Goal: Task Accomplishment & Management: Complete application form

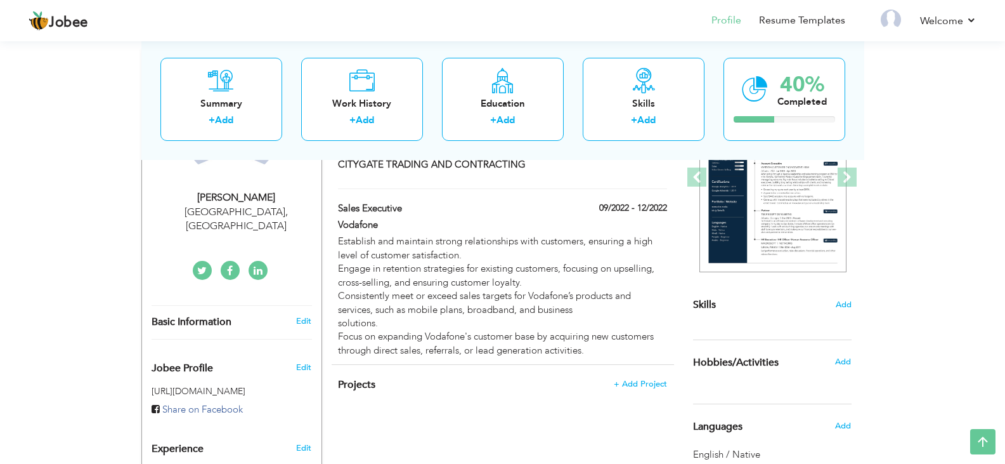
scroll to position [63, 0]
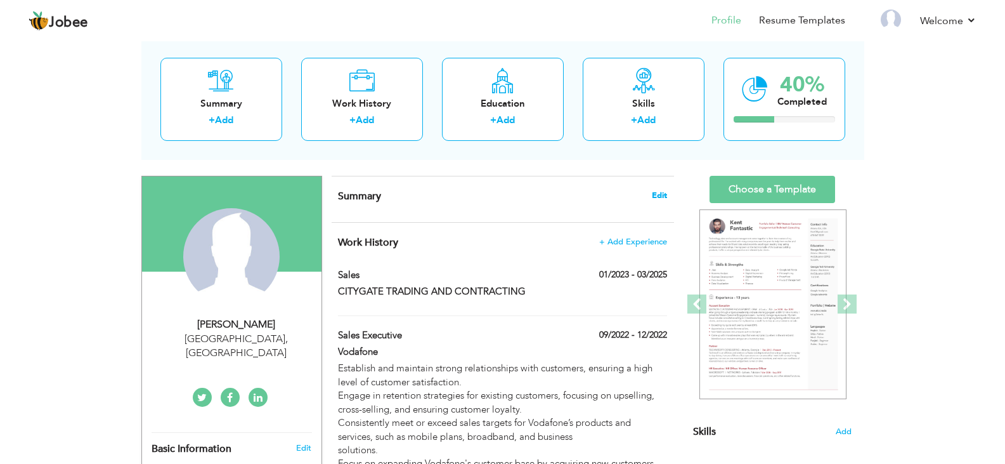
click at [666, 198] on span "Edit" at bounding box center [659, 195] width 15 height 9
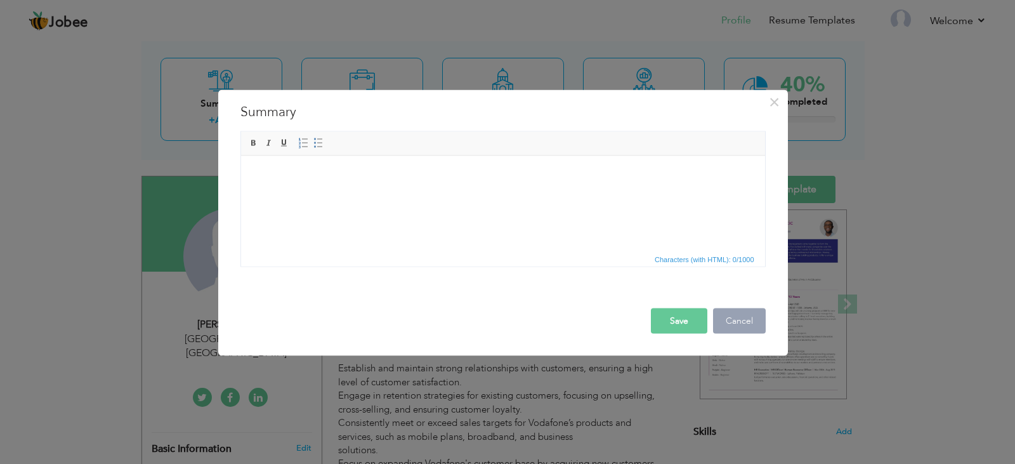
click at [747, 325] on button "Cancel" at bounding box center [739, 320] width 53 height 25
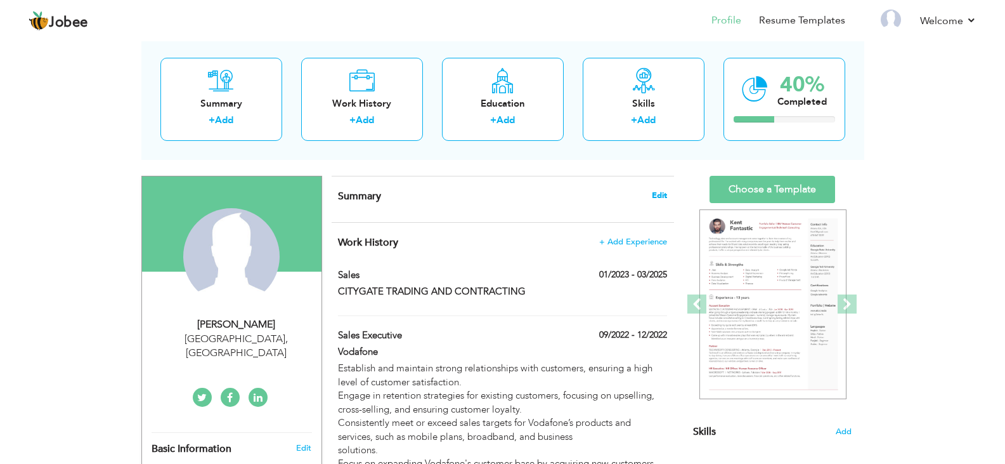
click at [658, 196] on span "Edit" at bounding box center [659, 195] width 15 height 9
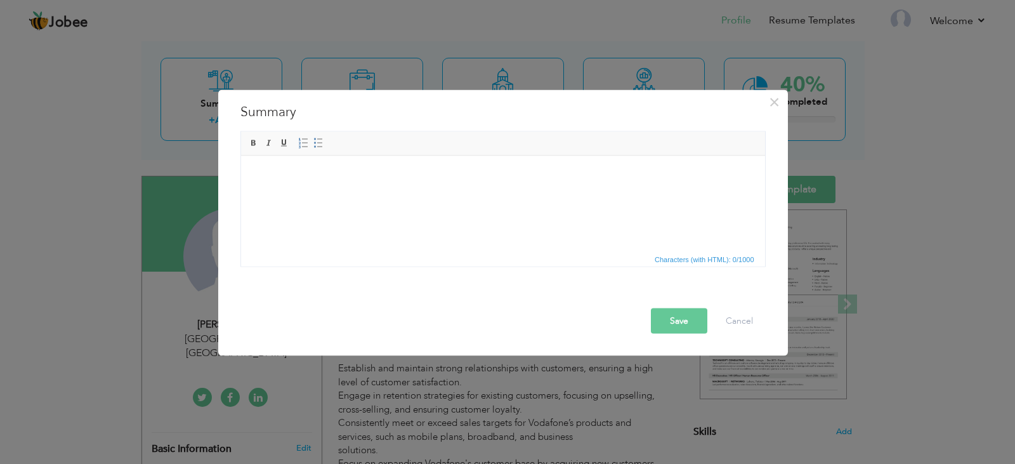
click at [284, 194] on html at bounding box center [502, 174] width 524 height 39
click at [311, 187] on html at bounding box center [502, 174] width 524 height 39
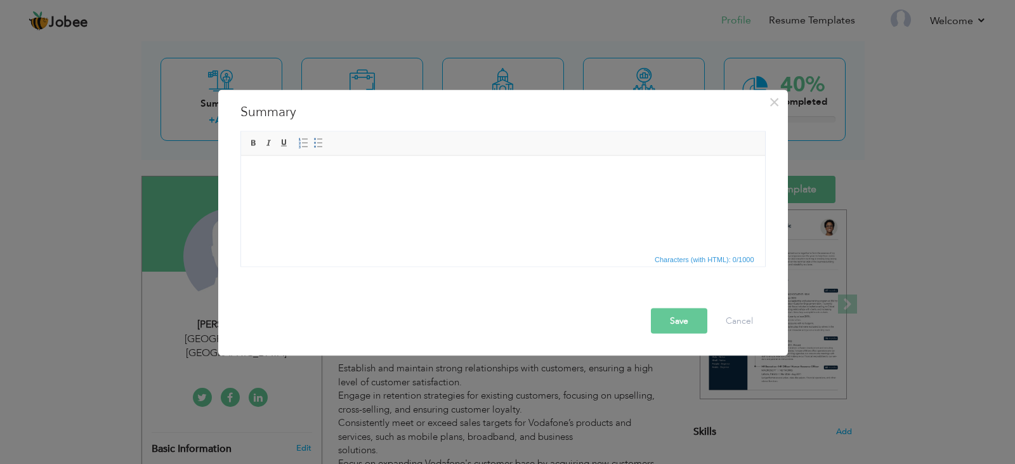
click at [311, 187] on html at bounding box center [502, 174] width 524 height 39
click at [779, 101] on span "×" at bounding box center [774, 101] width 11 height 23
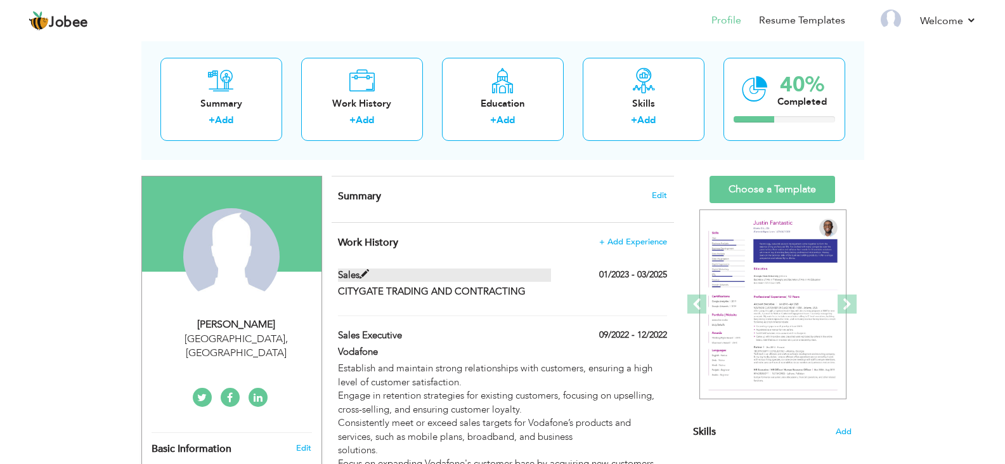
click at [360, 273] on span at bounding box center [365, 275] width 10 height 10
type input "Sales"
type input "CITYGATE TRADING AND CONTRACTING"
type input "01/2023"
type input "03/2025"
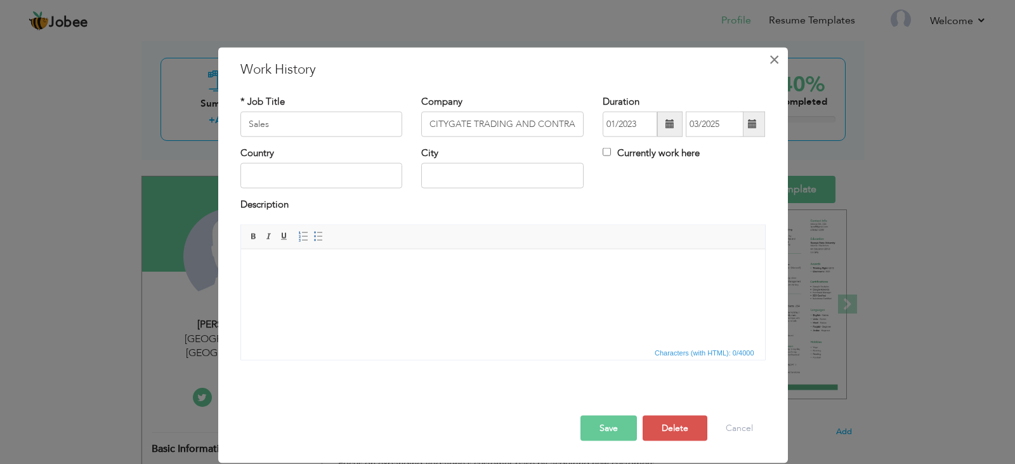
click at [769, 64] on span "×" at bounding box center [774, 59] width 11 height 23
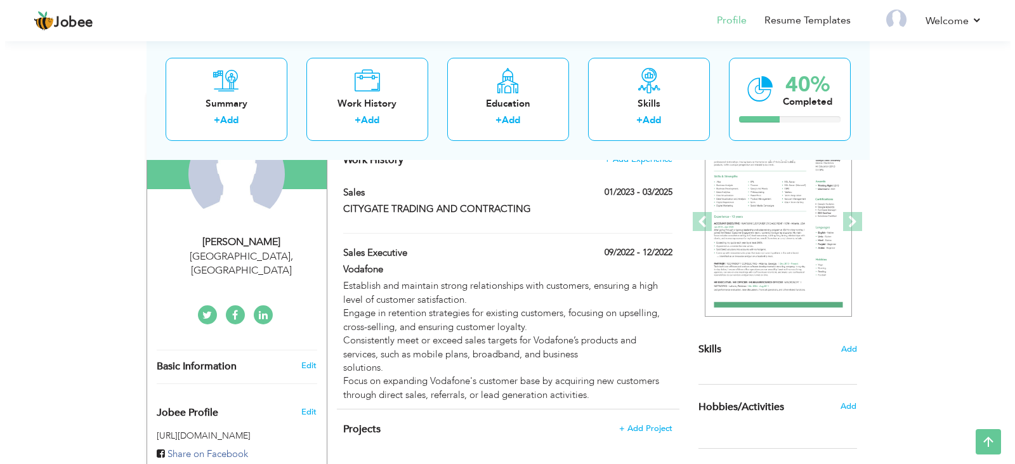
scroll to position [127, 0]
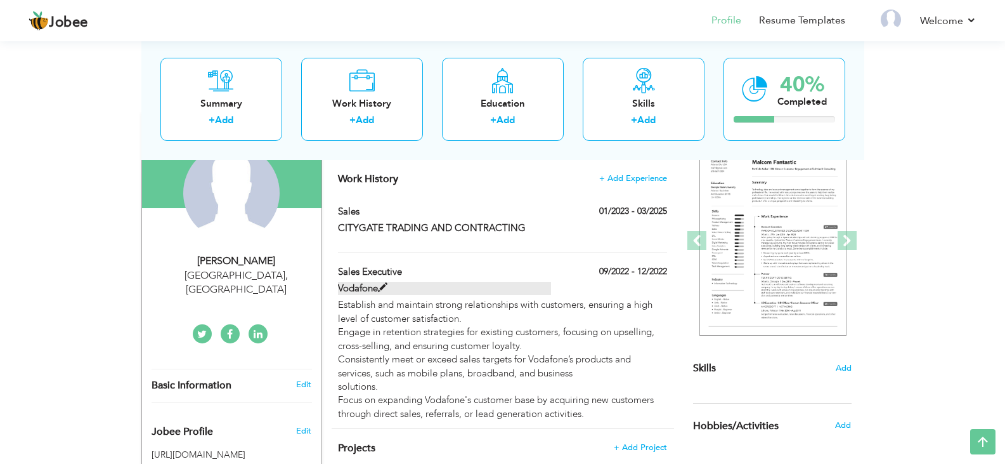
click at [391, 284] on label "Vodafone" at bounding box center [444, 288] width 213 height 13
type input "Sales Executive"
type input "Vodafone"
type input "09/2022"
type input "12/2022"
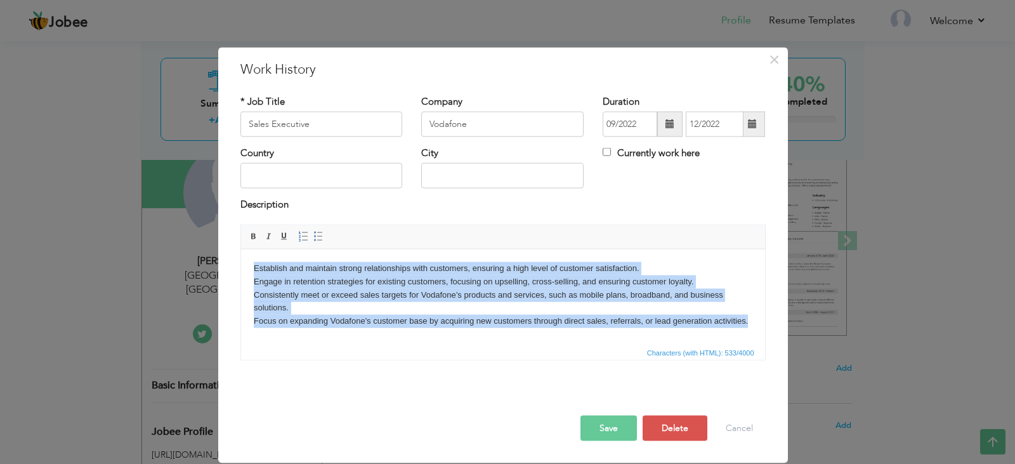
drag, startPoint x: 749, startPoint y: 320, endPoint x: 245, endPoint y: 262, distance: 507.1
click at [245, 262] on html "Establish and maintain strong relationships with customers, ensuring a high lev…" at bounding box center [502, 294] width 524 height 91
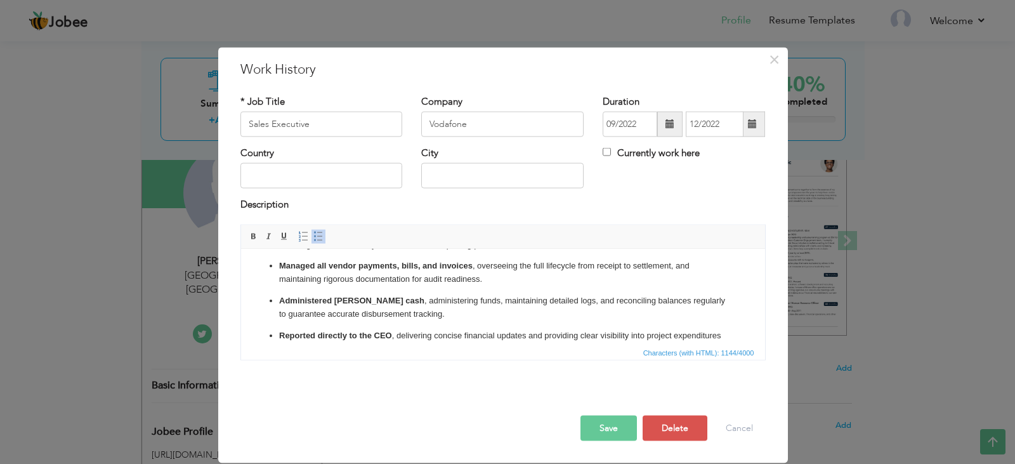
scroll to position [0, 0]
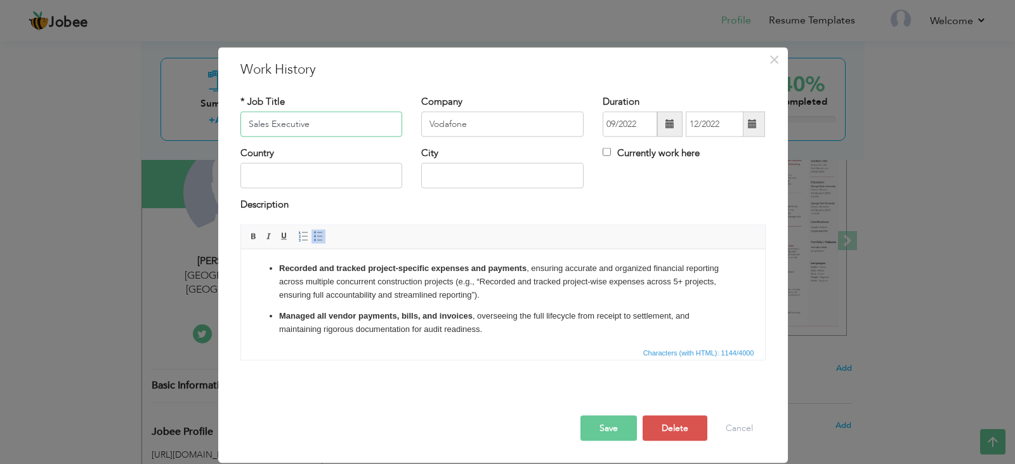
click at [340, 117] on input "Sales Executive" at bounding box center [321, 124] width 162 height 25
drag, startPoint x: 340, startPoint y: 117, endPoint x: 169, endPoint y: 117, distance: 170.6
click at [169, 117] on div "× Work History * Job Title Sales Executive Company Vodafone Duration City" at bounding box center [507, 232] width 1015 height 464
type input "Accountant"
drag, startPoint x: 495, startPoint y: 131, endPoint x: 381, endPoint y: 123, distance: 114.4
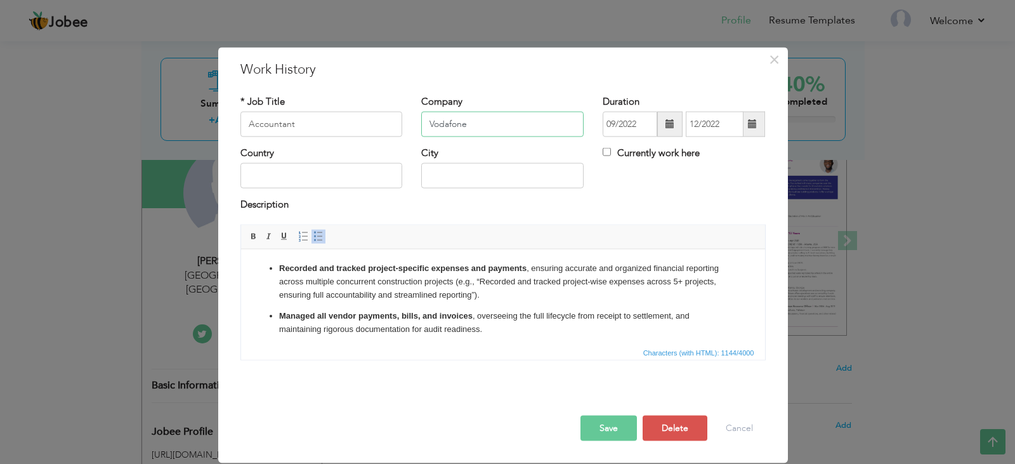
click at [381, 123] on div "* Job Title Accountant Company Vodafone Duration 09/2022 12/2022 Currently work…" at bounding box center [503, 120] width 544 height 51
type input "Sherazi Trading And Contracting"
click at [669, 125] on span at bounding box center [669, 123] width 9 height 9
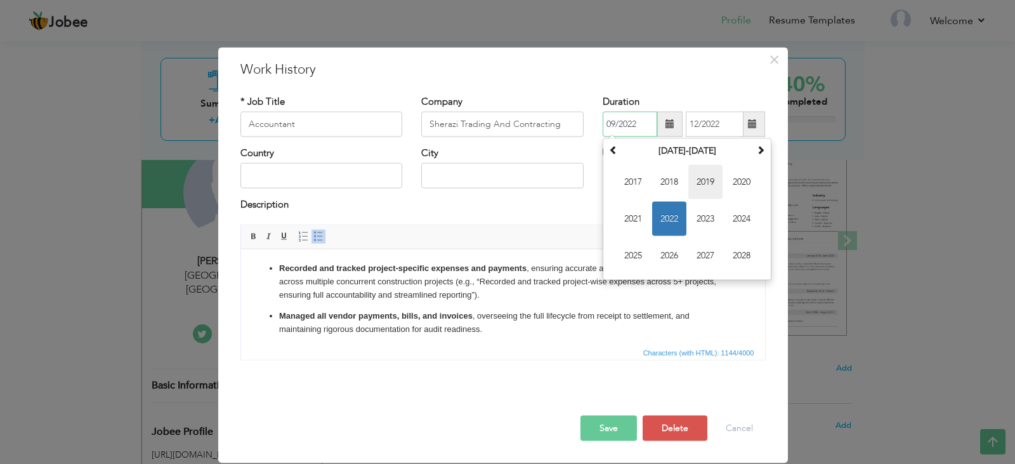
click at [708, 183] on span "2019" at bounding box center [705, 182] width 34 height 34
click at [631, 257] on span "Sep" at bounding box center [633, 256] width 34 height 34
type input "09/2019"
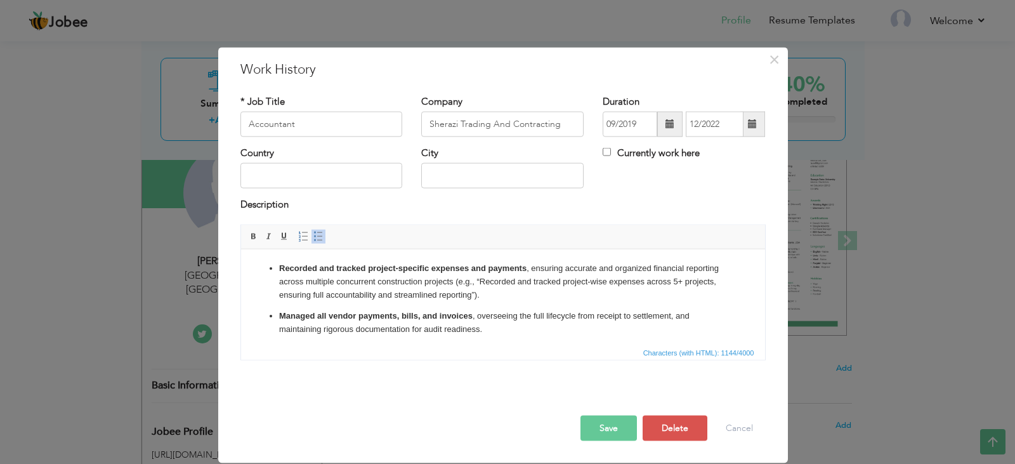
click at [756, 127] on span at bounding box center [752, 123] width 9 height 9
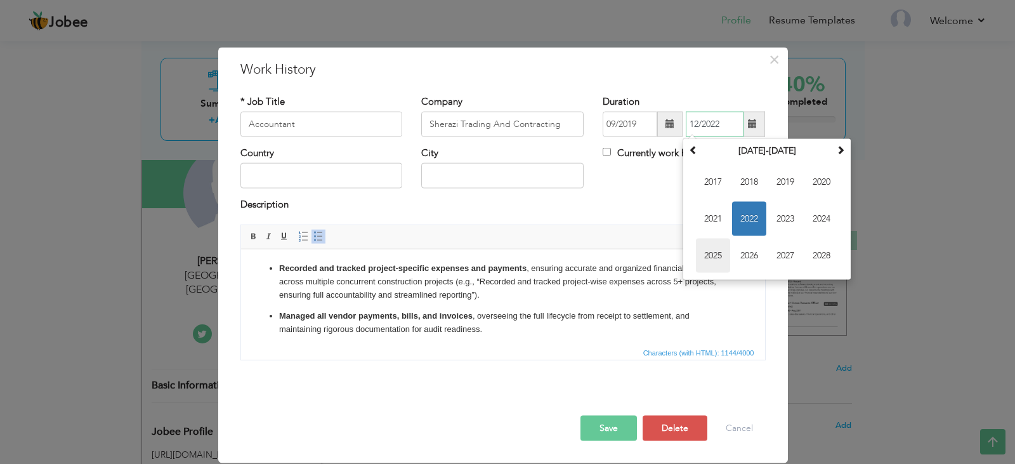
click at [720, 254] on span "2025" at bounding box center [713, 256] width 34 height 34
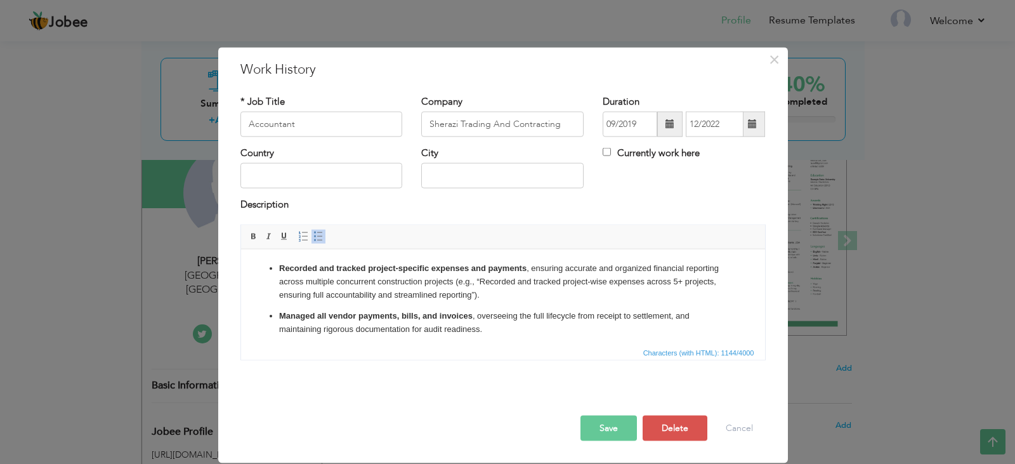
click at [760, 128] on span at bounding box center [752, 124] width 25 height 25
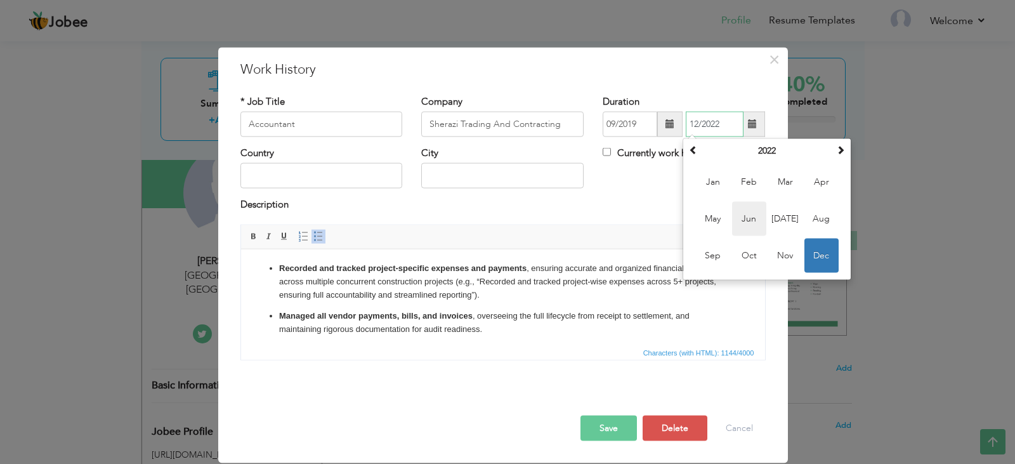
click at [752, 215] on span "Jun" at bounding box center [749, 219] width 34 height 34
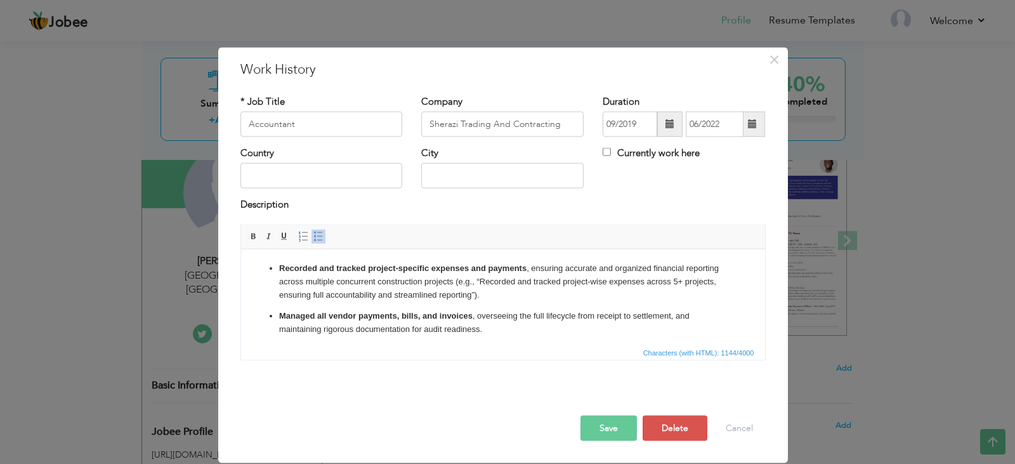
click at [754, 122] on span at bounding box center [752, 123] width 9 height 9
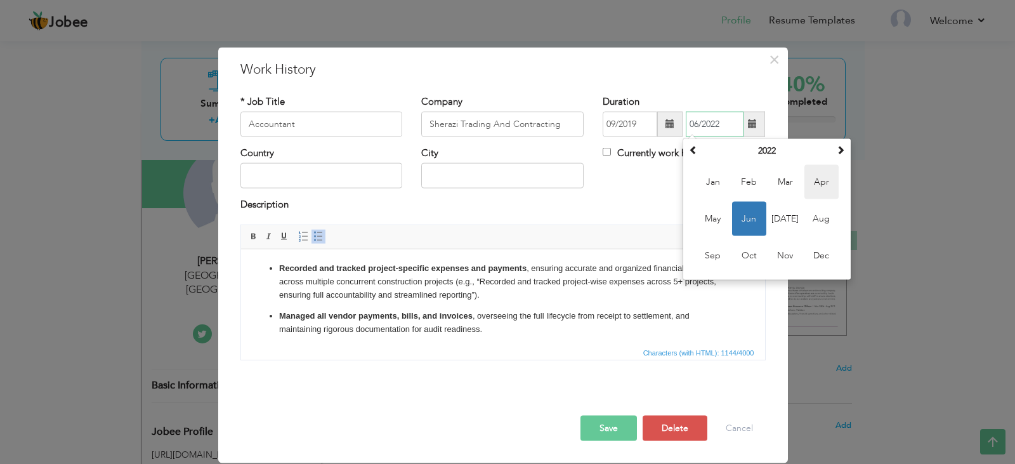
click at [815, 187] on span "Apr" at bounding box center [821, 182] width 34 height 34
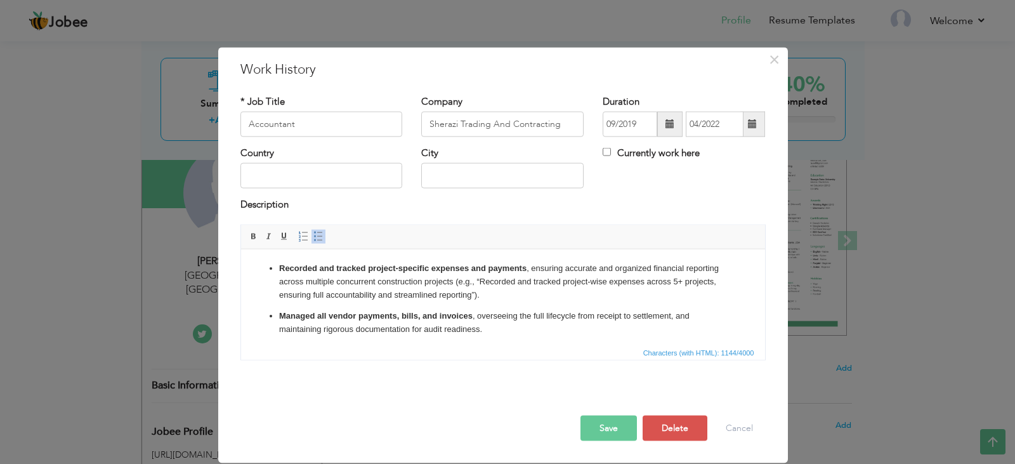
click at [756, 126] on span at bounding box center [752, 123] width 9 height 9
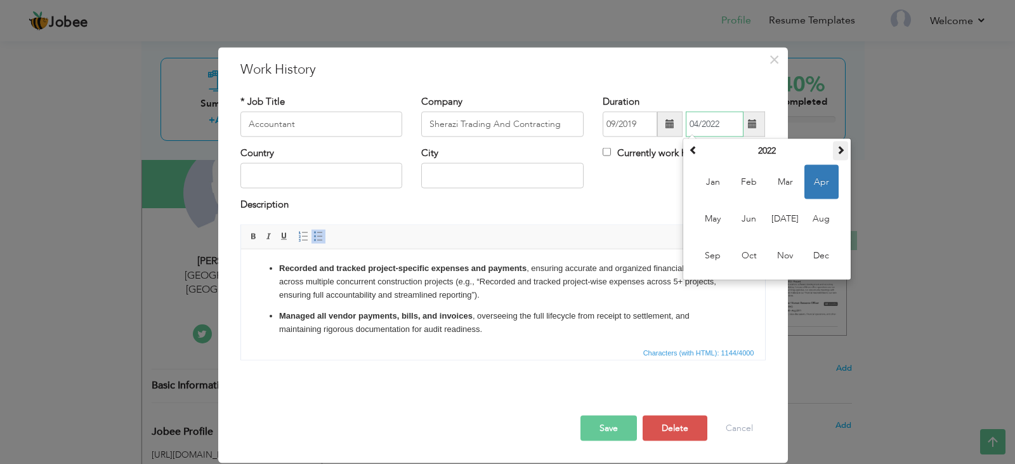
click at [841, 148] on span at bounding box center [840, 149] width 9 height 9
click at [835, 167] on span "Apr" at bounding box center [821, 182] width 34 height 34
type input "04/2025"
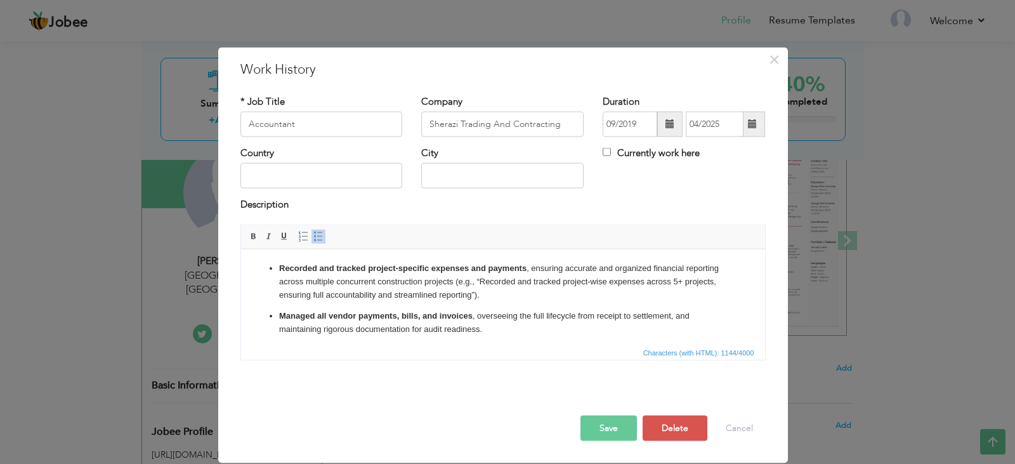
click at [608, 427] on button "Save" at bounding box center [608, 427] width 56 height 25
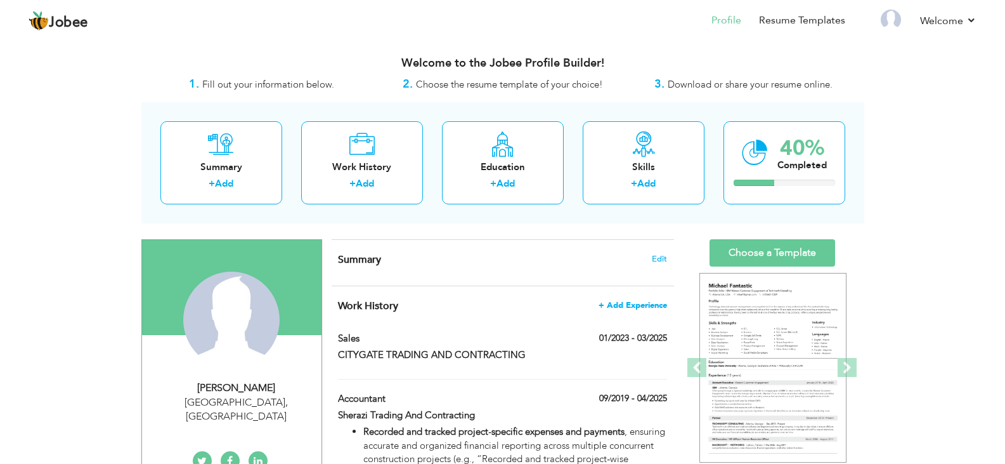
click at [648, 303] on span "+ Add Experience" at bounding box center [633, 305] width 69 height 9
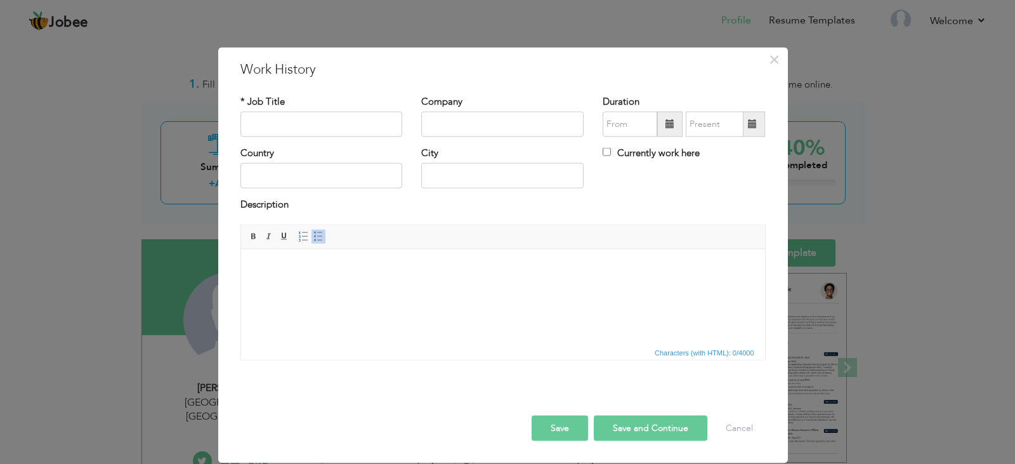
click at [299, 137] on div "* Job Title" at bounding box center [321, 120] width 181 height 51
click at [315, 125] on input "text" at bounding box center [321, 124] width 162 height 25
drag, startPoint x: 370, startPoint y: 128, endPoint x: 214, endPoint y: 126, distance: 156.7
click at [214, 126] on div "× Work History * Job Title Saros Trading And Contracting Company Duration" at bounding box center [507, 232] width 1015 height 464
type input "Saros Trading And Contracting"
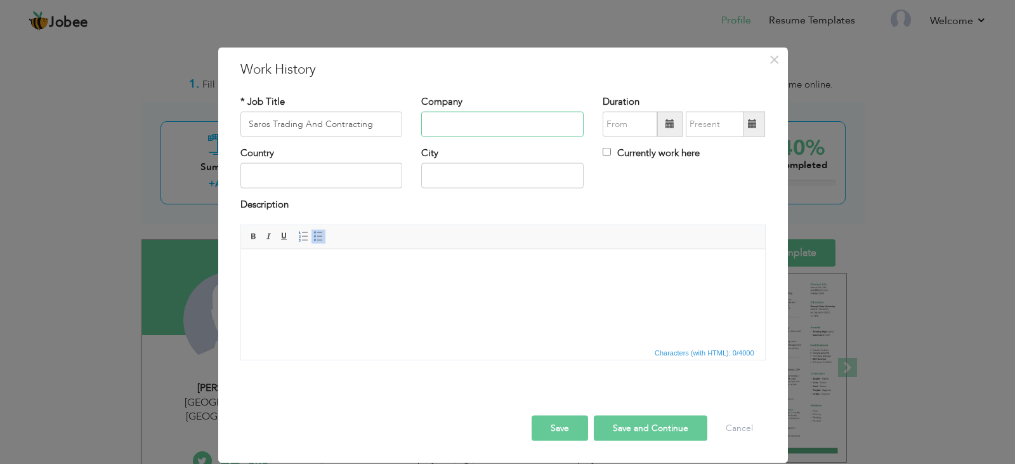
click at [468, 130] on input "text" at bounding box center [502, 124] width 162 height 25
paste input "Saros Trading And Contracting"
type input "Saros Trading And Contracting"
drag, startPoint x: 384, startPoint y: 123, endPoint x: 189, endPoint y: 128, distance: 195.4
click at [189, 128] on div "× Work History * Job Title Saros Trading And Contracting Company Saros Trading …" at bounding box center [507, 232] width 1015 height 464
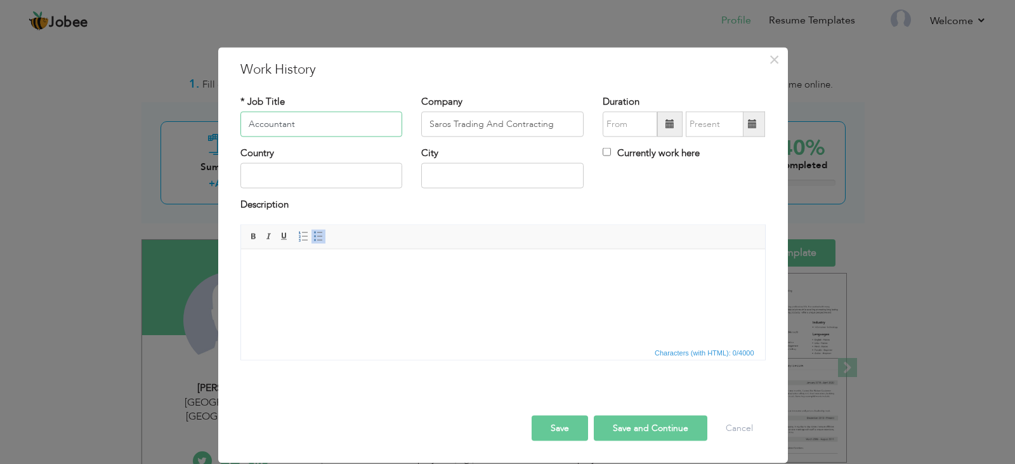
type input "Accountant"
click at [669, 128] on span at bounding box center [669, 123] width 9 height 9
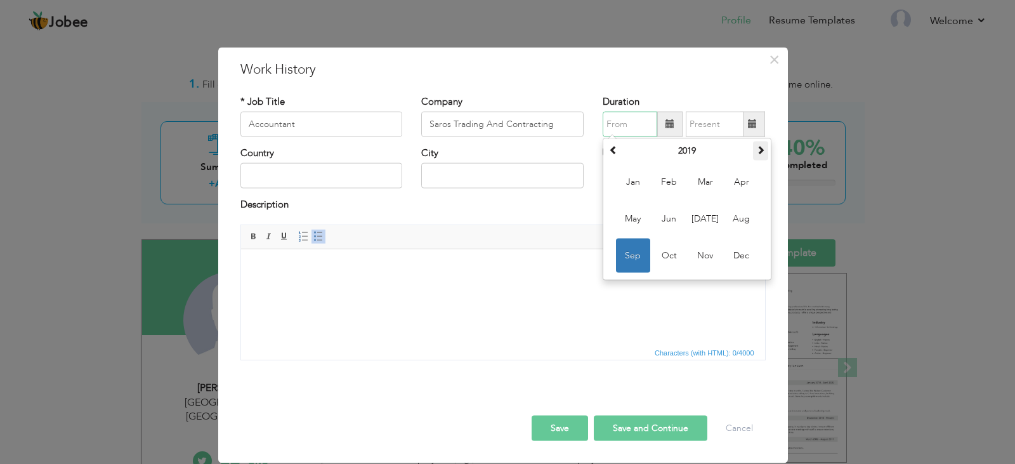
click at [756, 154] on span at bounding box center [760, 149] width 9 height 9
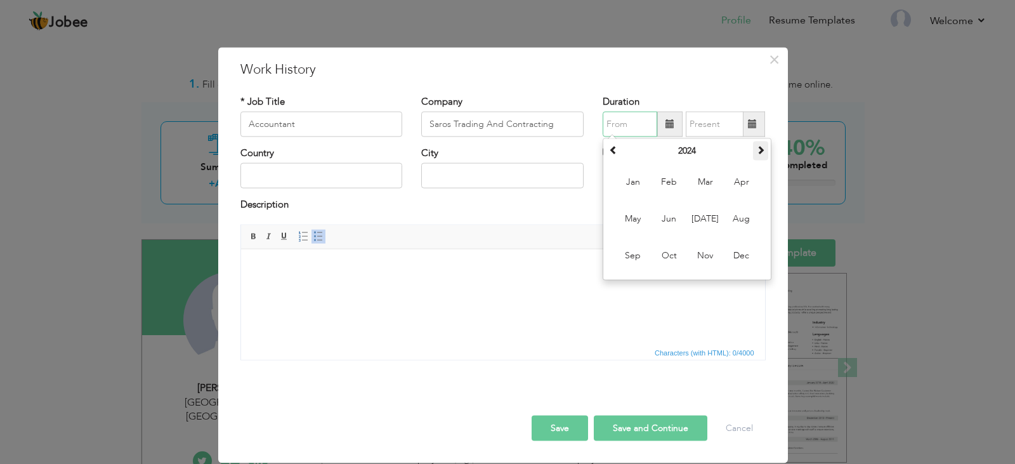
click at [756, 154] on span at bounding box center [760, 149] width 9 height 9
click at [631, 226] on span "May" at bounding box center [633, 219] width 34 height 34
type input "05/2025"
click at [750, 126] on span at bounding box center [752, 123] width 9 height 9
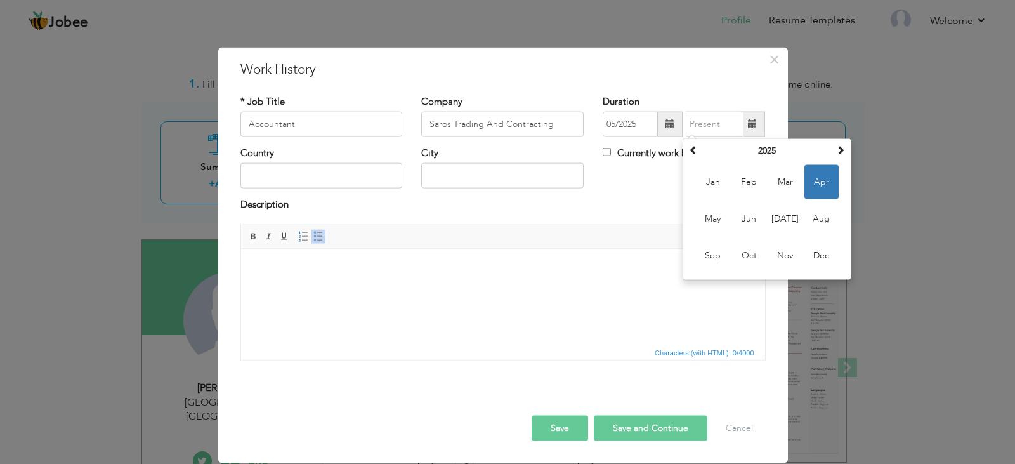
click at [511, 287] on html at bounding box center [502, 268] width 524 height 39
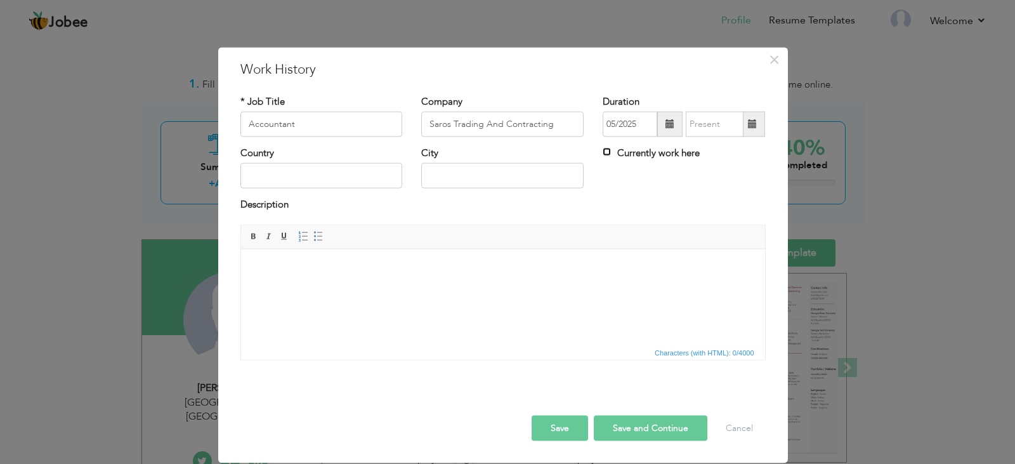
click at [611, 155] on input "Currently work here" at bounding box center [607, 152] width 8 height 8
checkbox input "true"
click at [559, 431] on button "Save" at bounding box center [560, 427] width 56 height 25
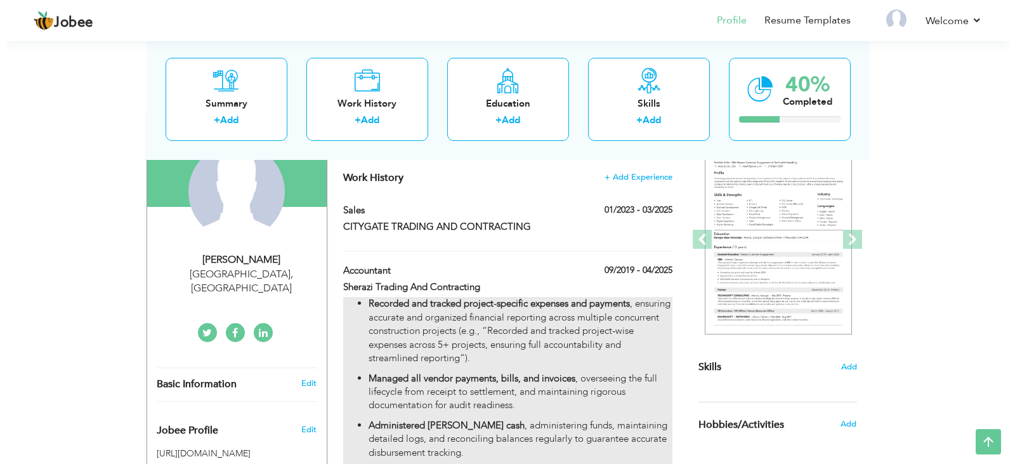
scroll to position [127, 0]
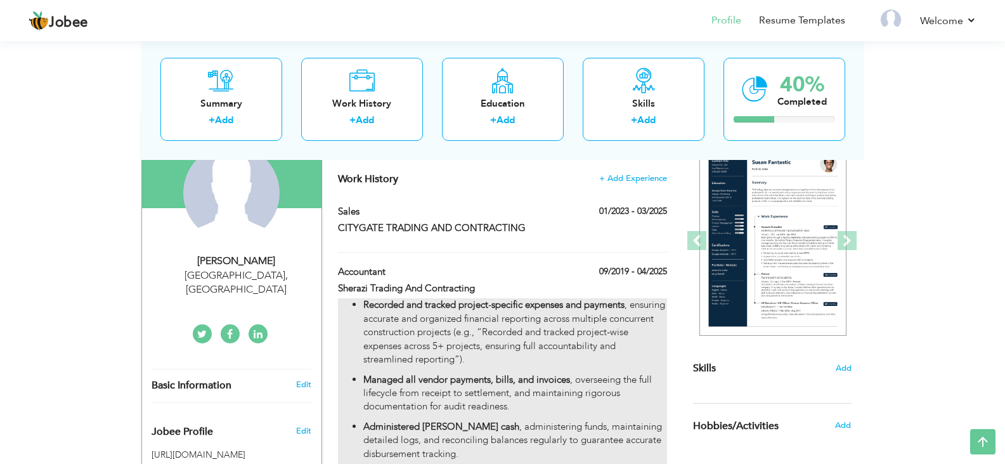
click at [570, 337] on p "Recorded and tracked project‑specific expenses and payments , ensuring accurate…" at bounding box center [514, 332] width 303 height 68
type input "Sherazi Trading And Contracting"
type input "09/2019"
type input "04/2025"
checkbox input "false"
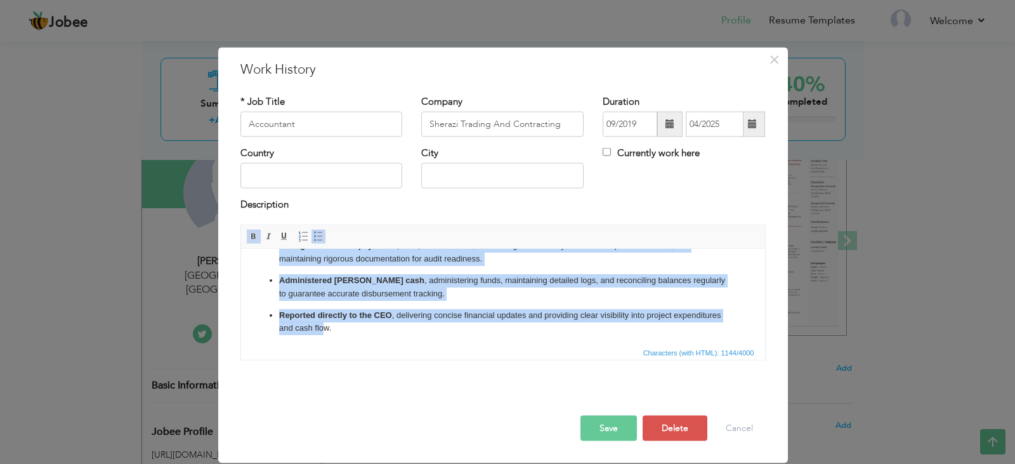
scroll to position [108, 0]
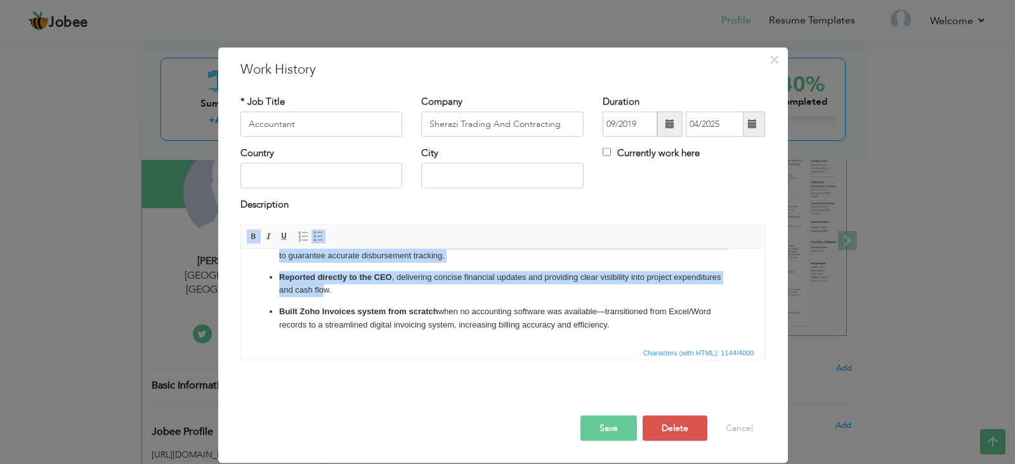
drag, startPoint x: 278, startPoint y: 264, endPoint x: 785, endPoint y: 322, distance: 510.1
click at [764, 322] on html "Recorded and tracked project‑specific expenses and payments , ensuring accurate…" at bounding box center [502, 242] width 524 height 204
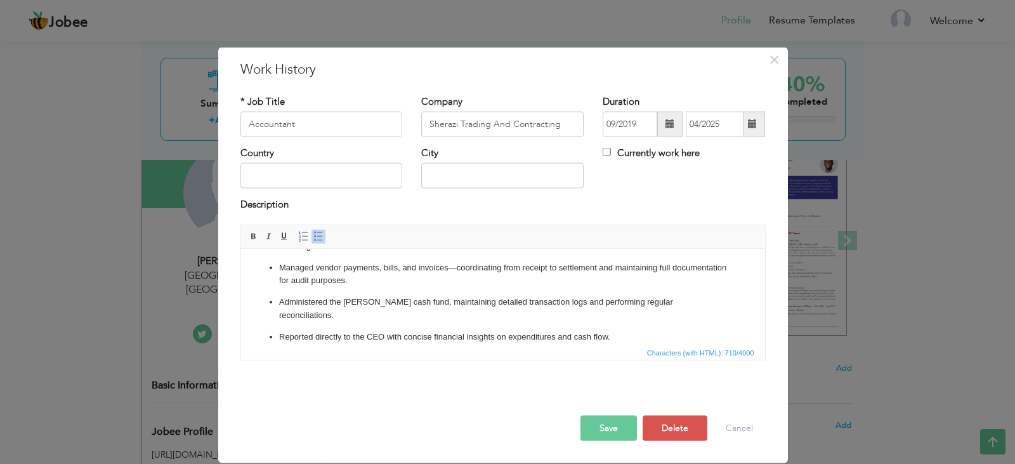
scroll to position [69, 0]
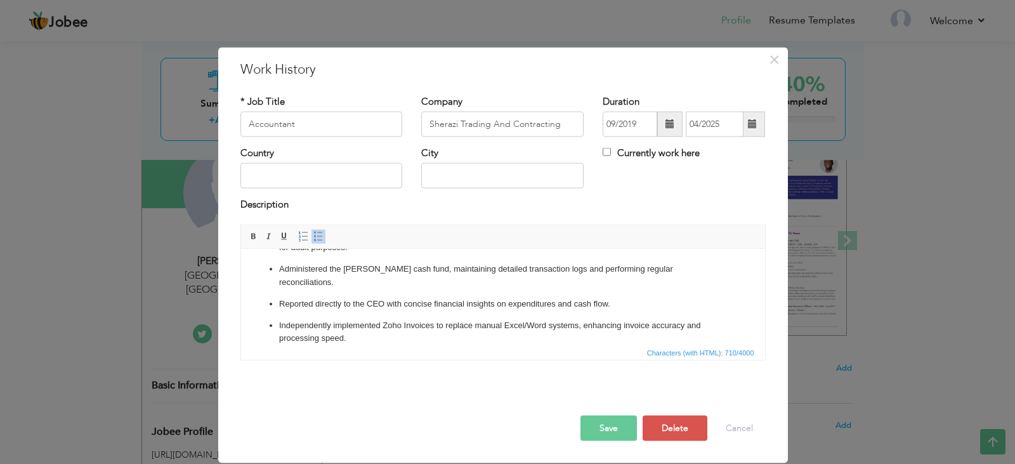
click at [597, 421] on button "Save" at bounding box center [608, 427] width 56 height 25
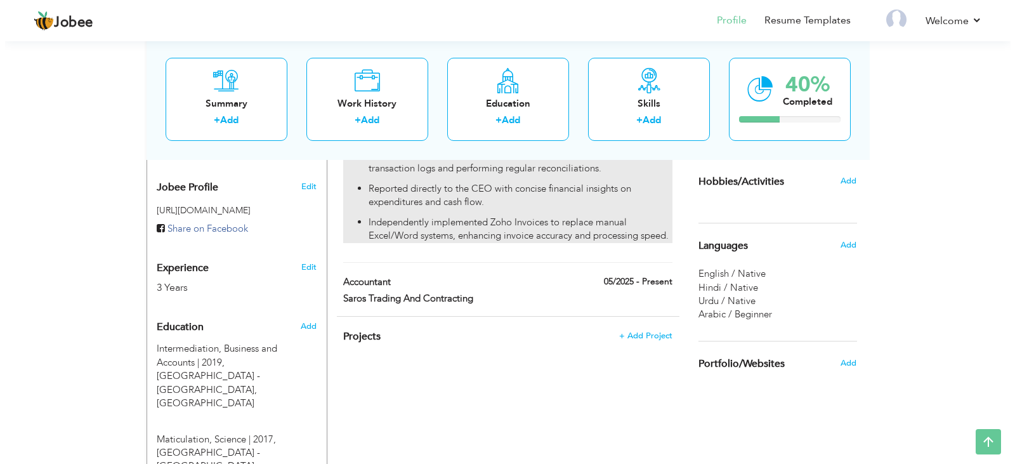
scroll to position [444, 0]
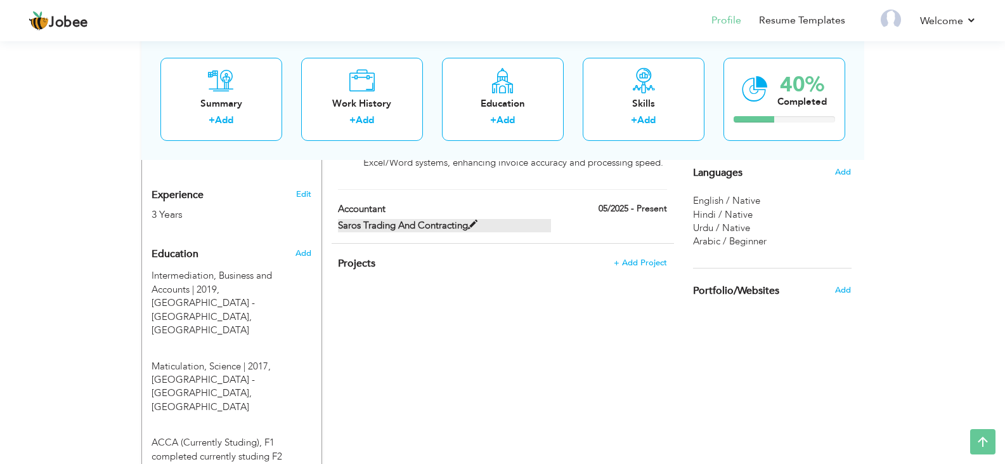
click at [481, 228] on label "Saros Trading And Contracting" at bounding box center [444, 225] width 213 height 13
type input "Saros Trading And Contracting"
type input "05/2025"
checkbox input "true"
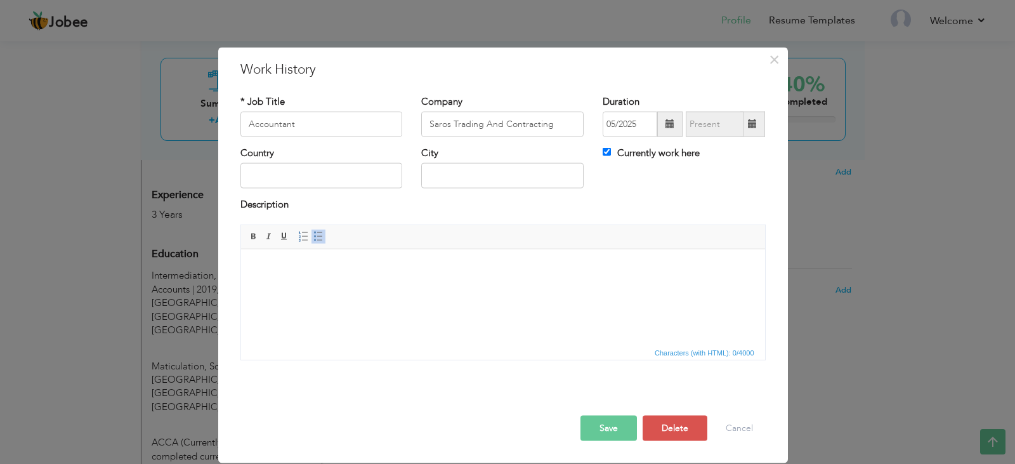
drag, startPoint x: 547, startPoint y: 493, endPoint x: 325, endPoint y: 291, distance: 300.4
click at [325, 287] on html at bounding box center [502, 268] width 524 height 39
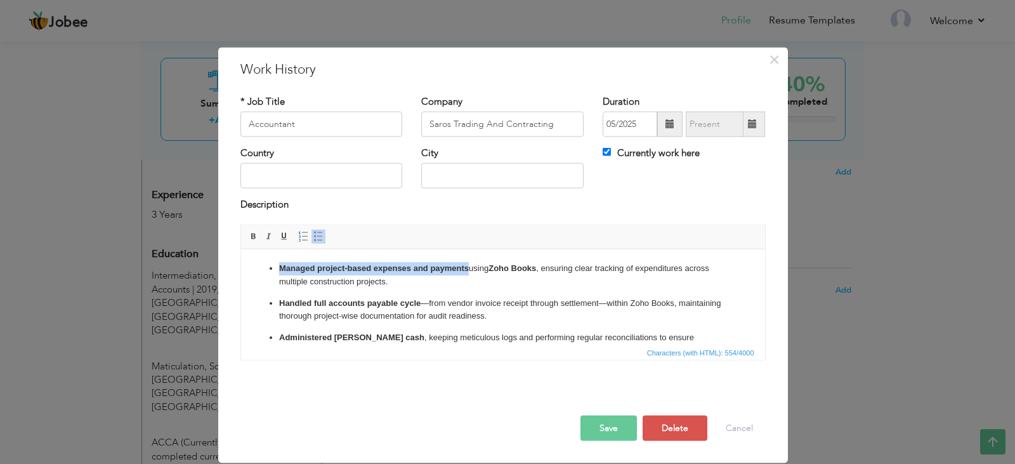
drag, startPoint x: 468, startPoint y: 266, endPoint x: 262, endPoint y: 272, distance: 205.6
click at [262, 272] on ul "Managed project-based expenses and payments using Zoho Books , ensuring clear t…" at bounding box center [502, 309] width 499 height 96
click at [256, 237] on span at bounding box center [254, 236] width 10 height 10
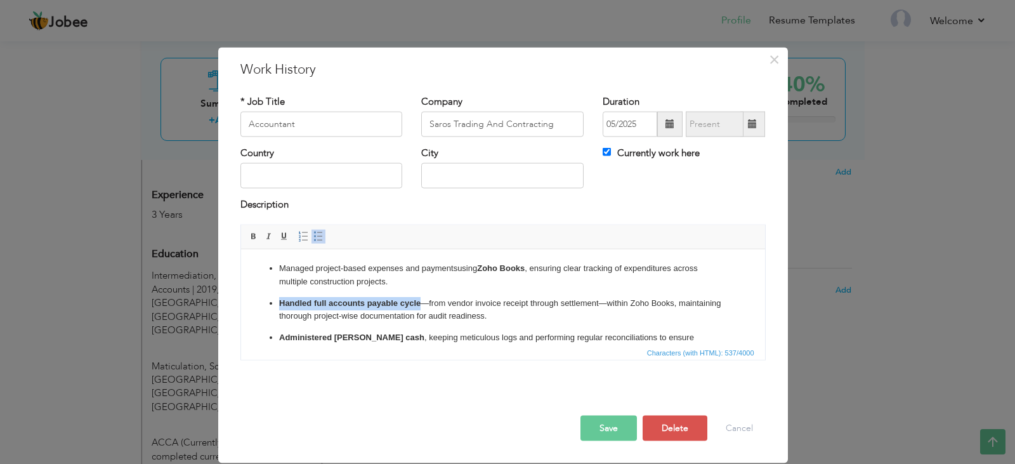
drag, startPoint x: 419, startPoint y: 303, endPoint x: 263, endPoint y: 303, distance: 155.4
click at [263, 303] on ul "Managed project-based expenses and payments using Zoho Books , ensuring clear t…" at bounding box center [502, 309] width 499 height 96
click at [258, 232] on span at bounding box center [254, 236] width 10 height 10
drag, startPoint x: 375, startPoint y: 336, endPoint x: 318, endPoint y: 336, distance: 56.5
click at [318, 336] on p "Administered petty cash , keeping meticulous logs and performing regular reconc…" at bounding box center [502, 344] width 448 height 27
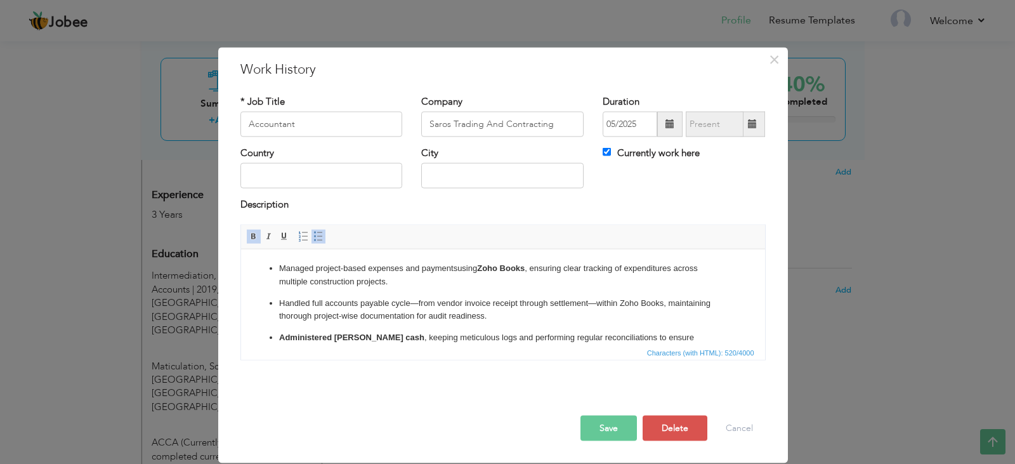
scroll to position [13, 0]
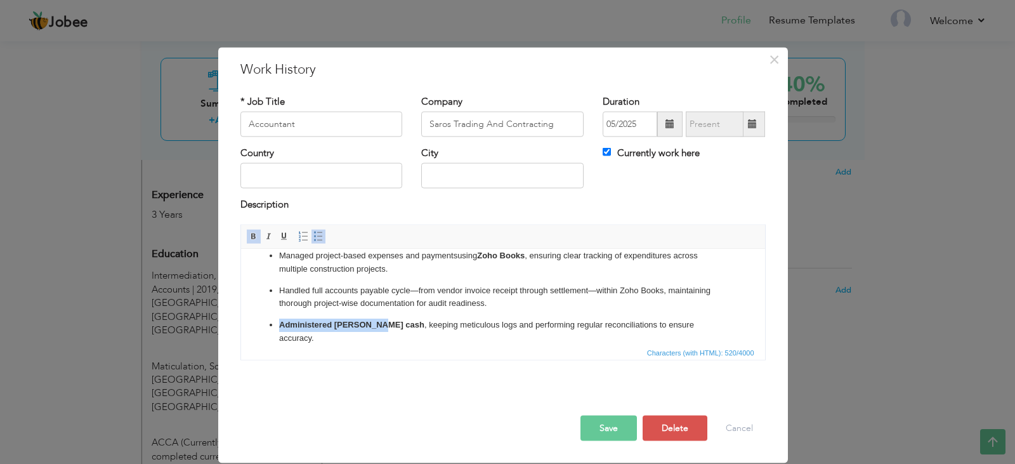
drag, startPoint x: 374, startPoint y: 336, endPoint x: 277, endPoint y: 323, distance: 97.3
click at [277, 323] on ul "Managed project-based expenses and payments using Zoho Books , ensuring clear t…" at bounding box center [502, 297] width 499 height 96
click at [254, 239] on span at bounding box center [254, 236] width 10 height 10
click at [615, 429] on button "Save" at bounding box center [608, 427] width 56 height 25
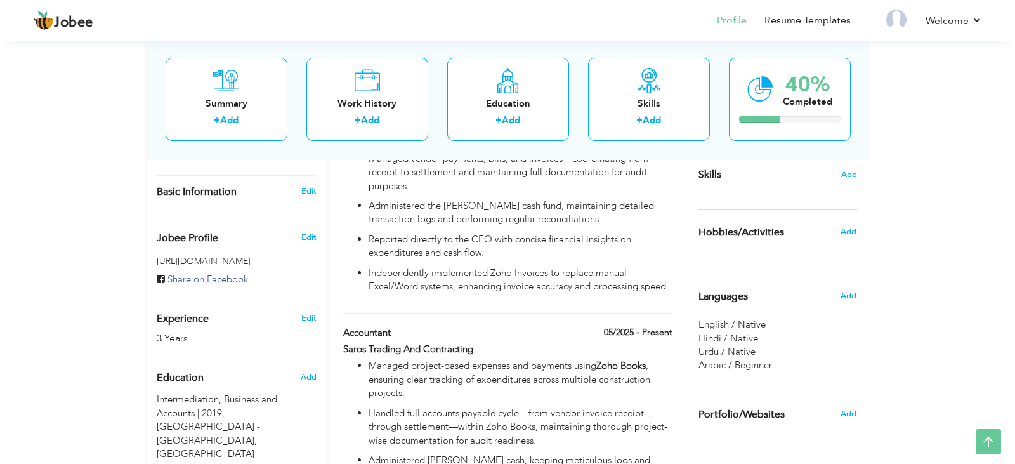
scroll to position [384, 0]
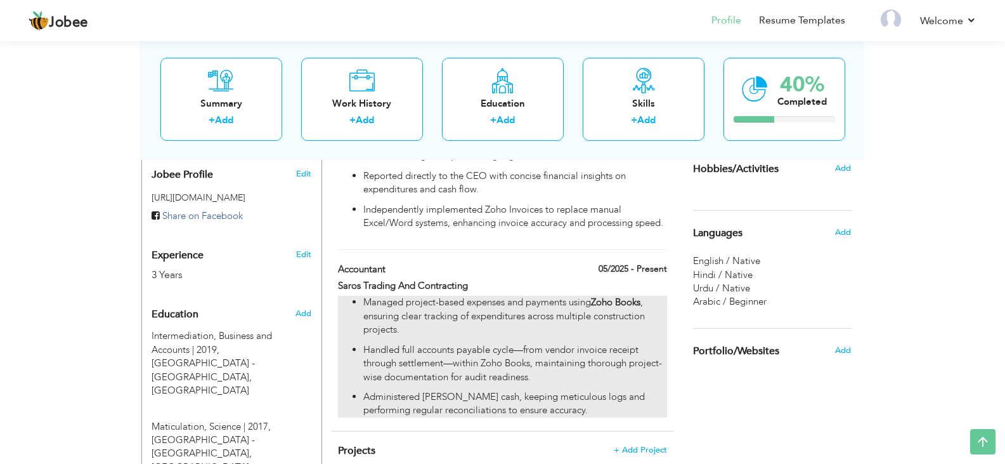
click at [466, 330] on p "Managed project-based expenses and payments using Zoho Books , ensuring clear t…" at bounding box center [514, 316] width 303 height 41
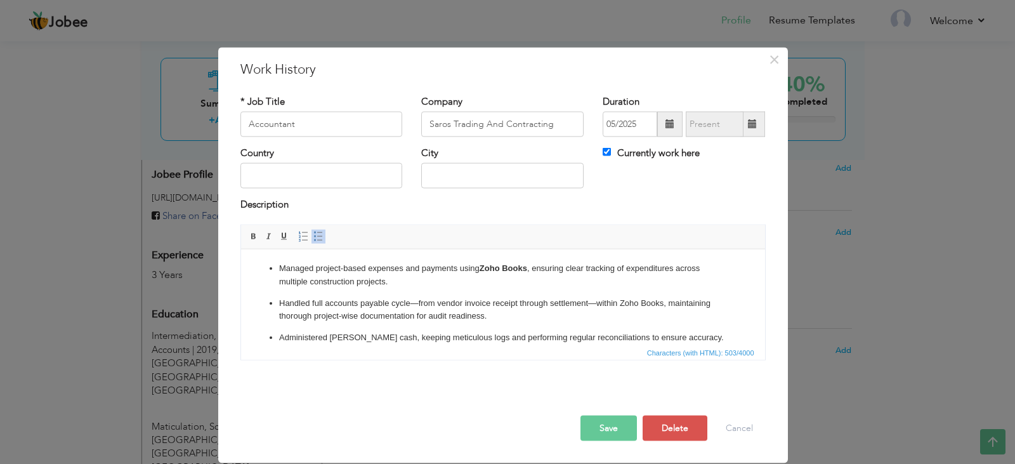
click at [697, 340] on p "Administered [PERSON_NAME] cash, keeping meticulous logs and performing regular…" at bounding box center [502, 337] width 448 height 13
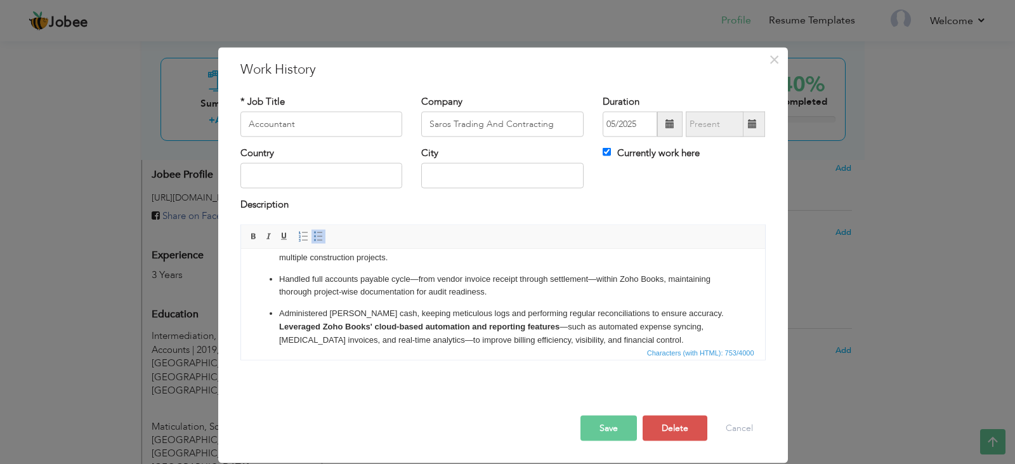
scroll to position [39, 0]
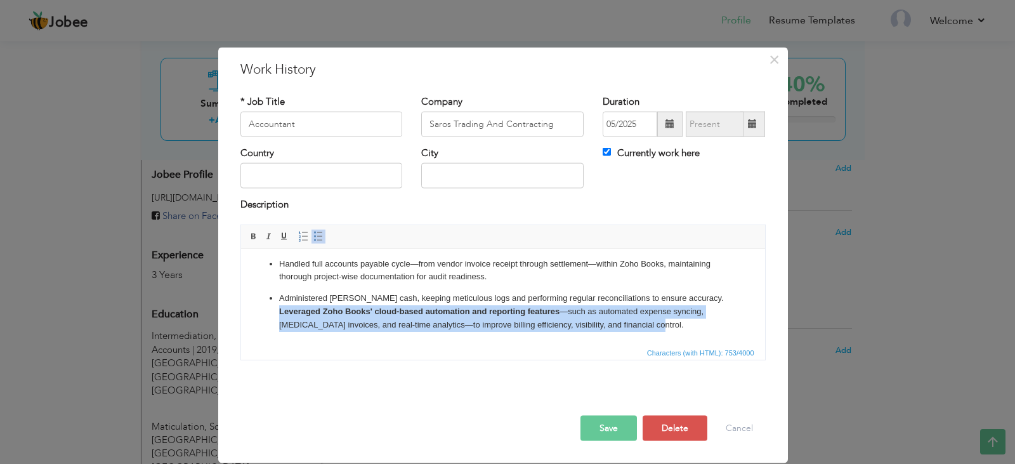
drag, startPoint x: 646, startPoint y: 336, endPoint x: 275, endPoint y: 315, distance: 371.0
click at [275, 315] on ul "Managed project-based expenses and payments using Zoho Books , ensuring clear t…" at bounding box center [502, 276] width 499 height 109
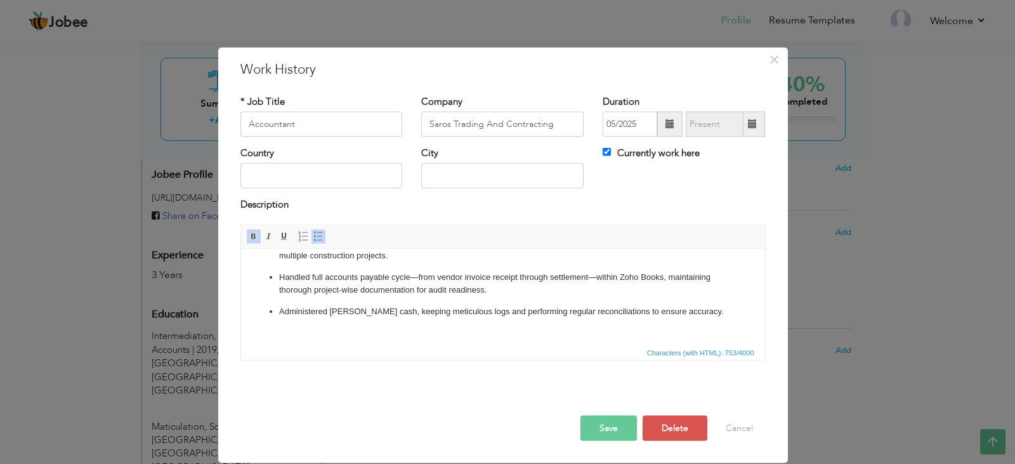
scroll to position [26, 0]
click at [314, 239] on link "Insert/Remove Bulleted List" at bounding box center [318, 236] width 14 height 14
click at [314, 239] on span at bounding box center [318, 236] width 10 height 10
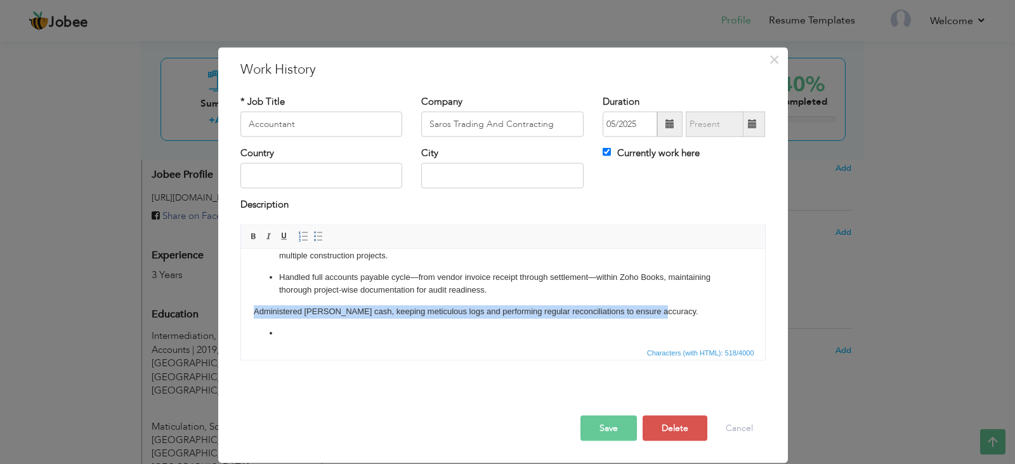
drag, startPoint x: 250, startPoint y: 311, endPoint x: 676, endPoint y: 307, distance: 426.3
click at [676, 307] on html "Managed project-based expenses and payments using Zoho Books , ensuring clear t…" at bounding box center [502, 287] width 524 height 129
click at [322, 236] on span at bounding box center [318, 236] width 10 height 10
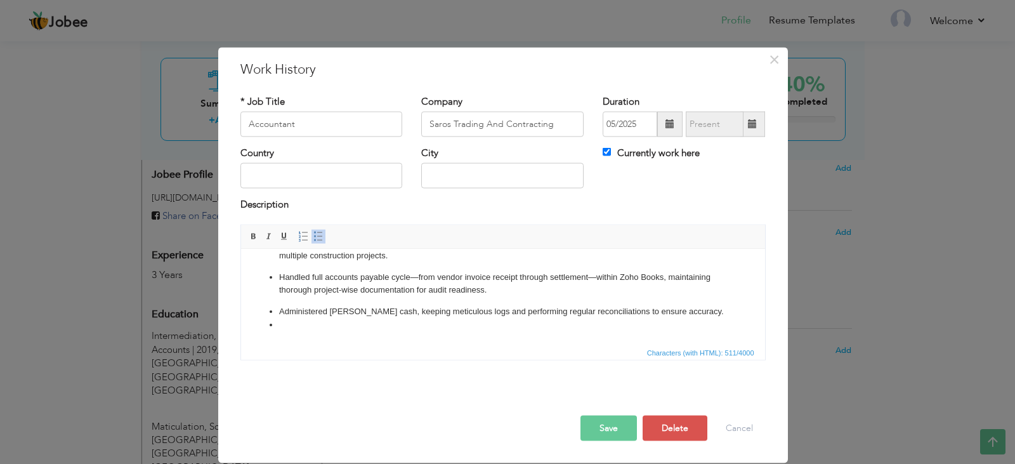
click at [267, 324] on ul "Managed project-based expenses and payments using Zoho Books , ensuring clear t…" at bounding box center [502, 283] width 499 height 96
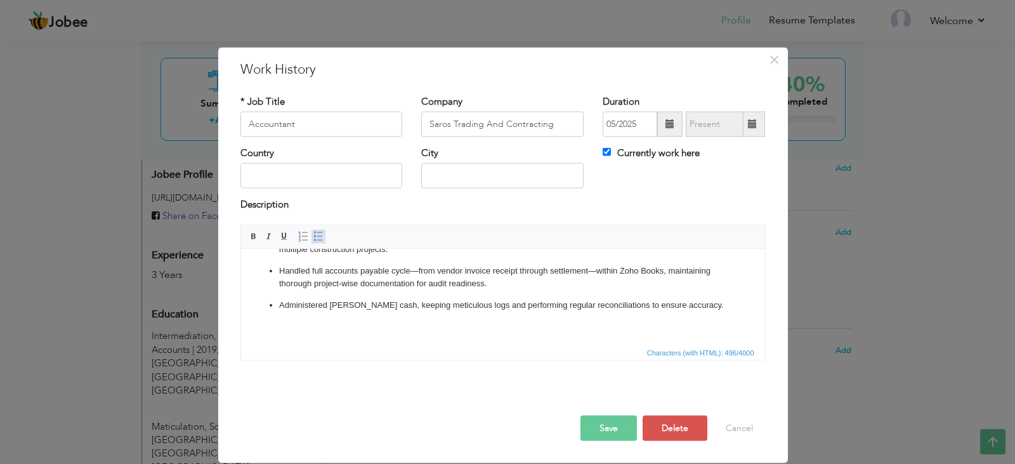
click at [317, 233] on span at bounding box center [318, 236] width 10 height 10
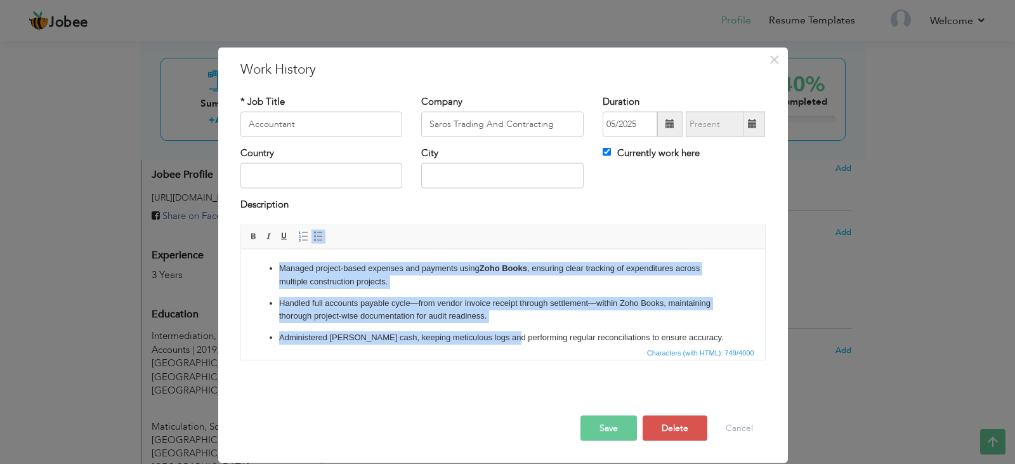
scroll to position [39, 0]
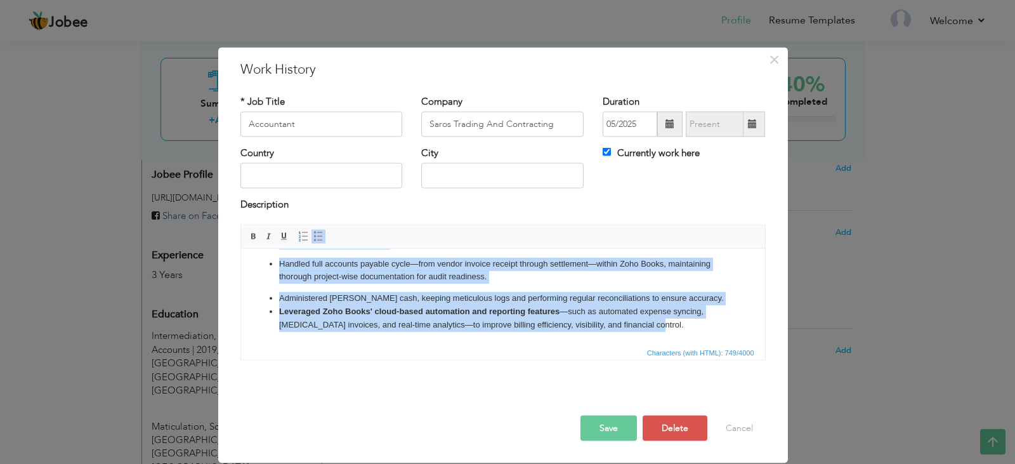
drag, startPoint x: 278, startPoint y: 263, endPoint x: 662, endPoint y: 327, distance: 389.1
click at [662, 327] on ul "Managed project-based expenses and payments using Zoho Books , ensuring clear t…" at bounding box center [502, 276] width 499 height 109
click at [299, 239] on span at bounding box center [303, 236] width 10 height 10
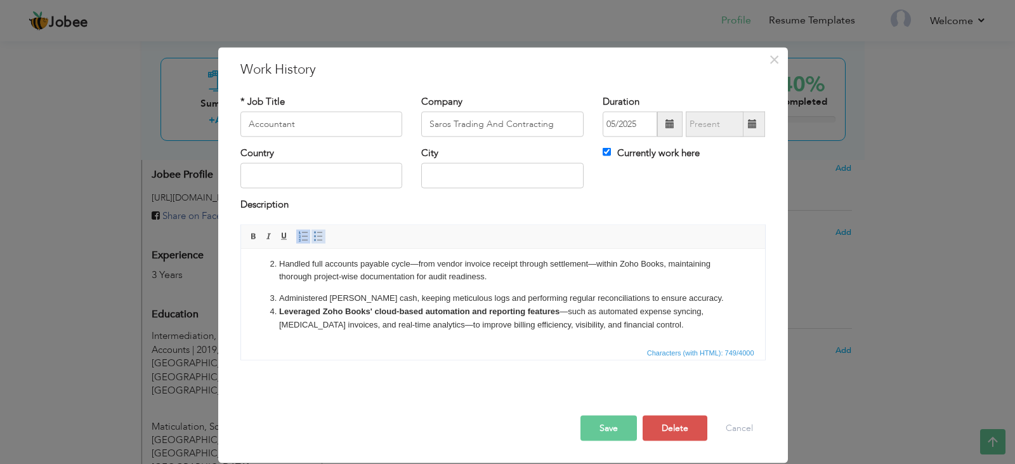
click at [320, 232] on span at bounding box center [318, 236] width 10 height 10
click at [370, 351] on span "Characters (with HTML): 749/4000" at bounding box center [503, 351] width 524 height 15
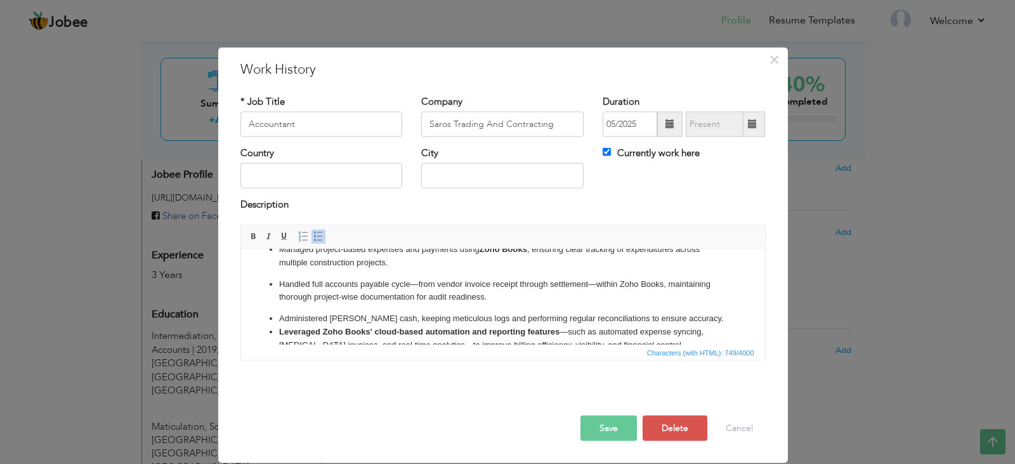
scroll to position [0, 0]
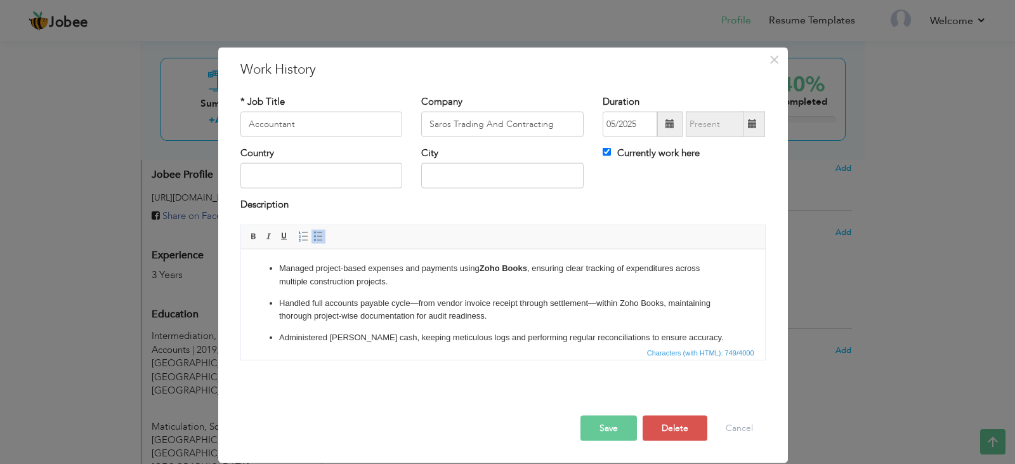
click at [311, 273] on p "Managed project-based expenses and payments using Zoho Books , ensuring clear t…" at bounding box center [502, 274] width 448 height 27
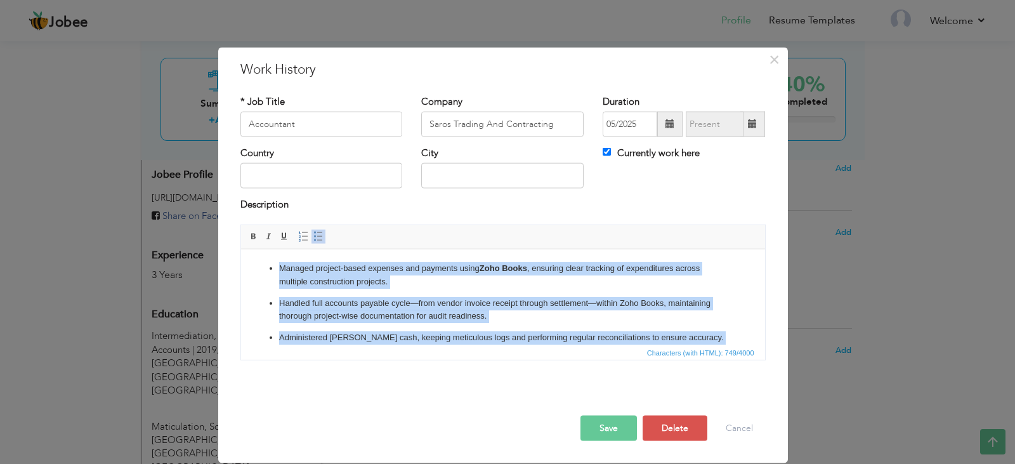
scroll to position [39, 0]
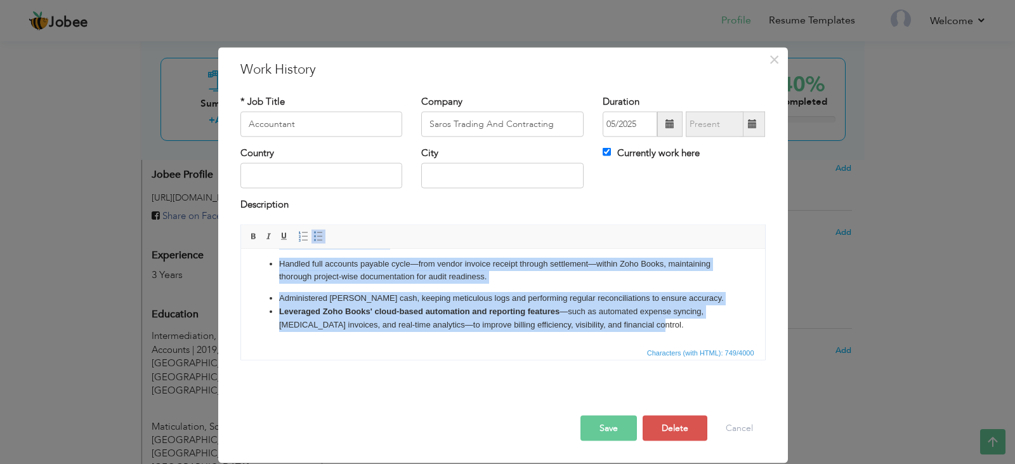
drag, startPoint x: 280, startPoint y: 265, endPoint x: 672, endPoint y: 324, distance: 396.4
click at [672, 324] on ul "Managed project-based expenses and payments using Zoho Books , ensuring clear t…" at bounding box center [502, 276] width 499 height 109
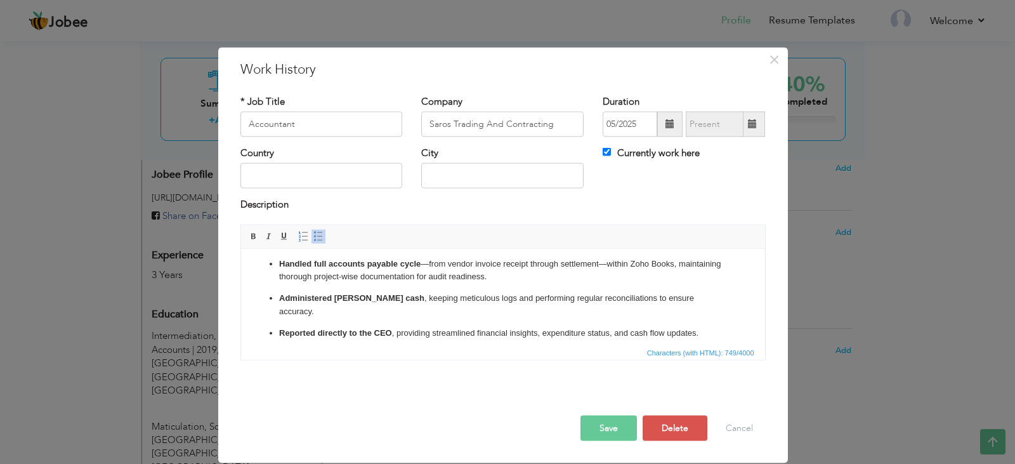
scroll to position [54, 0]
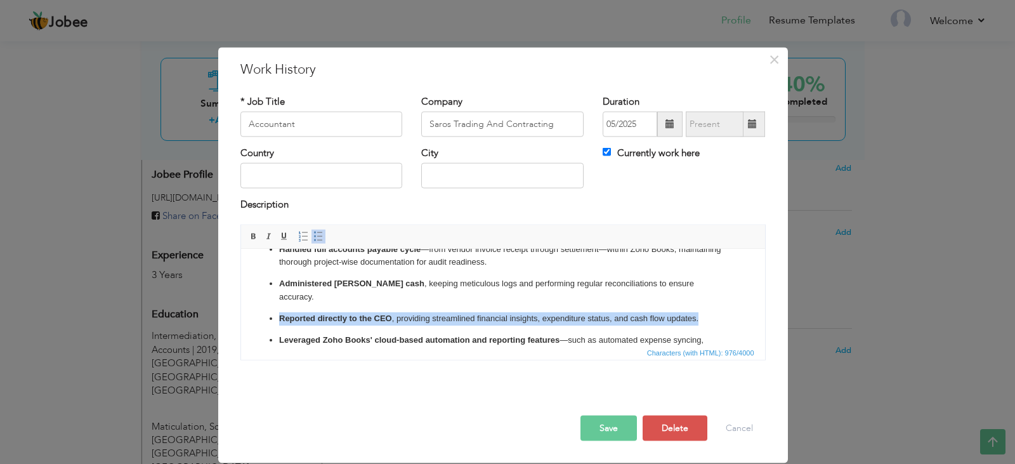
drag, startPoint x: 702, startPoint y: 301, endPoint x: 259, endPoint y: 303, distance: 442.8
click at [259, 303] on ul "Managed project-based expenses and payments using Zoho Books , ensuring clear t…" at bounding box center [502, 293] width 499 height 173
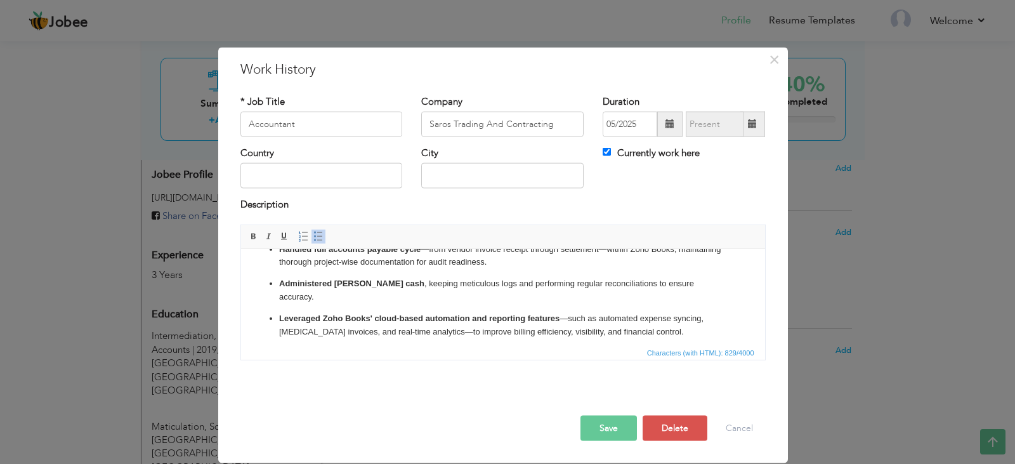
click at [286, 346] on li at bounding box center [502, 352] width 448 height 13
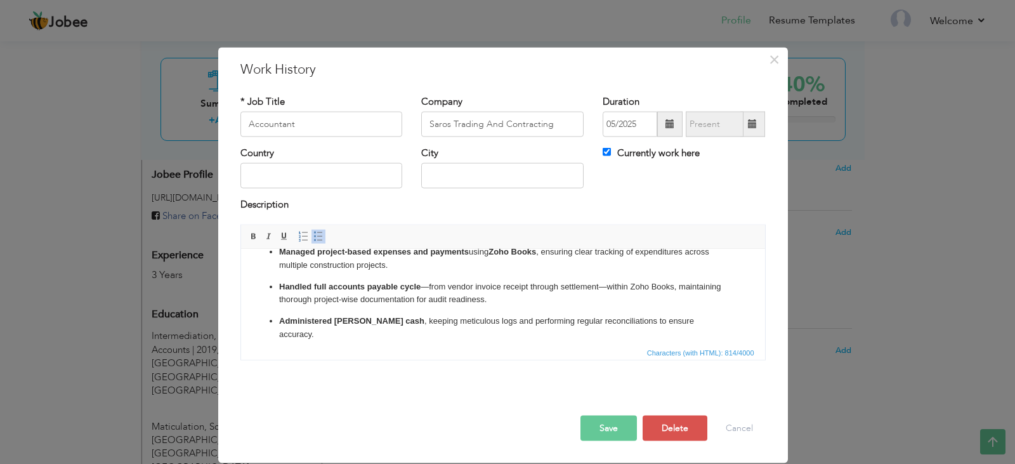
scroll to position [0, 0]
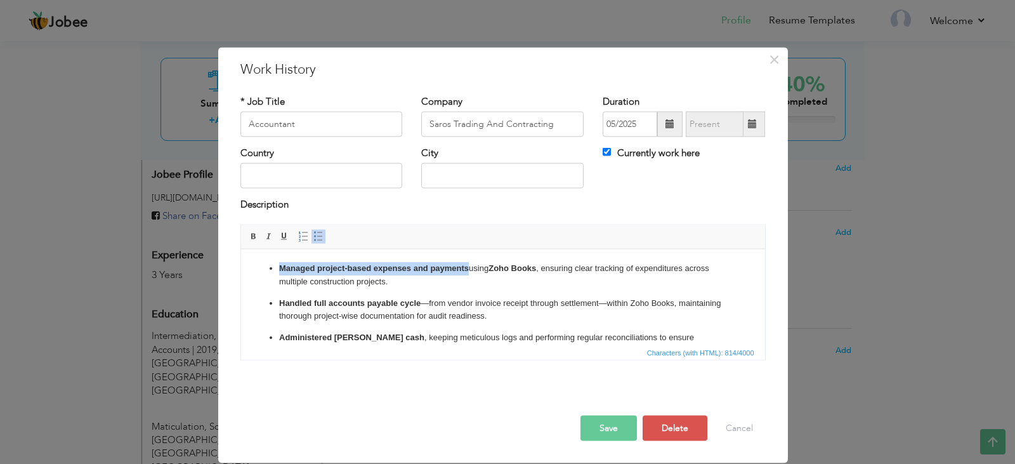
drag, startPoint x: 468, startPoint y: 265, endPoint x: 281, endPoint y: 259, distance: 187.2
click at [281, 259] on html "Managed project-based expenses and payments using Zoho Books , ensuring clear t…" at bounding box center [502, 326] width 524 height 155
click at [252, 235] on span at bounding box center [254, 236] width 10 height 10
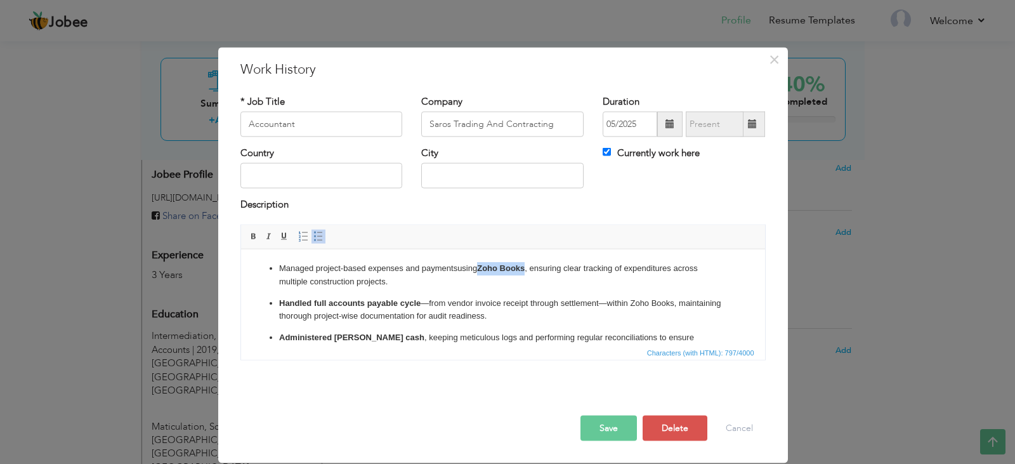
drag, startPoint x: 528, startPoint y: 266, endPoint x: 483, endPoint y: 267, distance: 45.7
click at [483, 267] on p "Managed project-based expenses and payments using Zoho Books , ensuring clear t…" at bounding box center [502, 274] width 448 height 27
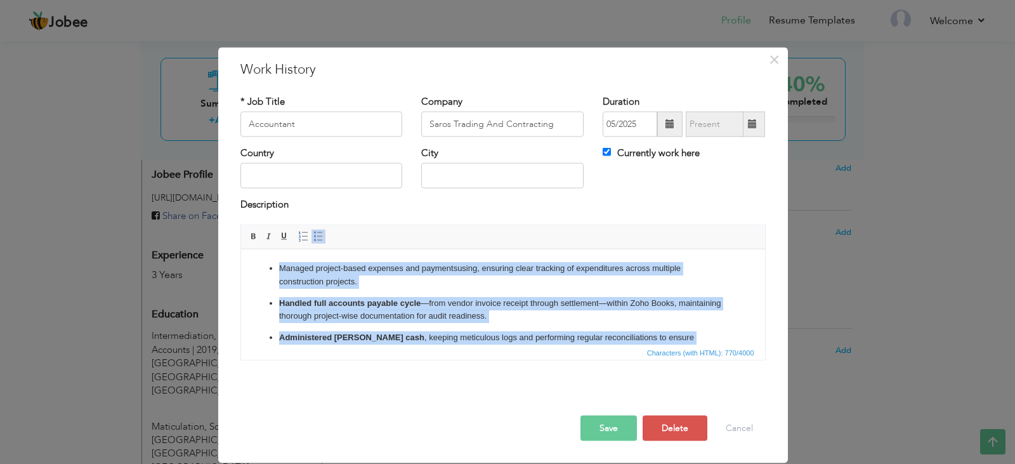
scroll to position [48, 0]
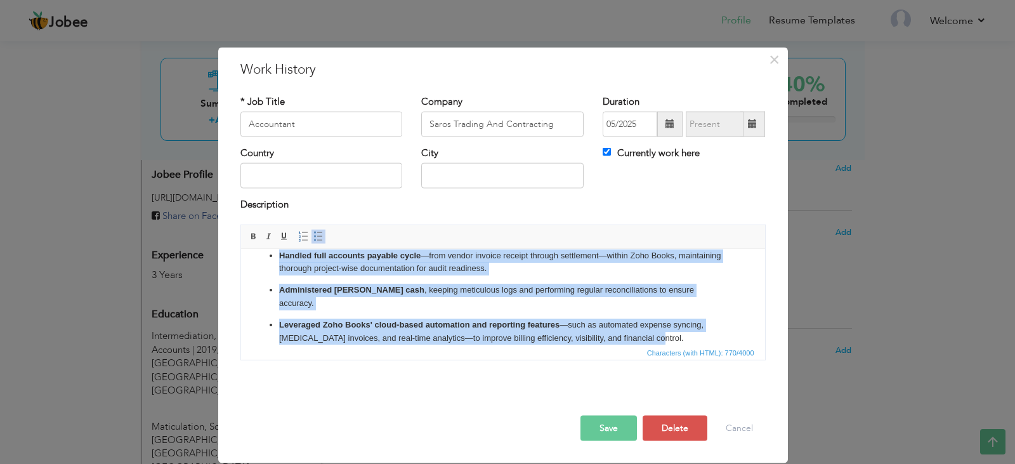
drag, startPoint x: 279, startPoint y: 267, endPoint x: 955, endPoint y: 655, distance: 779.2
click at [714, 357] on html "Managed project-based expenses and payments using , ensuring clear tracking of …" at bounding box center [502, 278] width 524 height 155
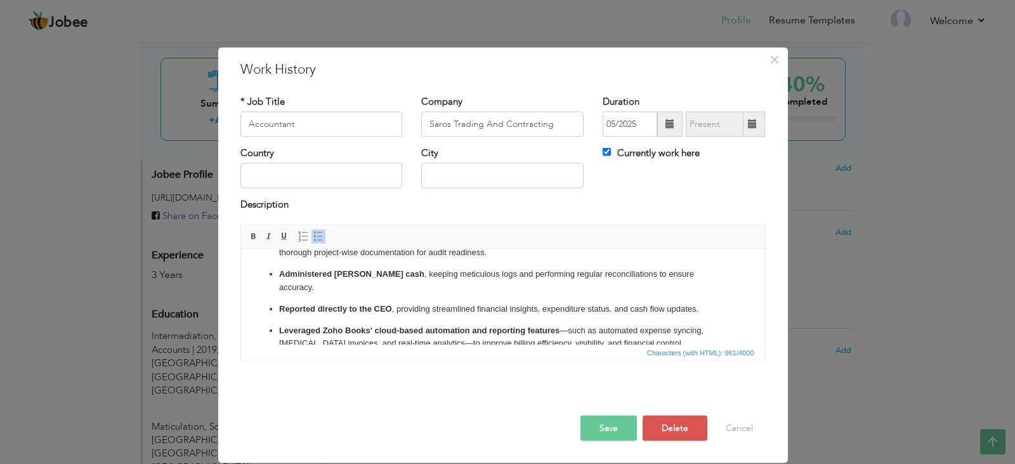
scroll to position [69, 0]
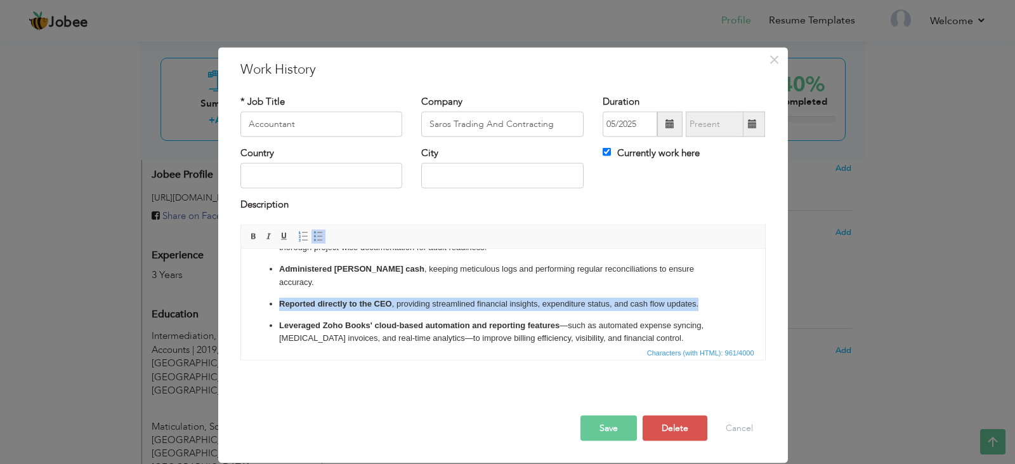
drag, startPoint x: 677, startPoint y: 294, endPoint x: 300, endPoint y: 281, distance: 377.0
click at [300, 281] on ul "Managed project-based expenses and payments using Zoho Books , ensuring clear t…" at bounding box center [502, 269] width 499 height 152
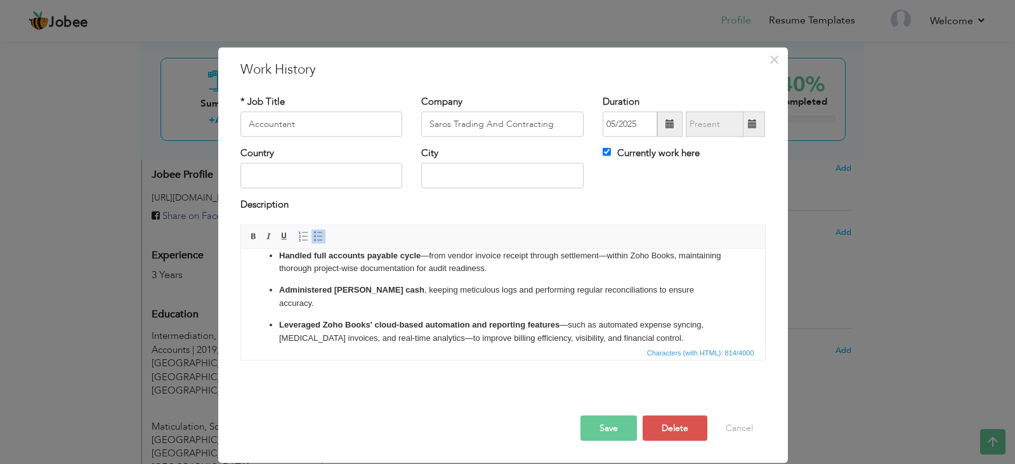
scroll to position [0, 0]
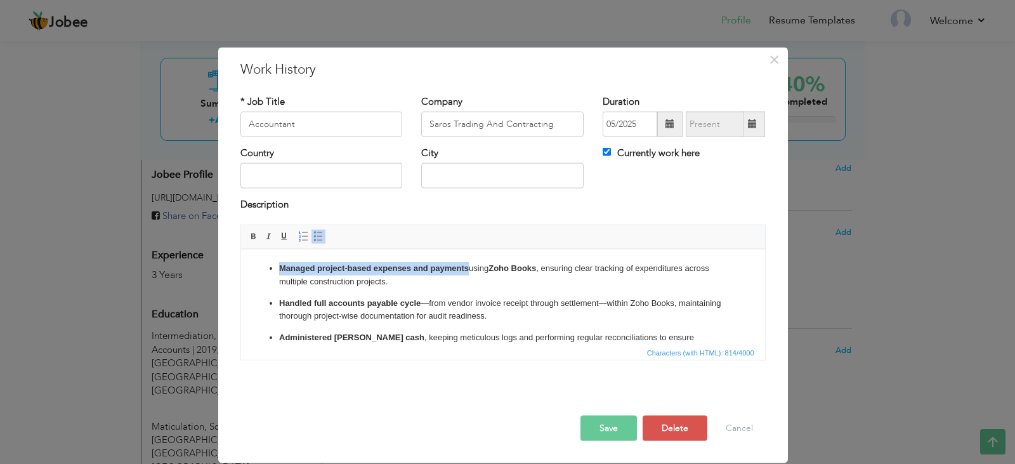
drag, startPoint x: 468, startPoint y: 268, endPoint x: 276, endPoint y: 273, distance: 191.6
click at [276, 273] on ul "Managed project-based expenses and payments using Zoho Books , ensuring clear t…" at bounding box center [502, 326] width 499 height 130
click at [257, 235] on span at bounding box center [254, 236] width 10 height 10
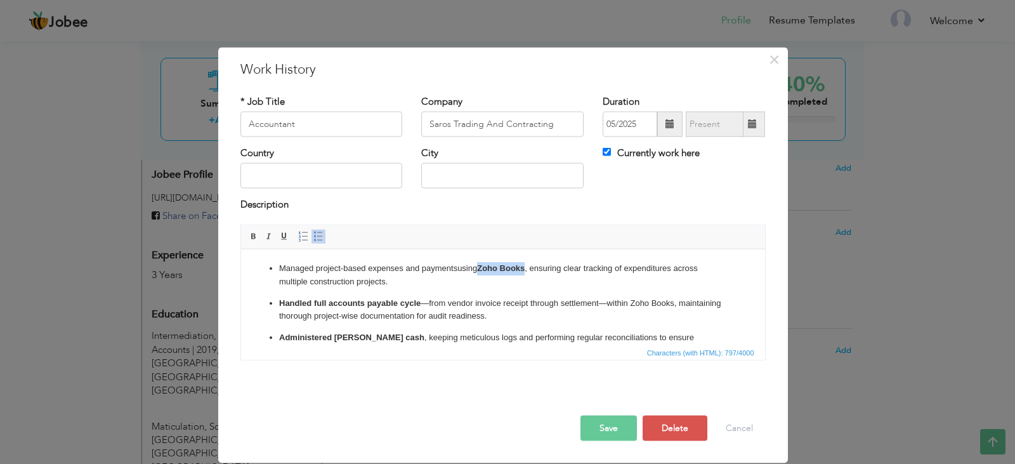
drag, startPoint x: 529, startPoint y: 268, endPoint x: 481, endPoint y: 266, distance: 48.2
click at [481, 266] on p "Managed project-based expenses and payments using Zoho Books , ensuring clear t…" at bounding box center [502, 274] width 448 height 27
click at [258, 235] on span at bounding box center [254, 236] width 10 height 10
drag, startPoint x: 419, startPoint y: 303, endPoint x: 272, endPoint y: 306, distance: 147.2
click at [272, 306] on ul "Managed project-based expenses and payments using Zoho Books , ensuring clear t…" at bounding box center [502, 326] width 499 height 130
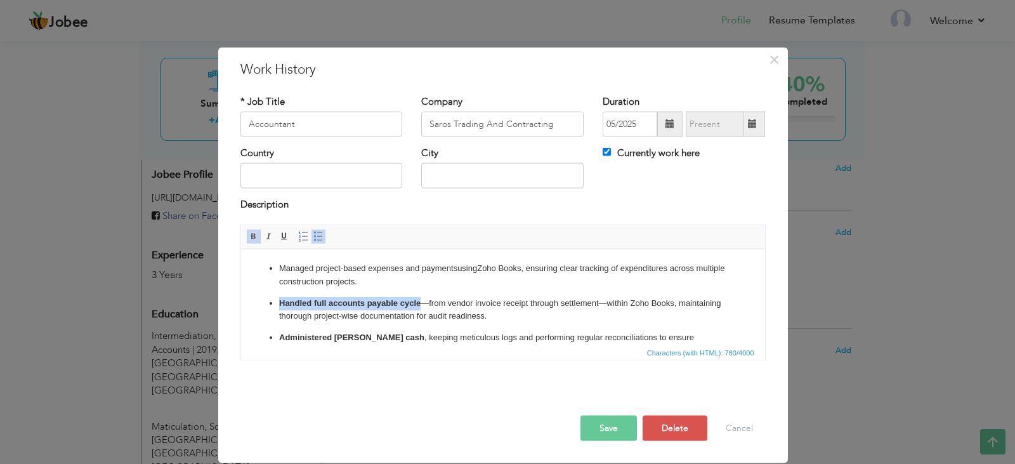
click at [249, 241] on span at bounding box center [254, 236] width 10 height 10
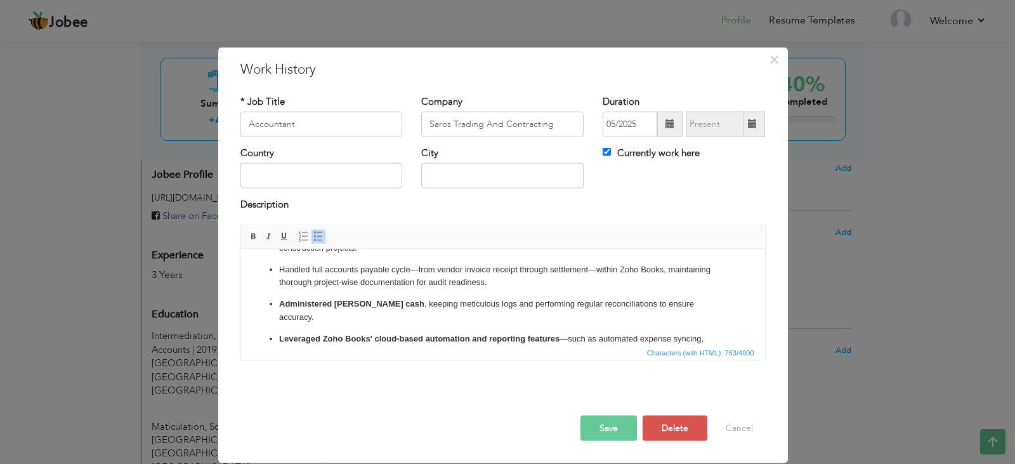
scroll to position [48, 0]
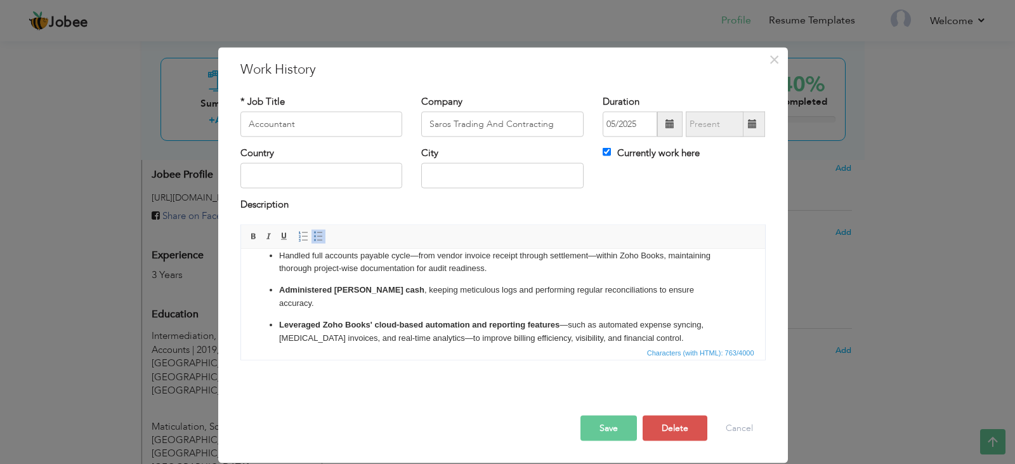
drag, startPoint x: 375, startPoint y: 292, endPoint x: 318, endPoint y: 292, distance: 57.1
click at [318, 292] on p "Administered petty cash , keeping meticulous logs and performing regular reconc…" at bounding box center [502, 296] width 448 height 27
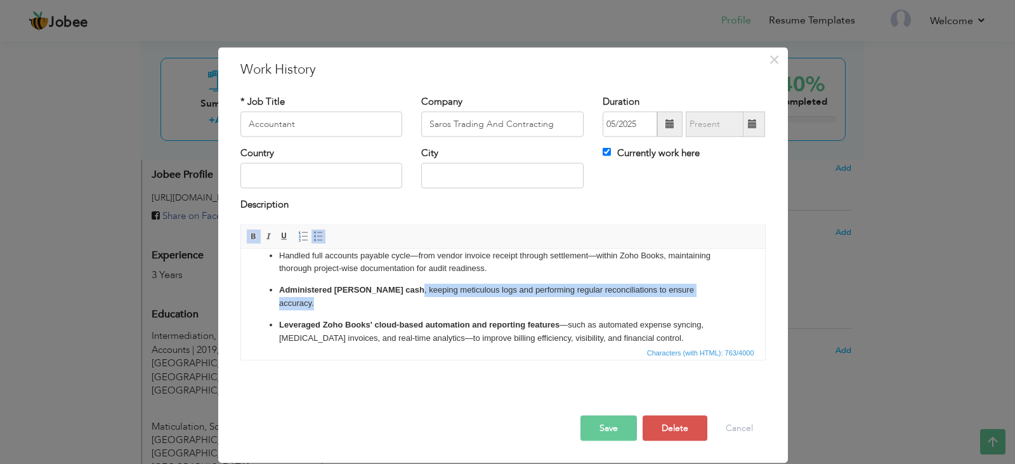
drag, startPoint x: 373, startPoint y: 290, endPoint x: 287, endPoint y: 299, distance: 86.8
click at [287, 299] on ul "Managed project-based expenses and payments using Zoho Books , ensuring clear t…" at bounding box center [502, 279] width 499 height 130
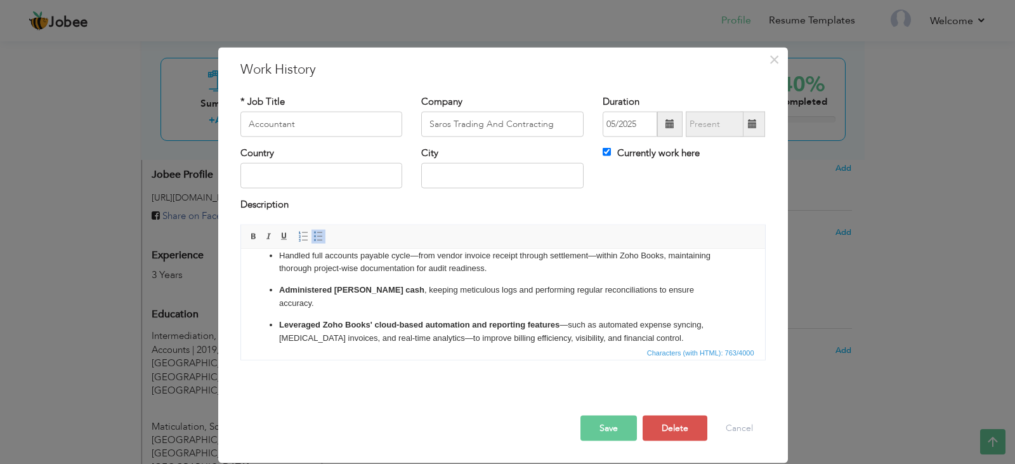
click at [701, 261] on p "Handled full accounts payable cycle —from vendor invoice receipt through settle…" at bounding box center [502, 262] width 448 height 27
drag, startPoint x: 372, startPoint y: 289, endPoint x: 280, endPoint y: 291, distance: 92.6
click at [280, 291] on strong "Administered petty cash" at bounding box center [350, 289] width 145 height 10
click at [256, 237] on span at bounding box center [254, 236] width 10 height 10
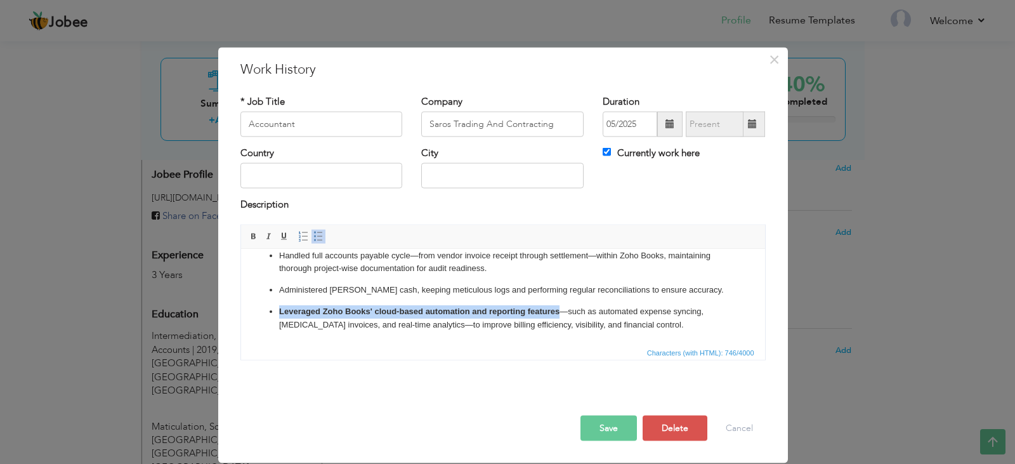
drag, startPoint x: 558, startPoint y: 308, endPoint x: 246, endPoint y: 306, distance: 312.1
click at [246, 306] on html "Managed project-based expenses and payments using Zoho Books , ensuring clear t…" at bounding box center [502, 272] width 524 height 143
click at [258, 235] on span at bounding box center [254, 236] width 10 height 10
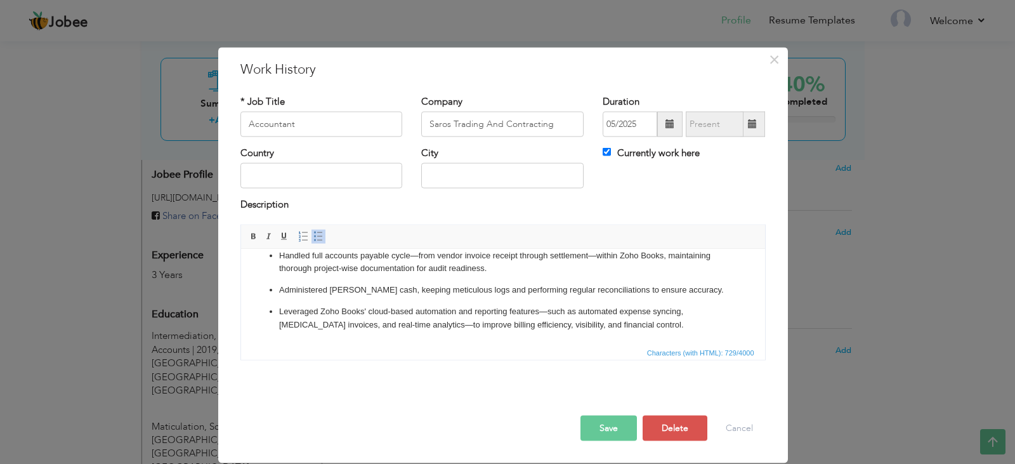
click at [629, 316] on p "Leveraged Zoho Books' cloud-based automation and reporting features —such as au…" at bounding box center [502, 317] width 448 height 27
click at [613, 433] on button "Save" at bounding box center [608, 427] width 56 height 25
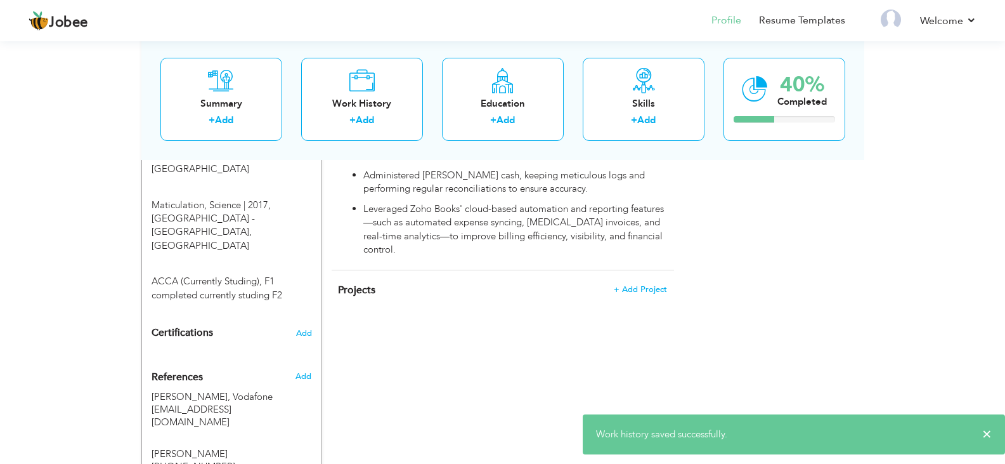
scroll to position [638, 0]
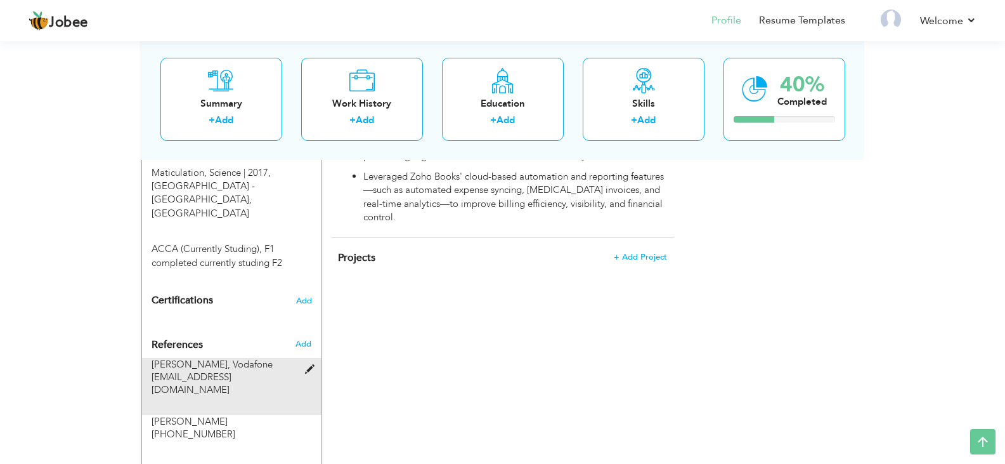
click at [310, 365] on span at bounding box center [313, 370] width 16 height 10
type input "Abderezak Bakiri"
type input "Vodafone"
type input "abdereezak.Amiri@vodafone.qa"
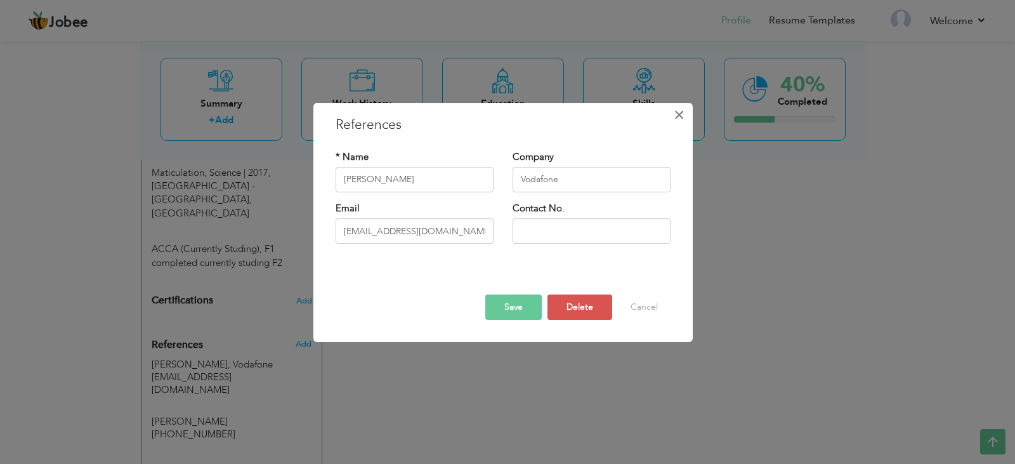
click at [679, 115] on span "×" at bounding box center [679, 114] width 11 height 23
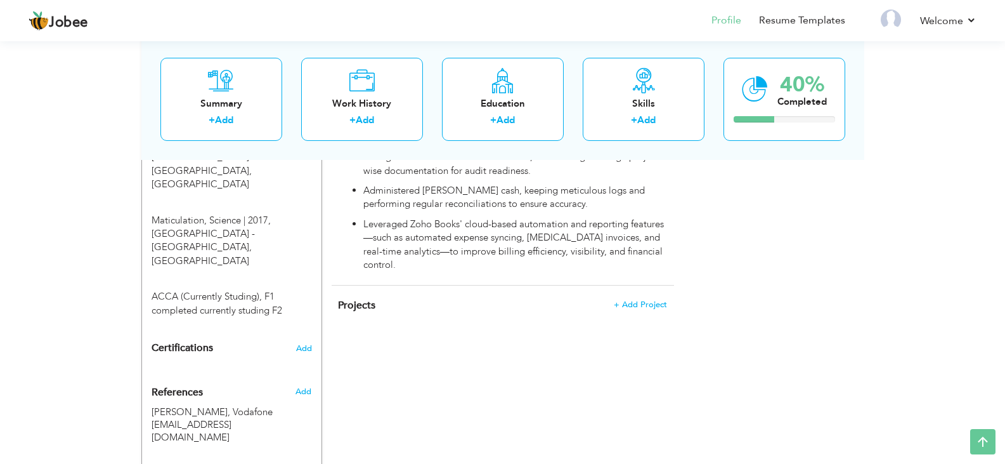
scroll to position [444, 0]
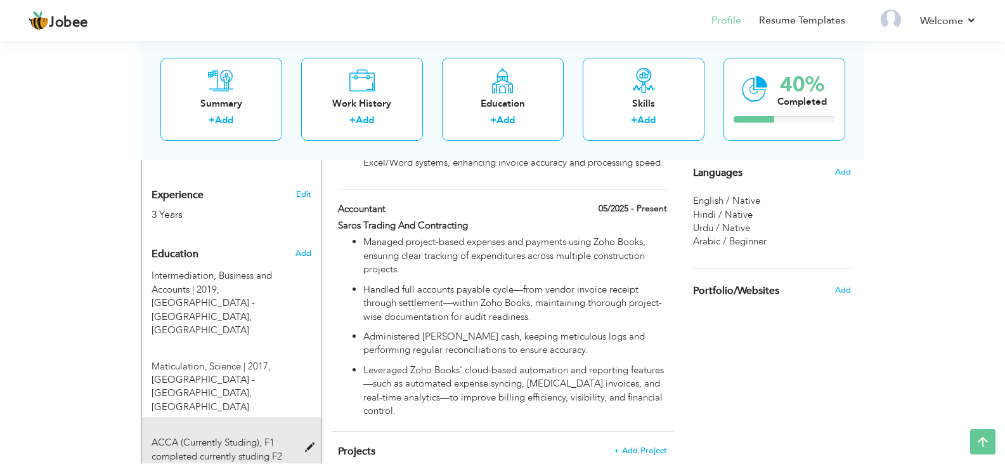
click at [310, 443] on span at bounding box center [313, 448] width 16 height 10
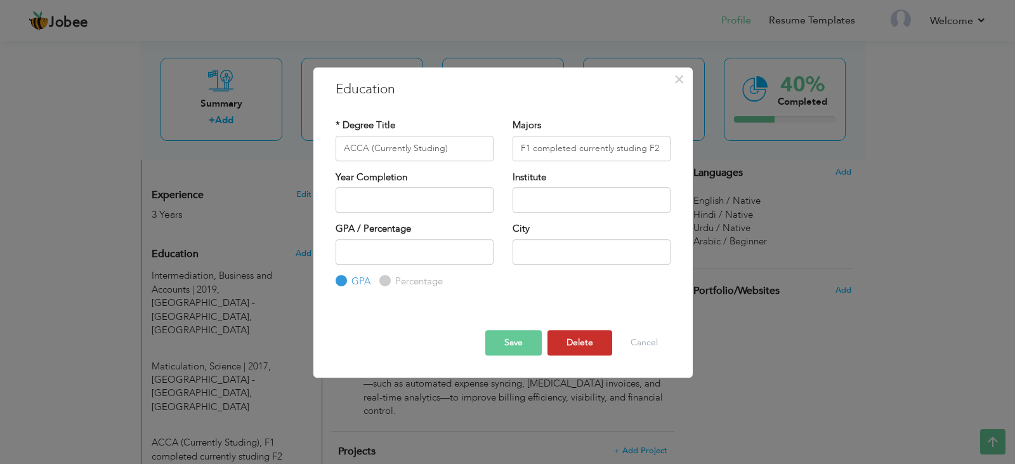
click at [581, 343] on button "Delete" at bounding box center [579, 342] width 65 height 25
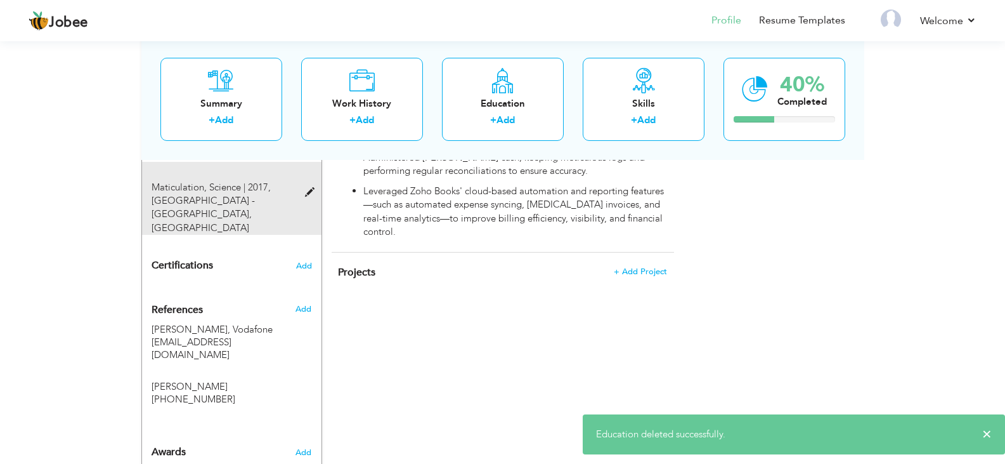
scroll to position [638, 0]
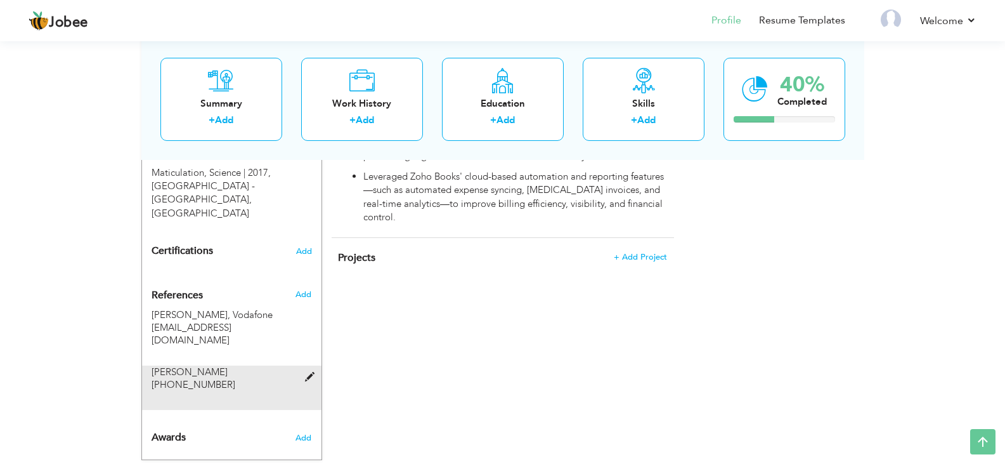
click at [250, 365] on div "Mussawar Husnain +974-66272104" at bounding box center [224, 377] width 145 height 25
type input "Mussawar Husnain"
type input "+974-66272104"
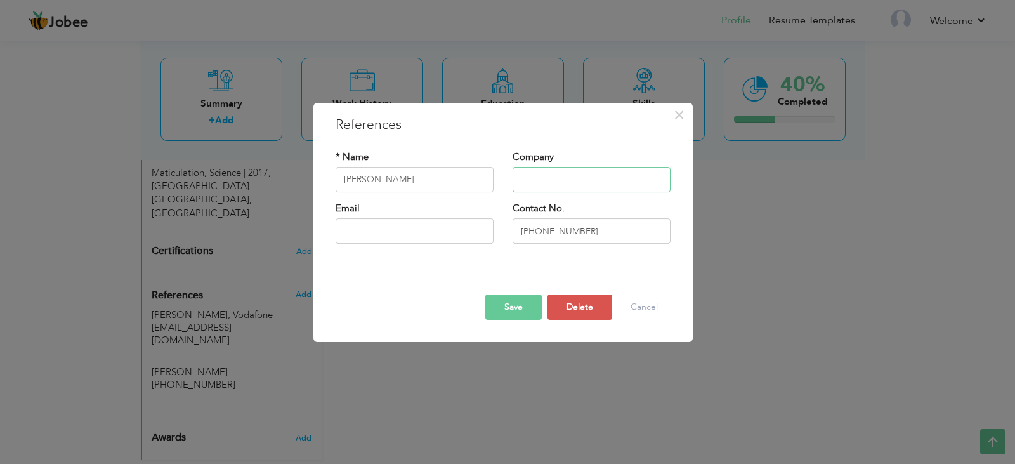
click at [603, 180] on input "text" at bounding box center [592, 179] width 158 height 25
type input "Sherazi"
drag, startPoint x: 448, startPoint y: 185, endPoint x: 98, endPoint y: 162, distance: 350.3
click at [98, 162] on div "× References * Name Mussawar Husnain Company Sherazi Email Contact No. Save" at bounding box center [507, 232] width 1015 height 464
click at [546, 180] on input "Sherazi" at bounding box center [592, 179] width 158 height 25
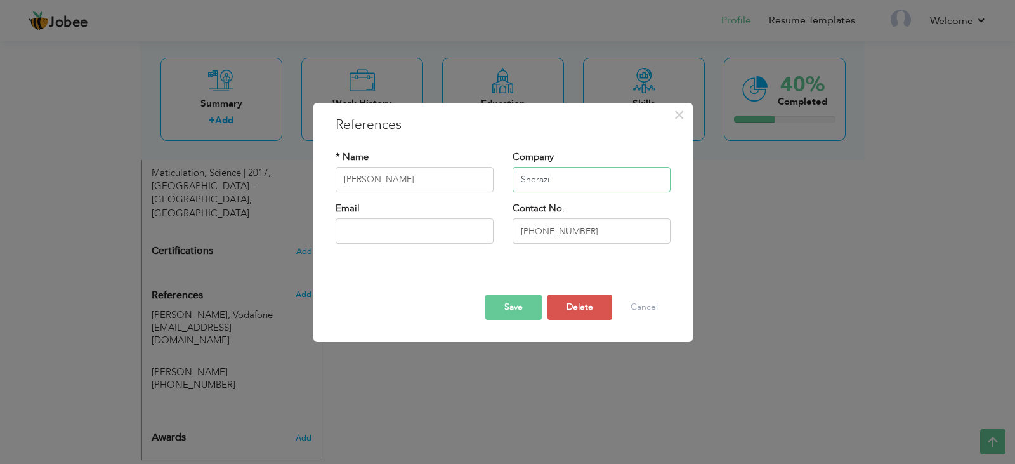
click at [567, 185] on input "Sherazi" at bounding box center [592, 179] width 158 height 25
click at [446, 178] on input "Mussawar Husnain" at bounding box center [415, 179] width 158 height 25
drag, startPoint x: 447, startPoint y: 176, endPoint x: 282, endPoint y: 187, distance: 165.2
click at [282, 187] on div "× References * Name Mussawar Husnain Company Sherazi Email Contact No. Save" at bounding box center [507, 232] width 1015 height 464
click at [594, 173] on input "Sherazi" at bounding box center [592, 179] width 158 height 25
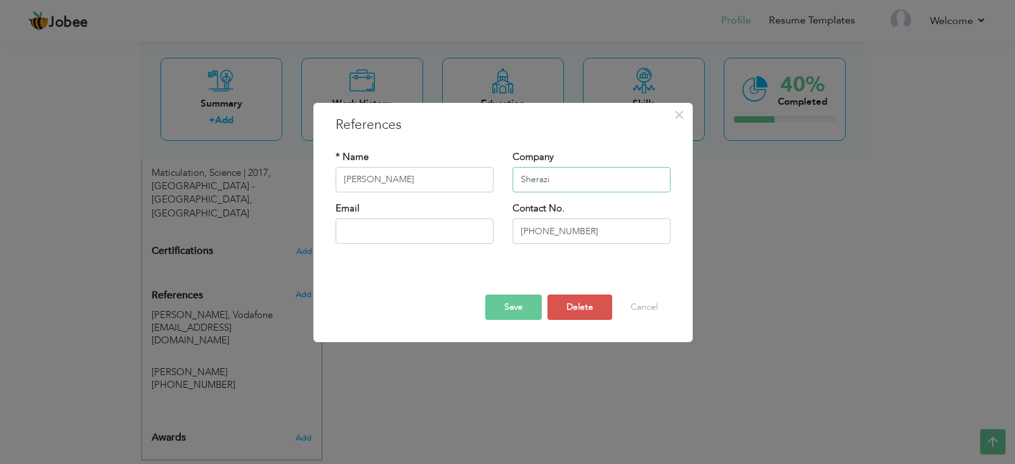
click at [558, 176] on input "Sherazi" at bounding box center [592, 179] width 158 height 25
click at [426, 181] on input "Mussawar Husnain" at bounding box center [415, 179] width 158 height 25
click at [573, 186] on input "Sherazi" at bounding box center [592, 179] width 158 height 25
click at [425, 187] on input "Mussawar Husnain" at bounding box center [415, 179] width 158 height 25
click at [568, 191] on input "Sherazi" at bounding box center [592, 179] width 158 height 25
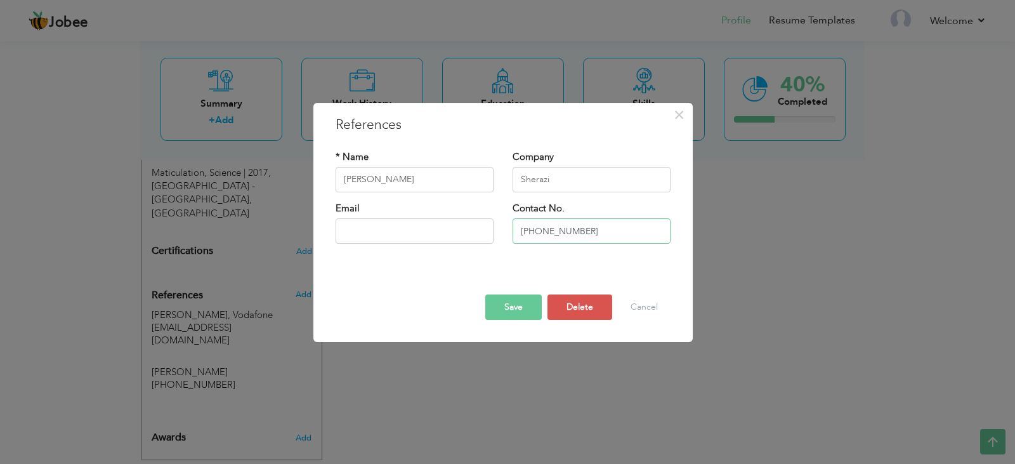
click at [601, 232] on input "+974-66272104" at bounding box center [592, 230] width 158 height 25
click at [417, 219] on input "text" at bounding box center [415, 230] width 158 height 25
click at [421, 223] on input "text" at bounding box center [415, 230] width 158 height 25
drag, startPoint x: 444, startPoint y: 175, endPoint x: 230, endPoint y: 175, distance: 214.4
click at [230, 175] on div "× References * Name Mussawar Husnain Company Sherazi Email Contact No. Save" at bounding box center [507, 232] width 1015 height 464
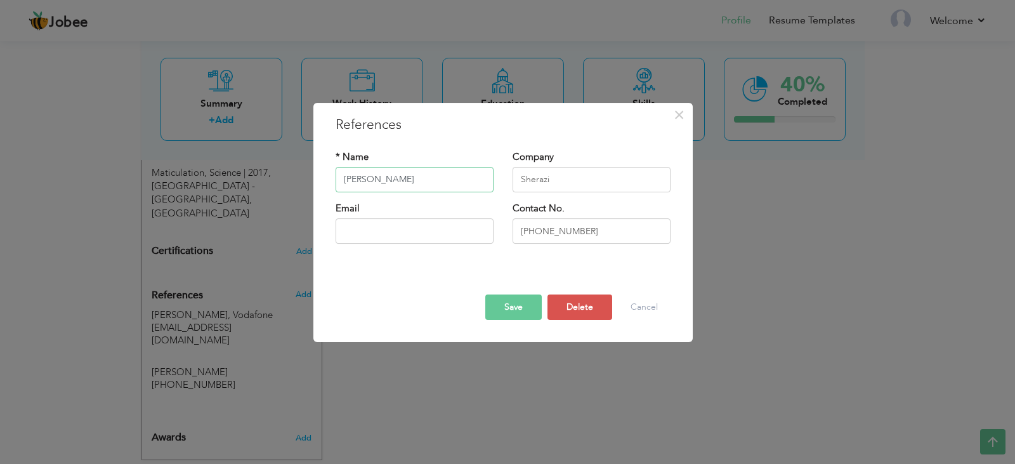
type input "Abdul Mateen Razzaq"
click at [564, 176] on input "Sherazi" at bounding box center [592, 179] width 158 height 25
type input "Sherazi Trading And Contracting"
click at [618, 232] on input "+974-66272104" at bounding box center [592, 230] width 158 height 25
drag, startPoint x: 595, startPoint y: 232, endPoint x: 544, endPoint y: 232, distance: 50.7
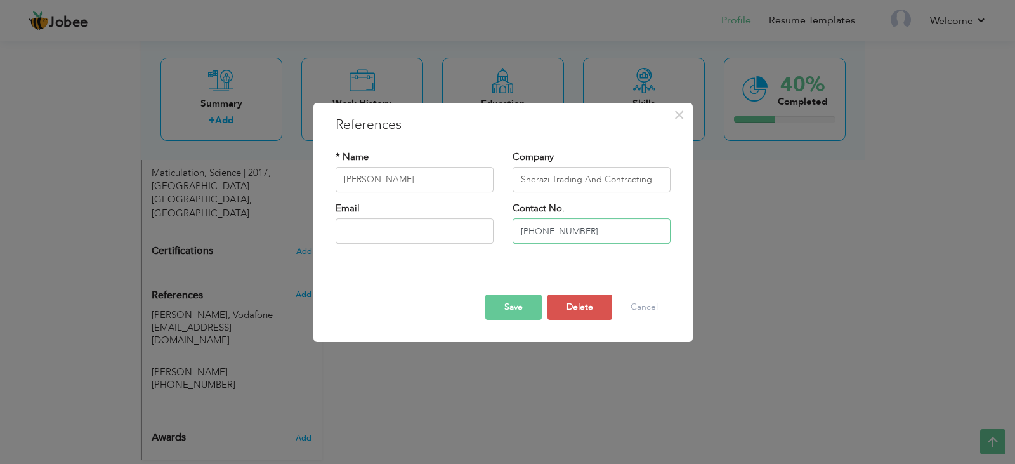
click at [544, 232] on input "+974-66272104" at bounding box center [592, 230] width 158 height 25
type input "[PHONE_NUMBER]"
click at [524, 310] on button "Save" at bounding box center [513, 306] width 56 height 25
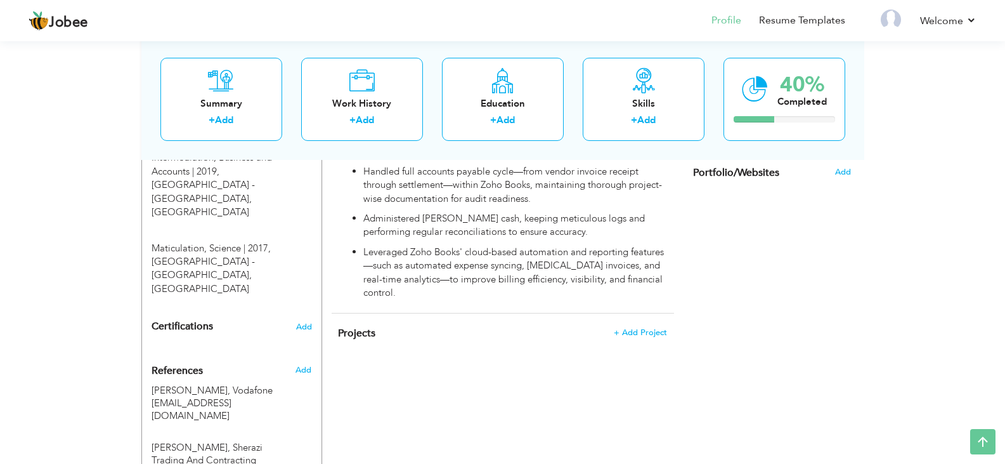
scroll to position [571, 0]
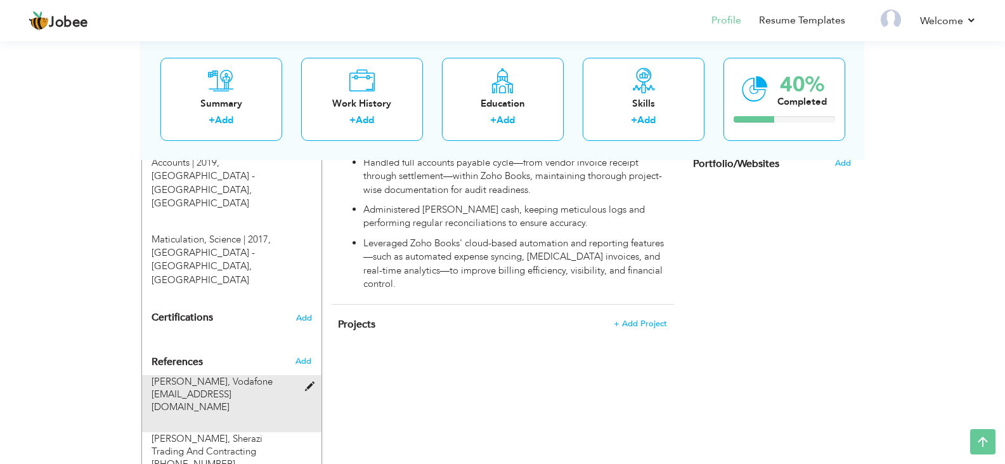
click at [307, 382] on span at bounding box center [313, 387] width 16 height 10
type input "Abderezak Bakiri"
type input "Vodafone"
type input "abdereezak.Amiri@vodafone.qa"
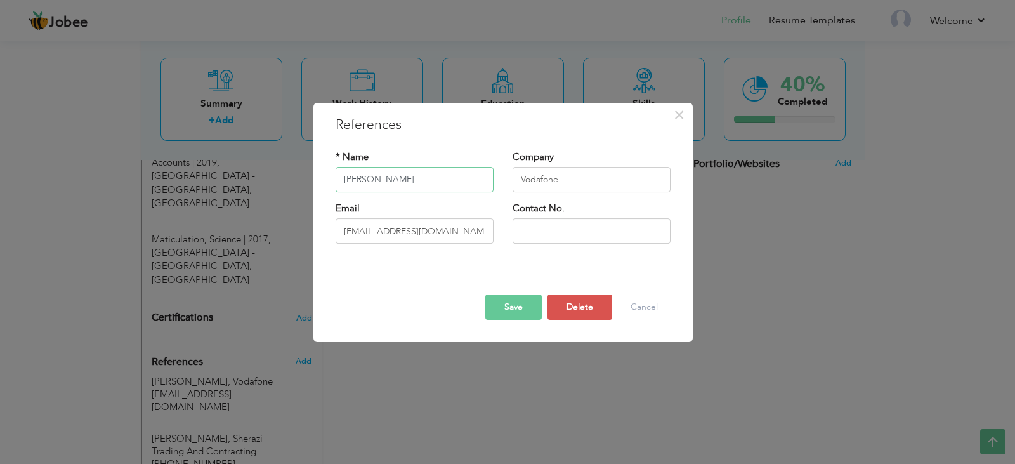
drag, startPoint x: 433, startPoint y: 178, endPoint x: 270, endPoint y: 176, distance: 162.4
click at [270, 176] on div "× References * Name Abderezak Bakiri Company Vodafone Email Contact No. Save" at bounding box center [507, 232] width 1015 height 464
type input "M"
type input "[PERSON_NAME]"
drag, startPoint x: 589, startPoint y: 176, endPoint x: 343, endPoint y: 199, distance: 246.6
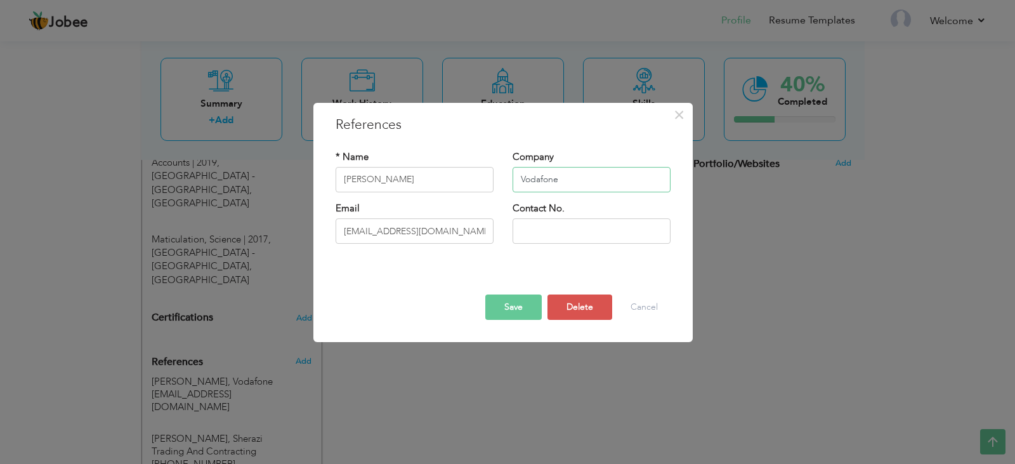
click at [343, 199] on div "* Name Samar Abbas Company Vodafone" at bounding box center [503, 175] width 354 height 51
type input "Saros Trading And Contracting"
drag, startPoint x: 481, startPoint y: 232, endPoint x: 157, endPoint y: 240, distance: 324.3
click at [157, 240] on div "× References * Name Samar Abbas Company Saros Trading And Contracting Email" at bounding box center [507, 232] width 1015 height 464
click at [544, 227] on input "text" at bounding box center [592, 230] width 158 height 25
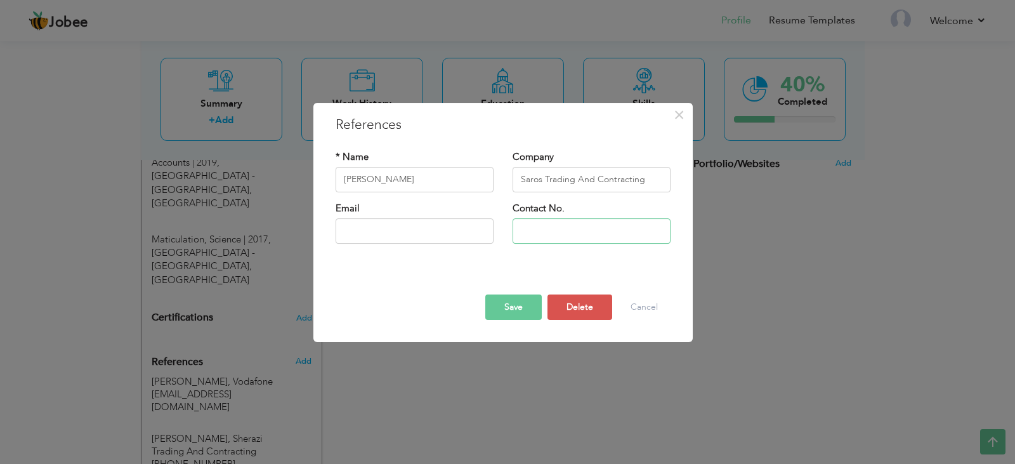
click at [561, 231] on input "text" at bounding box center [592, 230] width 158 height 25
click at [523, 228] on input "30307274" at bounding box center [592, 230] width 158 height 25
type input "[PHONE_NUMBER]"
click at [501, 308] on button "Save" at bounding box center [513, 306] width 56 height 25
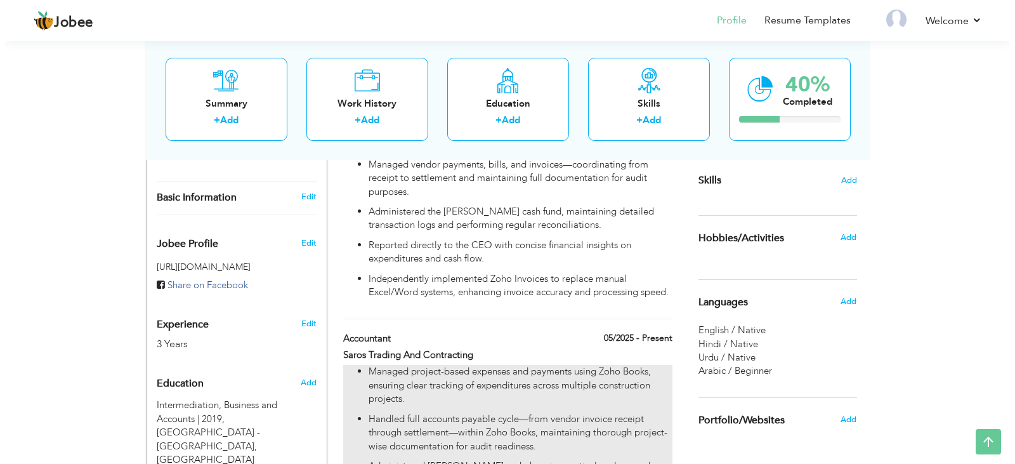
scroll to position [320, 0]
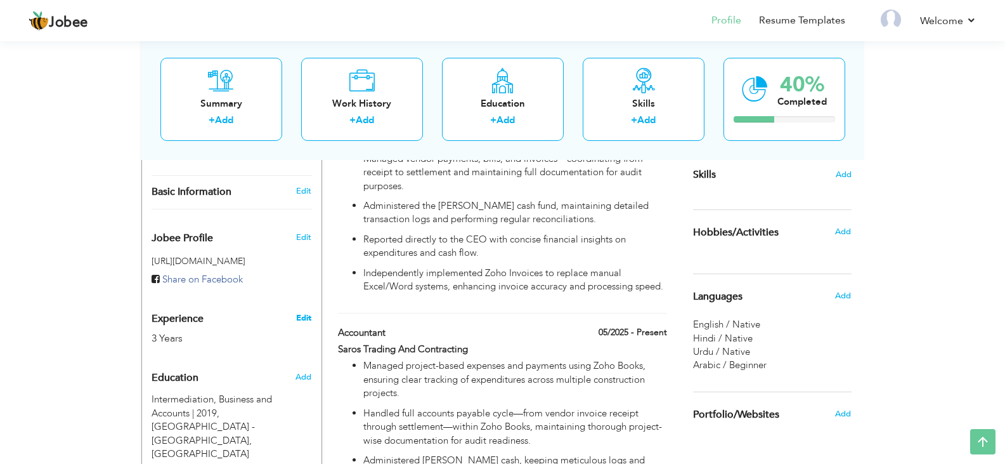
click at [309, 312] on link "Edit" at bounding box center [303, 317] width 15 height 11
type input "[PERSON_NAME]"
type input "Raza"
type input "[PHONE_NUMBER]"
select select "number:178"
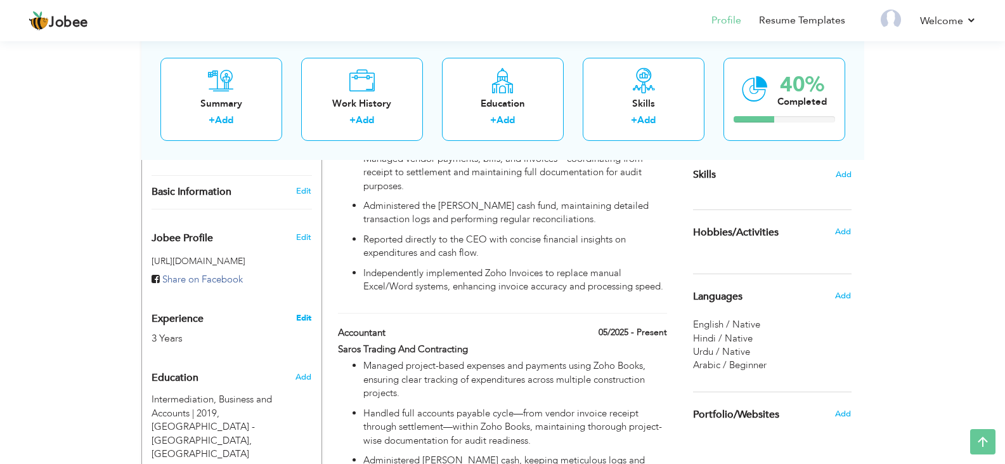
type input "Doha"
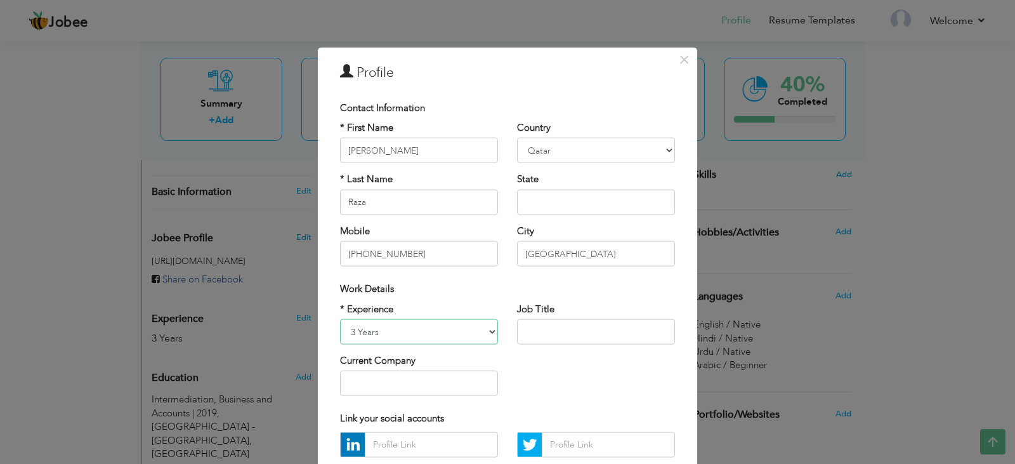
click at [487, 334] on select "Entry Level Less than 1 Year 1 Year 2 Years 3 Years 4 Years 5 Years 6 Years 7 Y…" at bounding box center [419, 331] width 158 height 25
select select "number:8"
click at [340, 319] on select "Entry Level Less than 1 Year 1 Year 2 Years 3 Years 4 Years 5 Years 6 Years 7 Y…" at bounding box center [419, 331] width 158 height 25
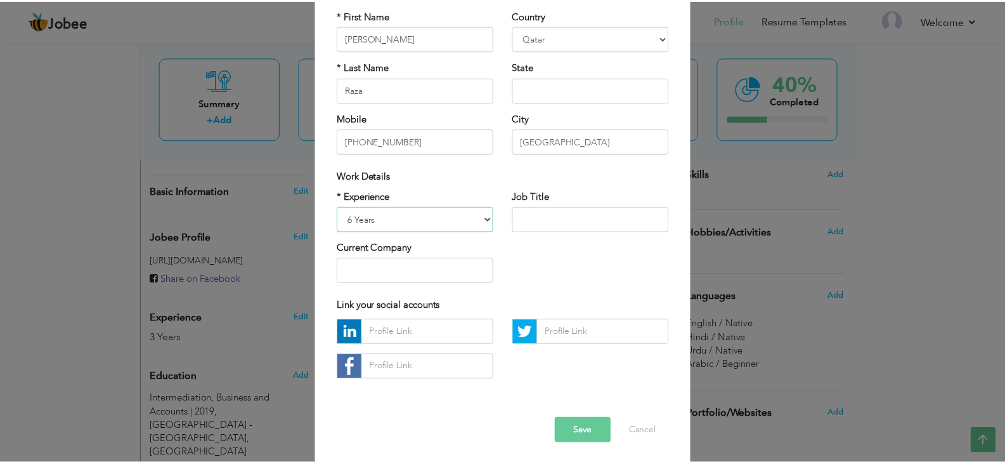
scroll to position [114, 0]
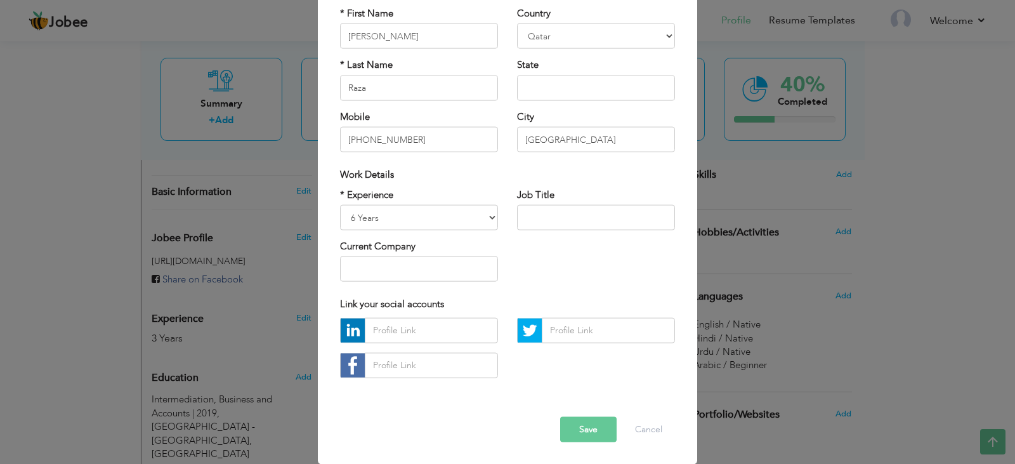
click at [591, 426] on button "Save" at bounding box center [588, 428] width 56 height 25
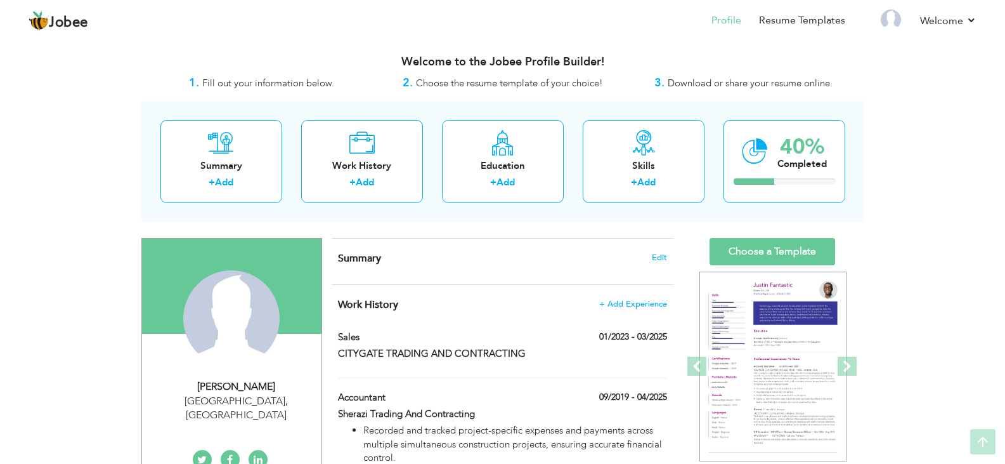
scroll to position [0, 0]
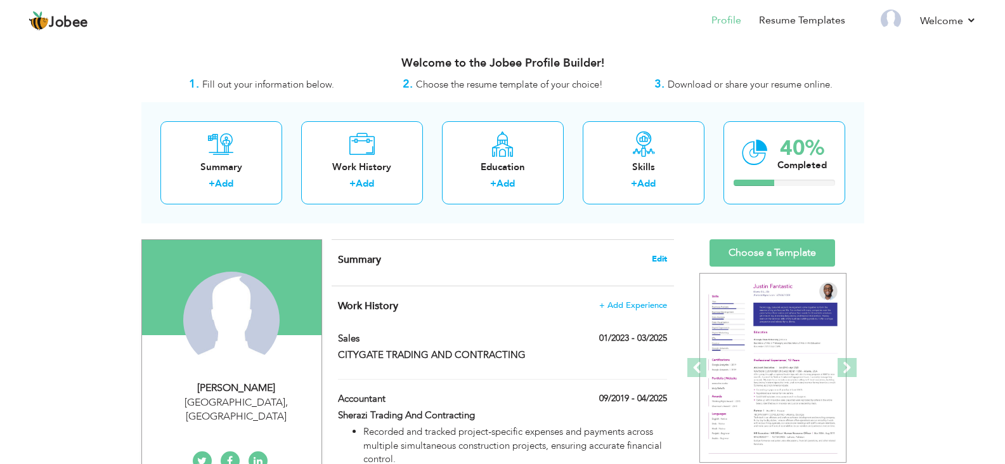
click at [658, 259] on span "Edit" at bounding box center [659, 258] width 15 height 9
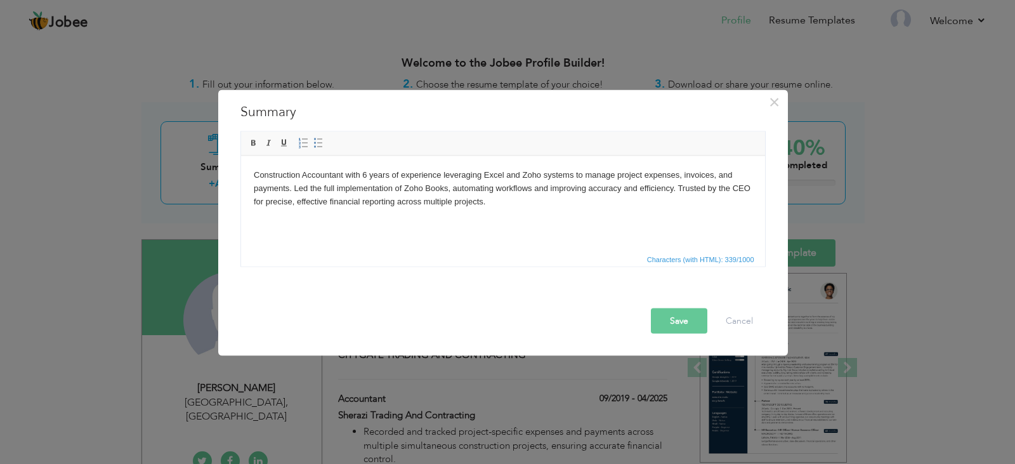
click at [678, 325] on button "Save" at bounding box center [679, 320] width 56 height 25
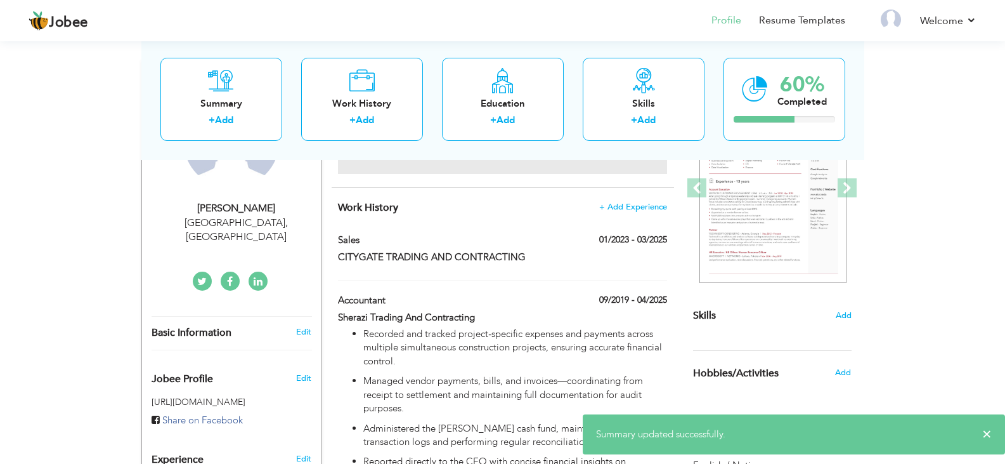
scroll to position [190, 0]
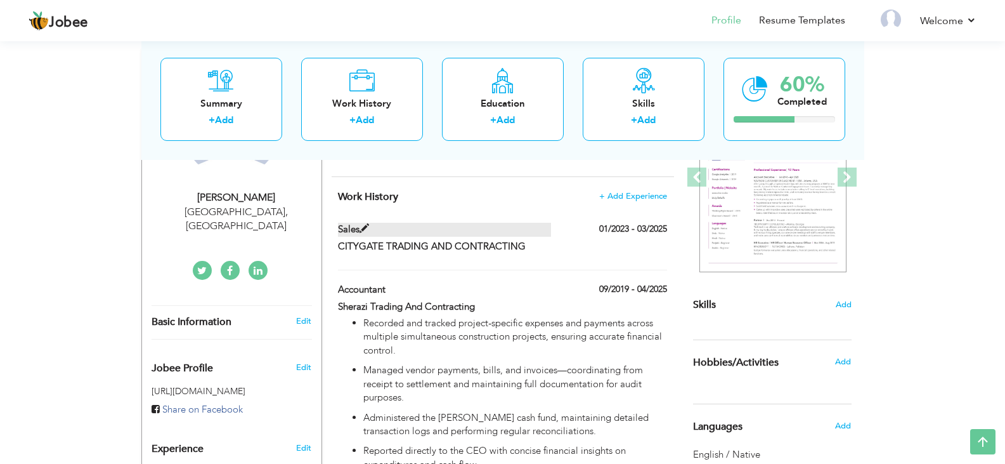
click at [364, 228] on span at bounding box center [365, 229] width 10 height 10
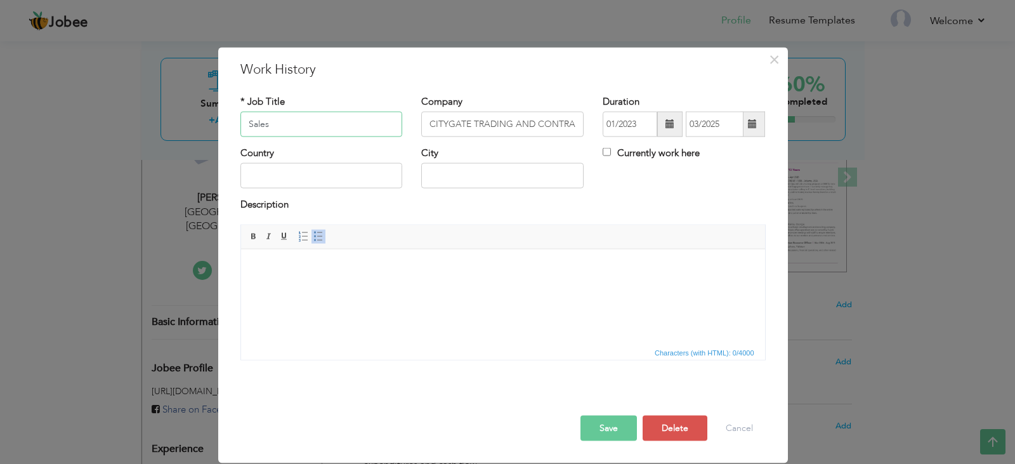
drag, startPoint x: 336, startPoint y: 111, endPoint x: 228, endPoint y: 124, distance: 108.7
click at [228, 124] on div "× Work History * Job Title Sales Company CITYGATE TRADING AND CONTRACTING Durat…" at bounding box center [503, 255] width 570 height 416
click at [674, 430] on button "Delete" at bounding box center [675, 427] width 65 height 25
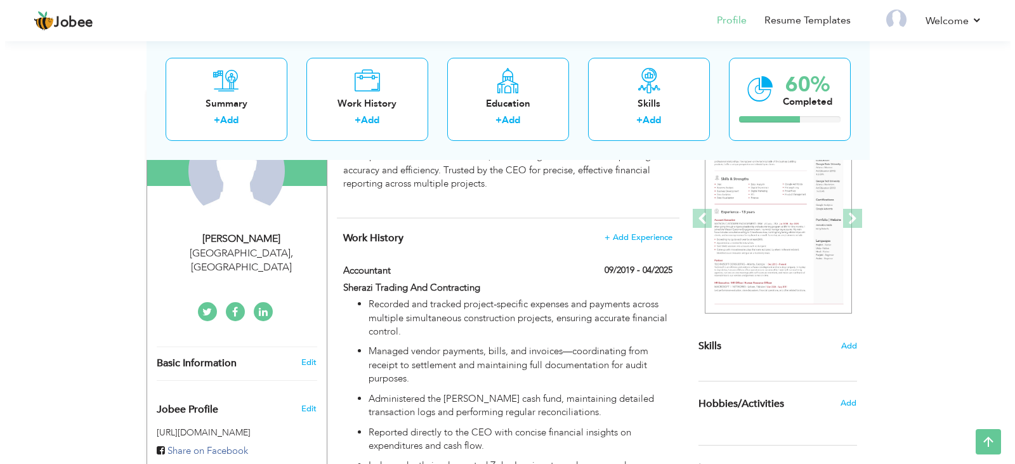
scroll to position [127, 0]
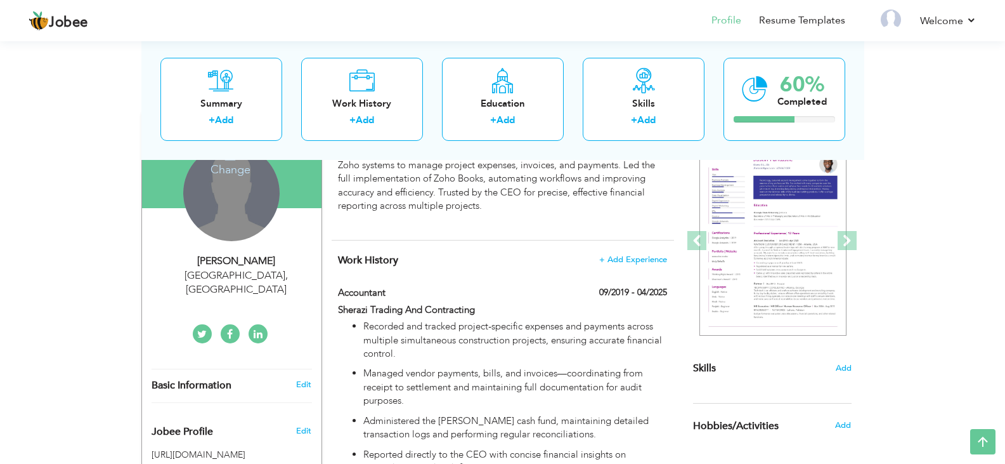
click at [269, 266] on div "[PERSON_NAME]" at bounding box center [237, 261] width 170 height 15
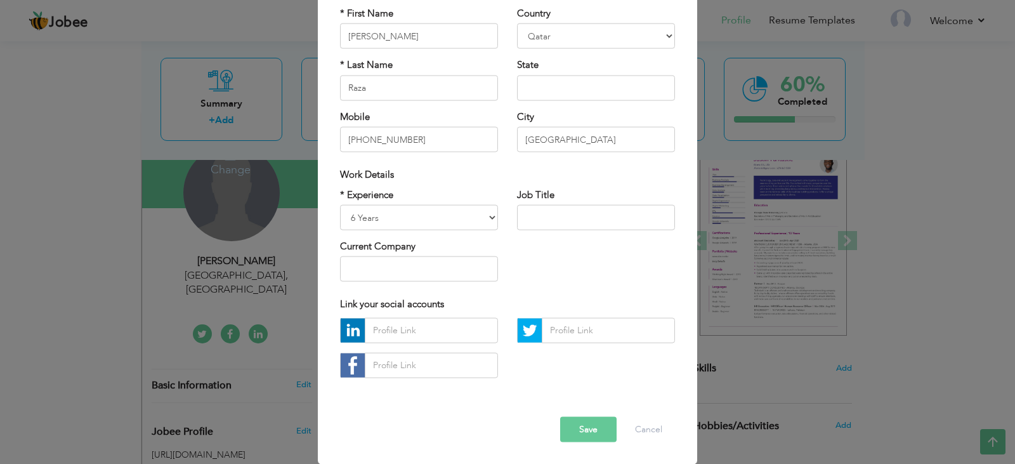
scroll to position [0, 0]
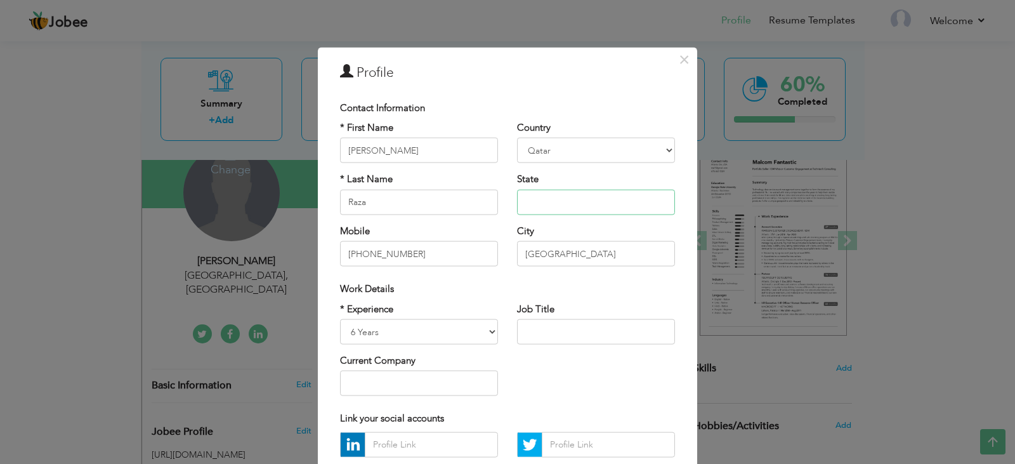
click at [580, 199] on input "text" at bounding box center [596, 201] width 158 height 25
paste input "DOB:5 December 1999"
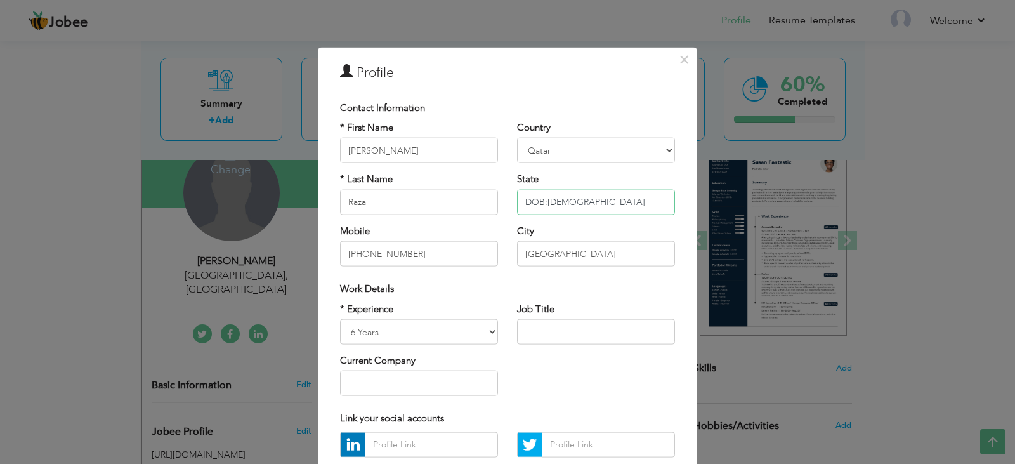
type input "DOB:5 December 1999"
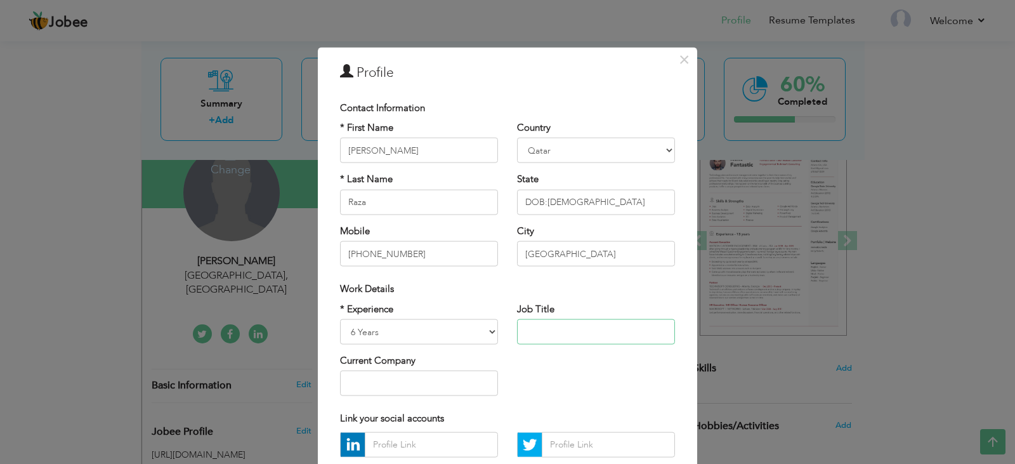
click at [579, 331] on input "text" at bounding box center [596, 331] width 158 height 25
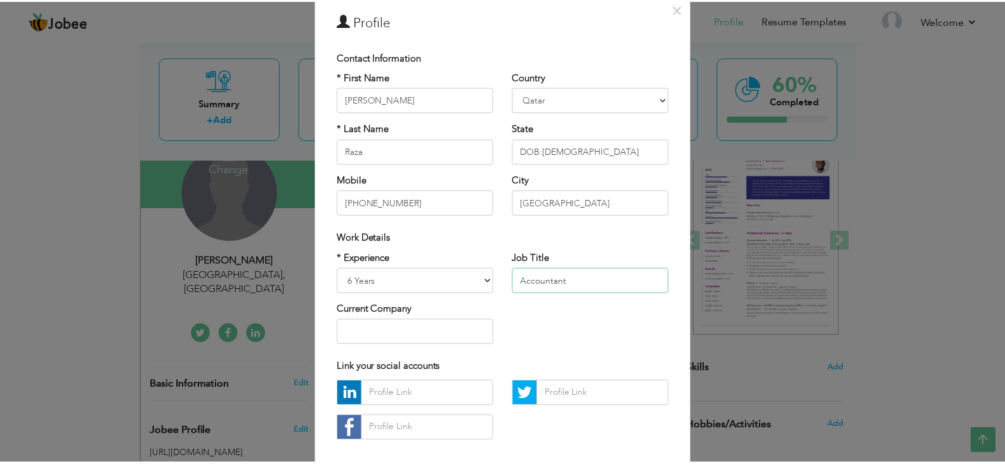
scroll to position [114, 0]
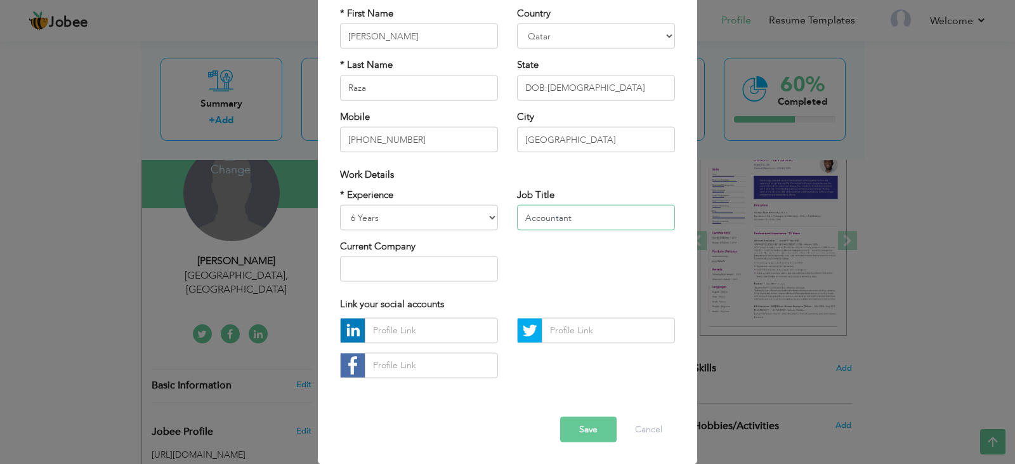
type input "Accountant"
click at [421, 273] on input "text" at bounding box center [419, 268] width 158 height 25
click at [584, 427] on button "Save" at bounding box center [588, 428] width 56 height 25
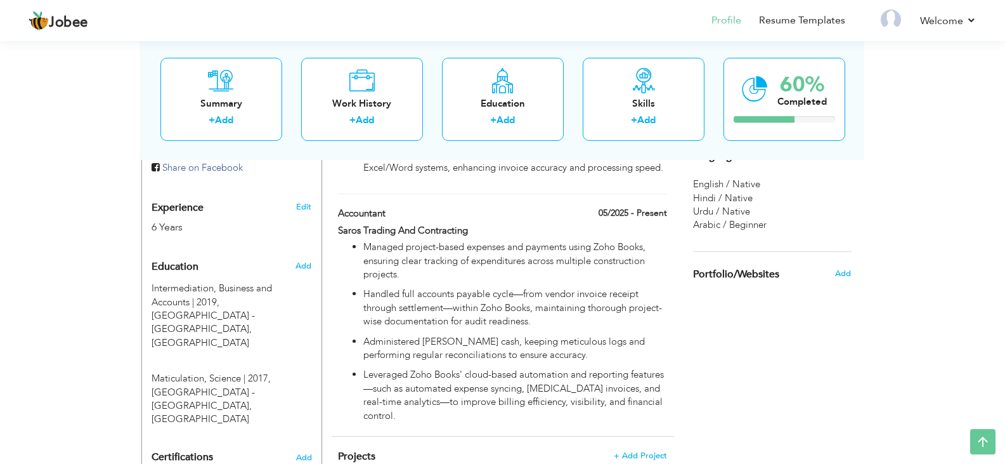
scroll to position [507, 0]
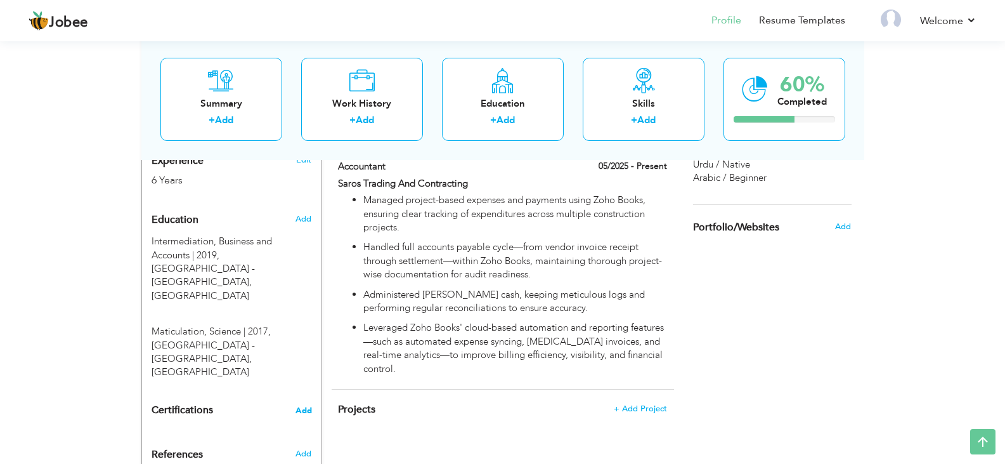
click at [304, 406] on span "Add" at bounding box center [304, 410] width 16 height 9
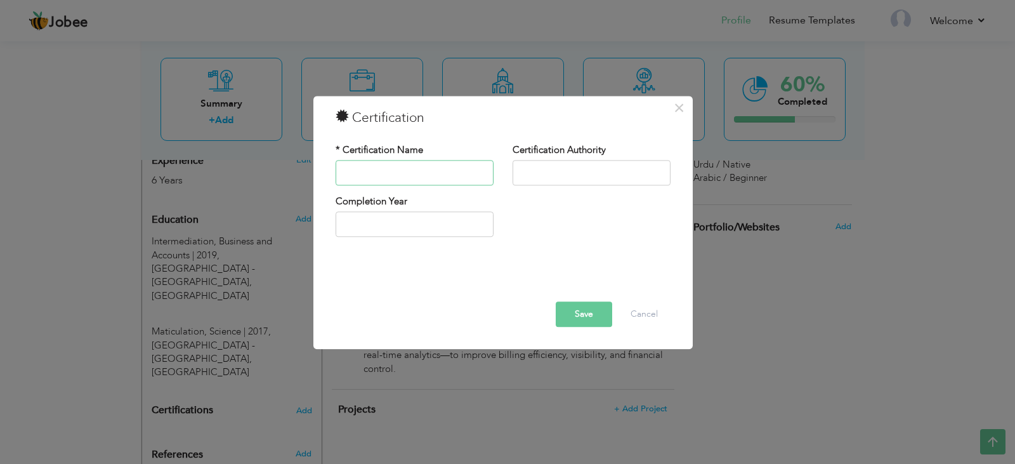
click at [443, 171] on input "text" at bounding box center [415, 172] width 158 height 25
paste input "VALID DRIVING LICENSE"
type input "VALID DRIVING LICENSE"
click at [580, 316] on button "Save" at bounding box center [584, 313] width 56 height 25
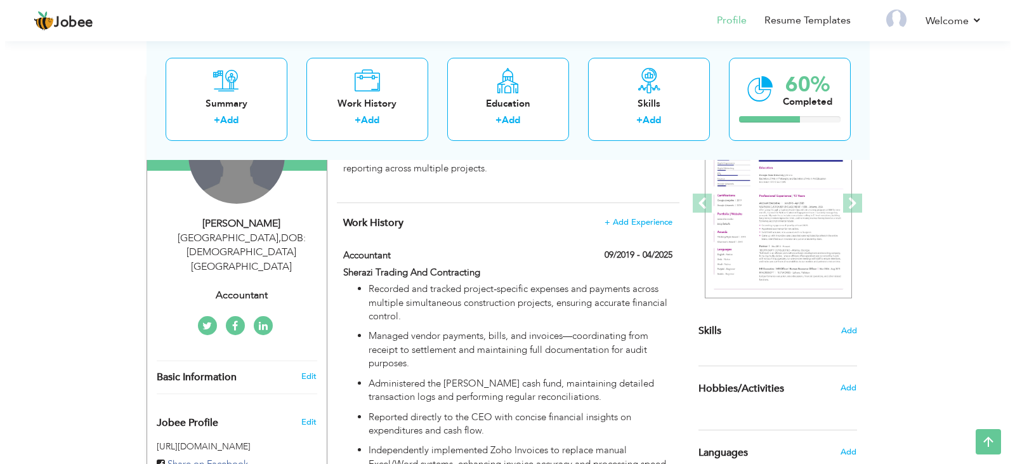
scroll to position [145, 0]
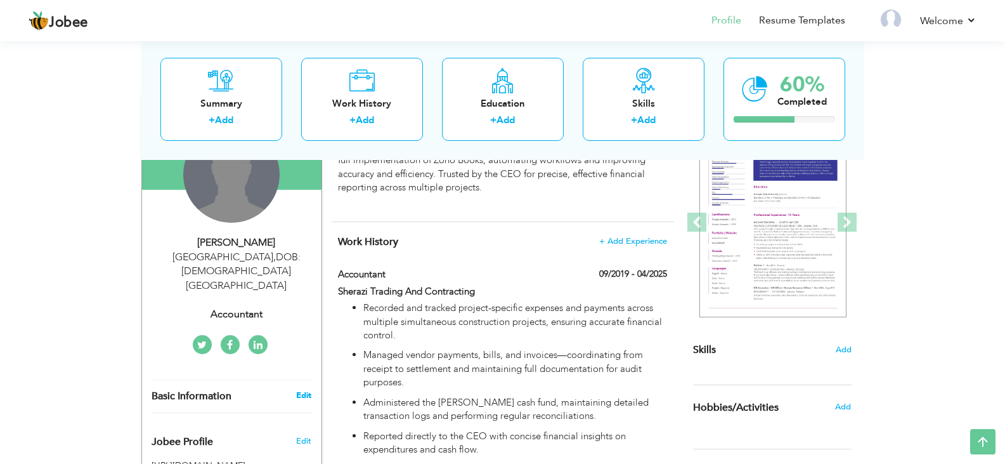
click at [308, 389] on link "Edit" at bounding box center [303, 394] width 15 height 11
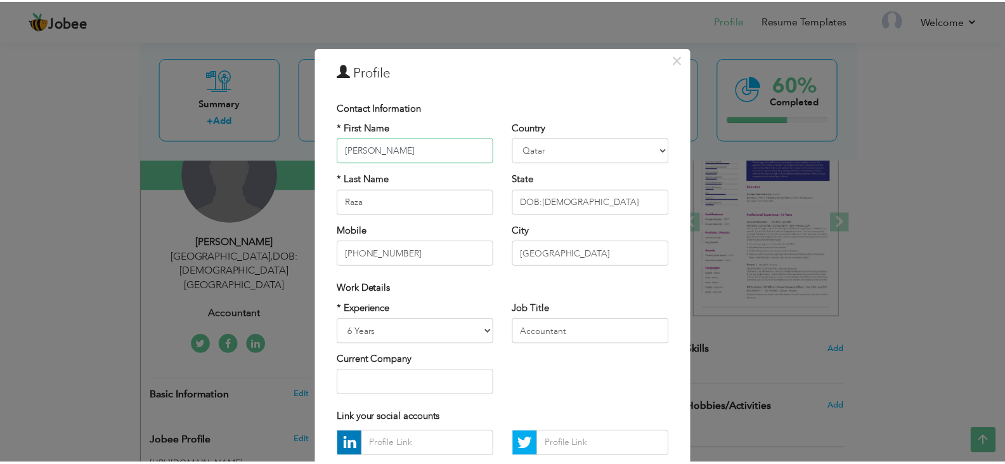
scroll to position [114, 0]
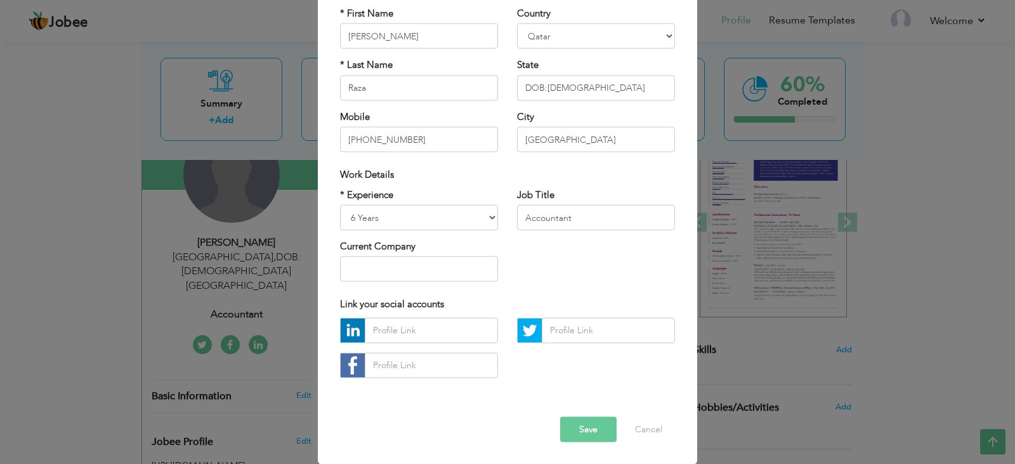
click at [594, 432] on button "Save" at bounding box center [588, 428] width 56 height 25
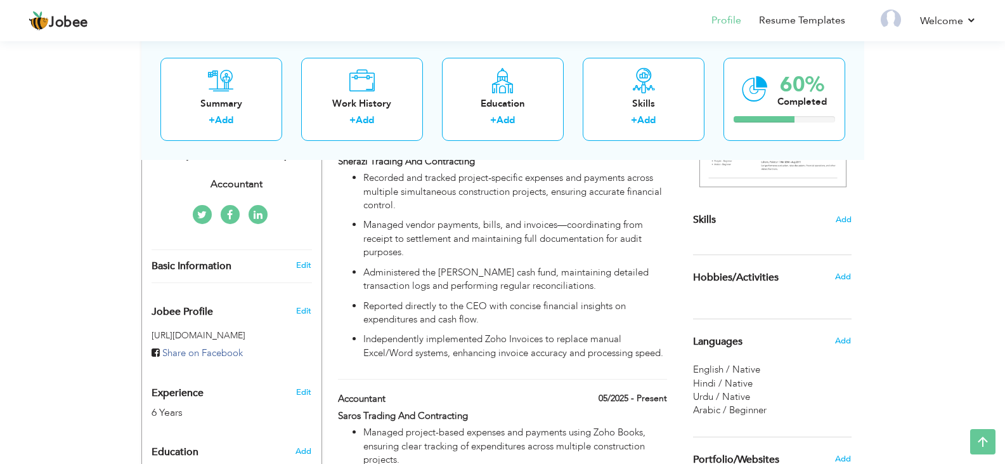
scroll to position [272, 0]
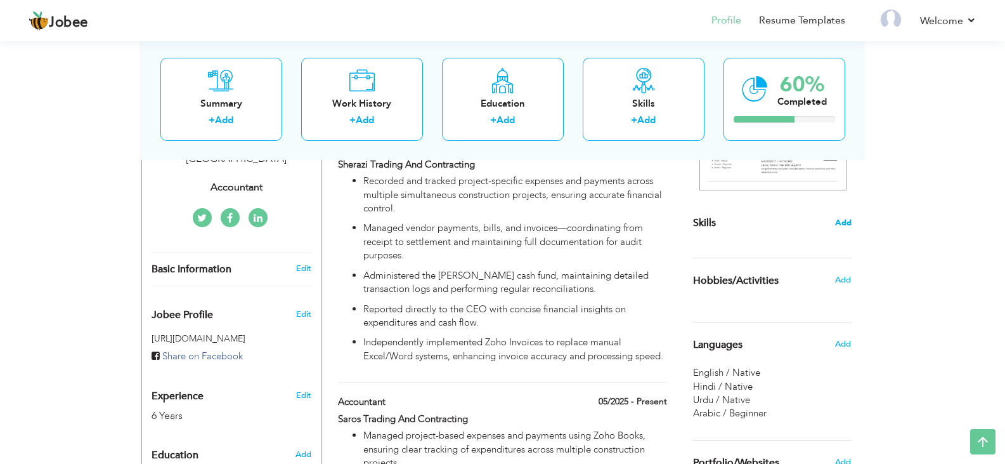
click at [843, 222] on span "Add" at bounding box center [843, 223] width 16 height 12
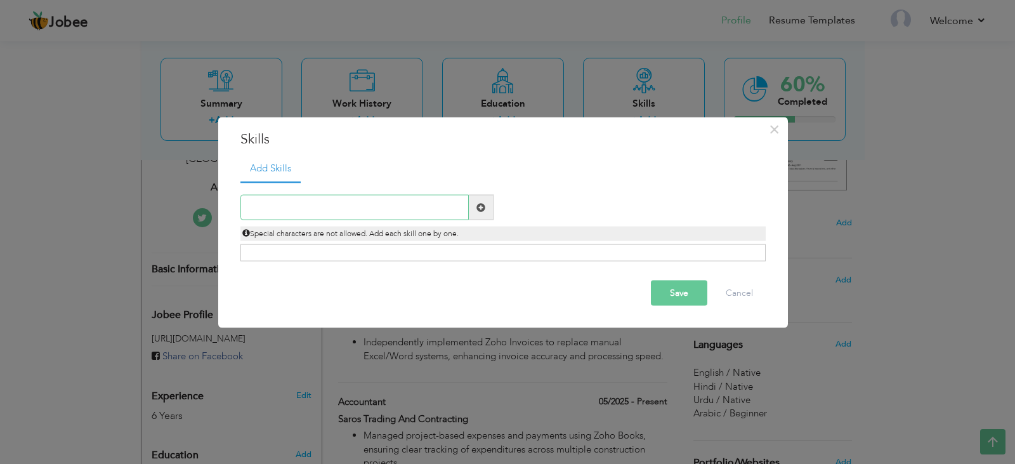
click at [334, 206] on input "text" at bounding box center [354, 207] width 228 height 25
paste input "Zoho Books & Zoho Invoices"
type input "Zoho Books & Zoho Invoices"
click at [687, 298] on button "Save" at bounding box center [679, 292] width 56 height 25
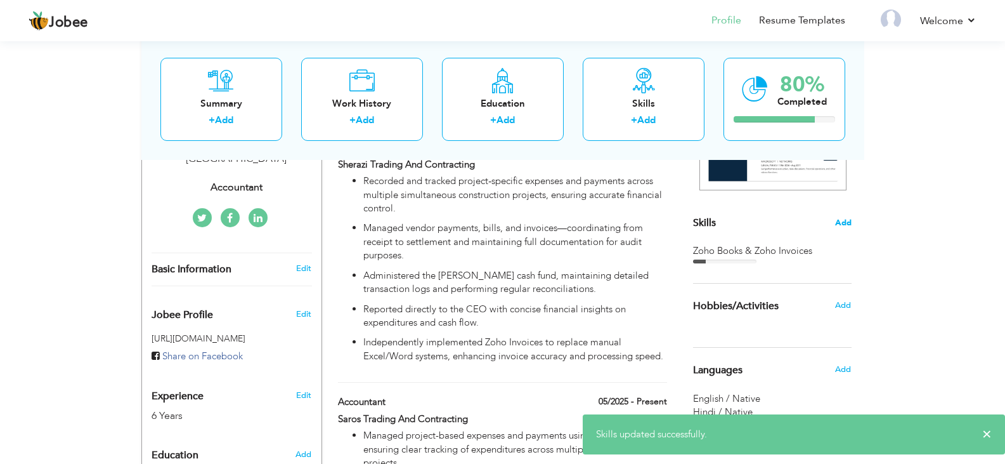
click at [850, 223] on span "Add" at bounding box center [843, 223] width 16 height 12
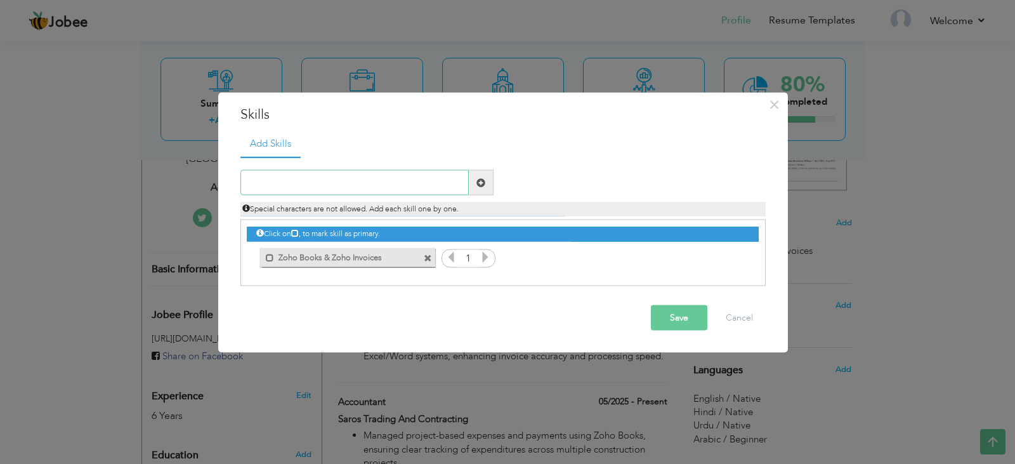
paste input "Microsoft Excel (Advanced)"
type input "Microsoft Excel (Advanced)"
click at [687, 318] on button "Save" at bounding box center [679, 317] width 56 height 25
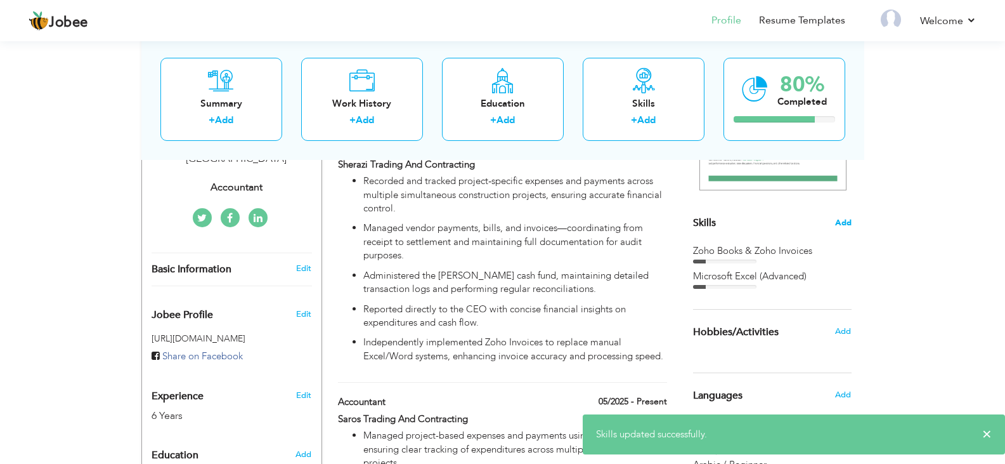
click at [839, 219] on span "Add" at bounding box center [843, 223] width 16 height 12
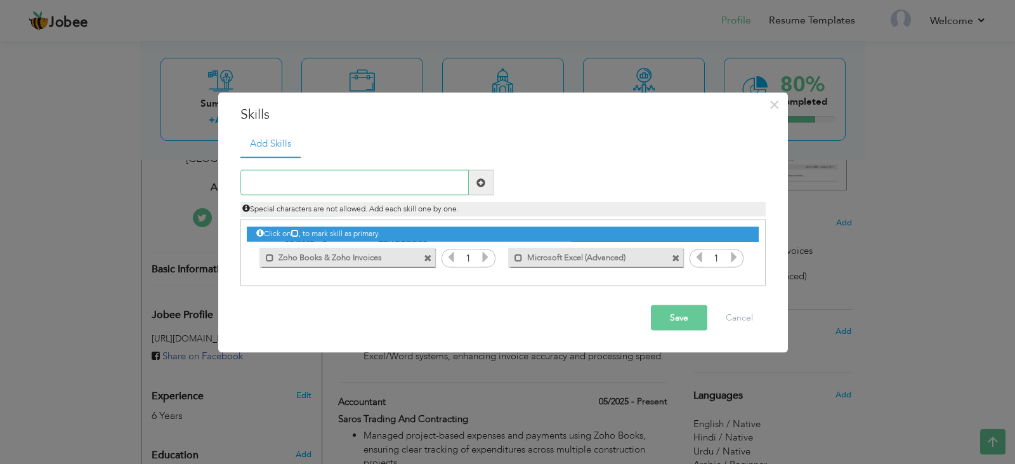
paste input "Accounts Payable & [PERSON_NAME] Cash Management"
type input "Accounts Payable & [PERSON_NAME] Cash Management"
click at [678, 322] on button "Save" at bounding box center [679, 317] width 56 height 25
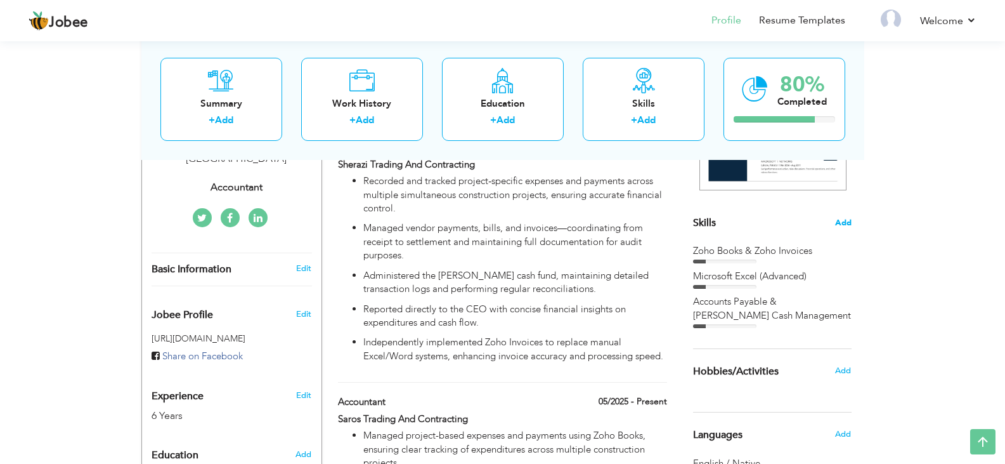
click at [849, 225] on span "Add" at bounding box center [843, 223] width 16 height 12
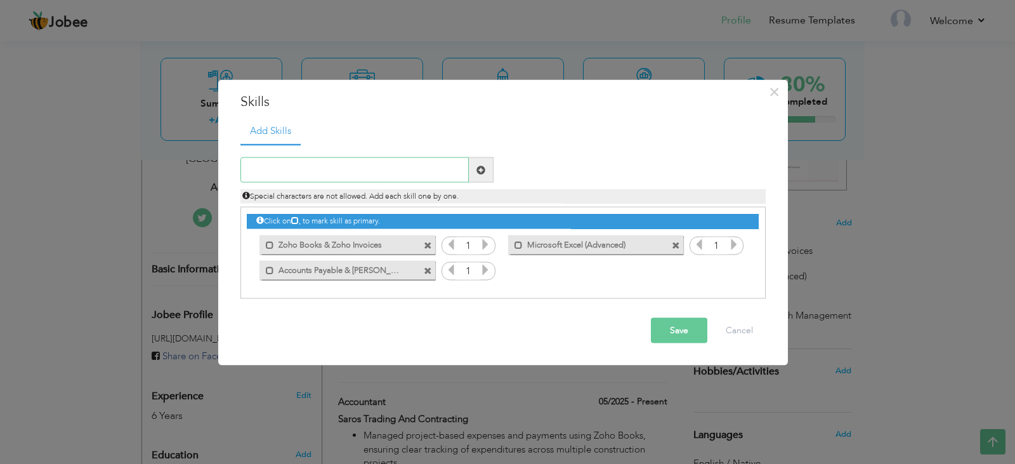
paste input "Financial Reporting & Documentation"
type input "Financial Reporting & Documentation"
click at [674, 334] on button "Save" at bounding box center [679, 330] width 56 height 25
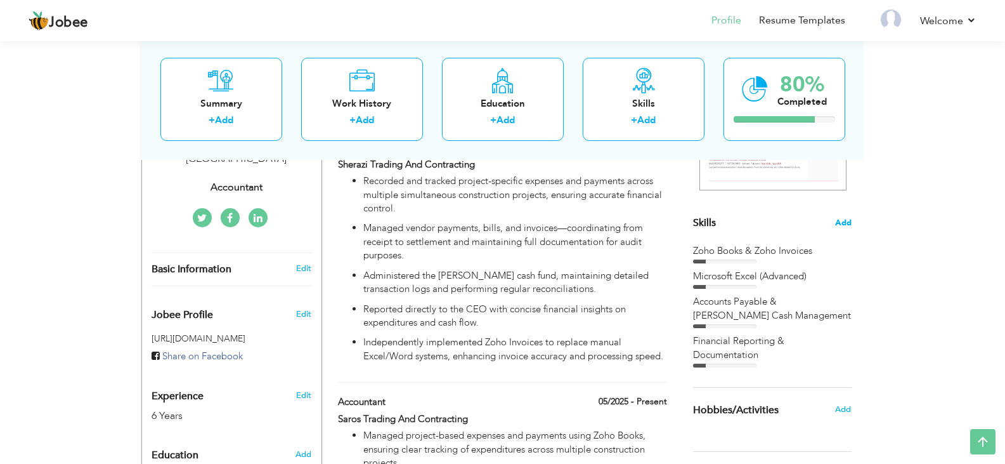
click at [847, 223] on span "Add" at bounding box center [843, 223] width 16 height 12
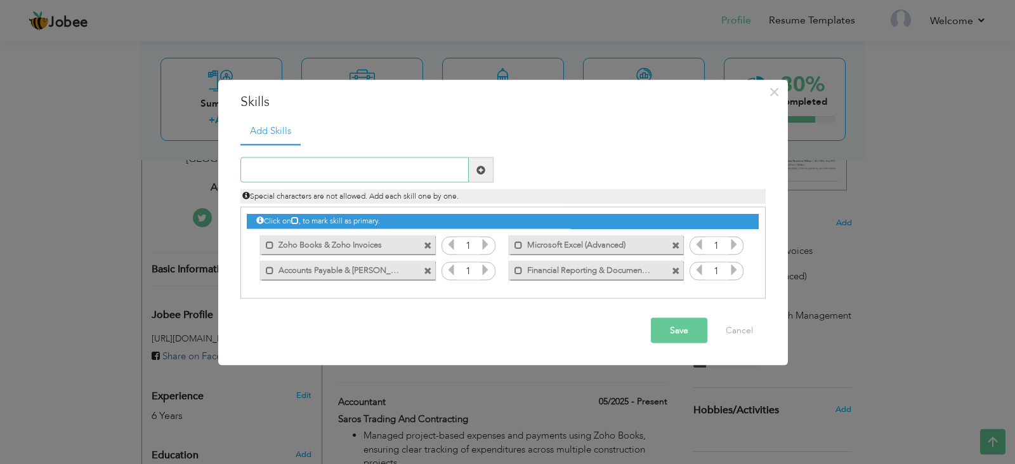
paste input "Reconciliation & Expense Tracking"
type input "Reconciliation & Expense Tracking"
click at [688, 326] on button "Save" at bounding box center [679, 330] width 56 height 25
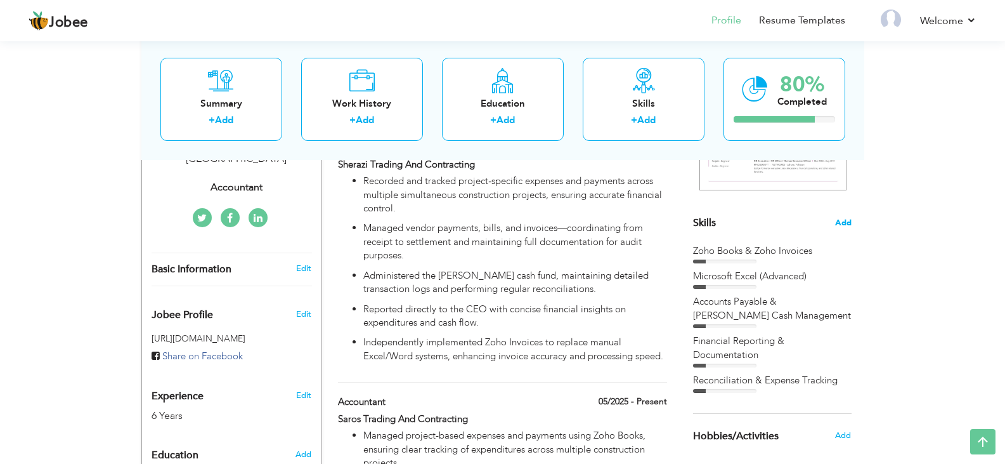
click at [846, 226] on span "Add" at bounding box center [843, 223] width 16 height 12
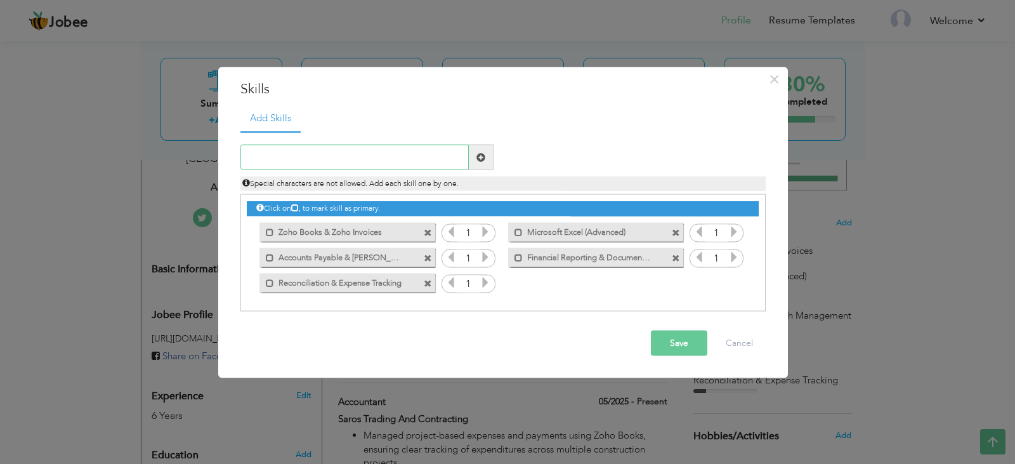
paste input "Cash Flow Monitoring & Budgeting"
type input "Cash Flow Monitoring & Budgeting"
click at [667, 344] on button "Save" at bounding box center [679, 343] width 56 height 25
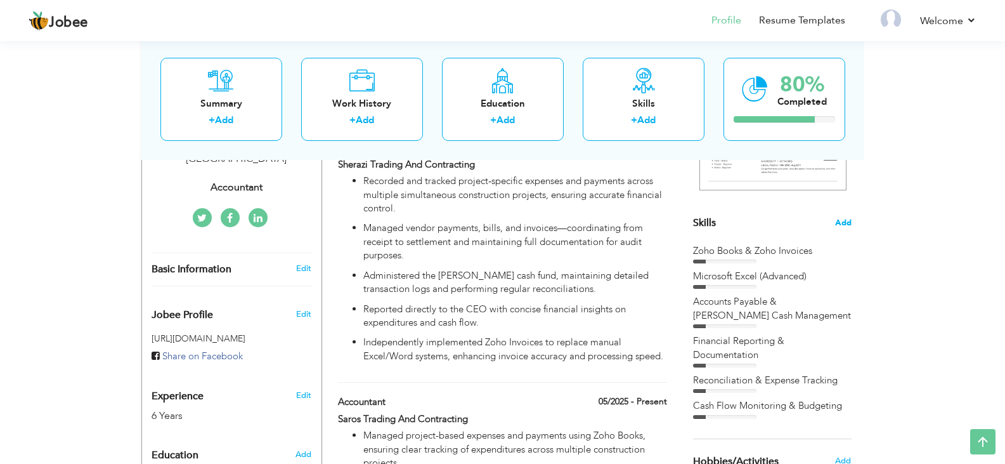
click at [851, 224] on span "Add" at bounding box center [843, 223] width 16 height 12
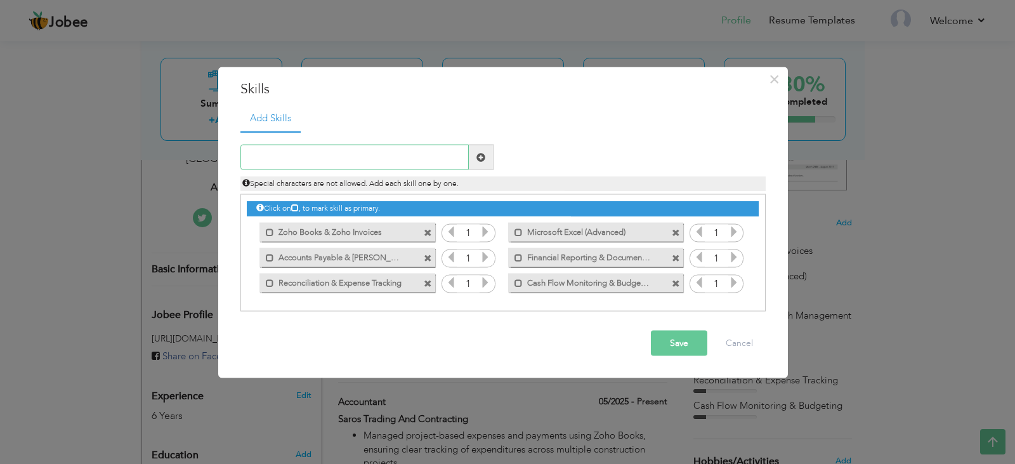
paste input "Cloud-based Invoicing & Automation Workflows"
type input "Cloud-based Invoicing & Automation Workflows"
click at [483, 232] on icon at bounding box center [485, 231] width 11 height 11
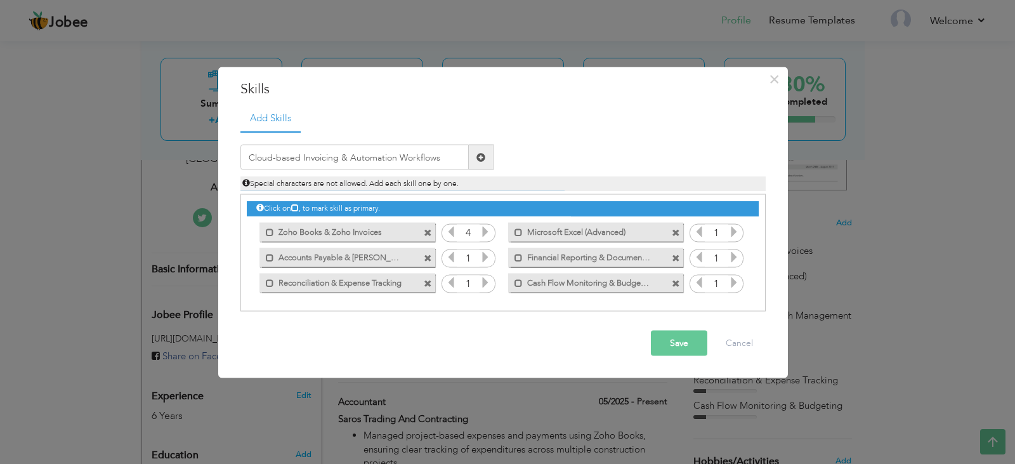
click at [483, 232] on icon at bounding box center [485, 231] width 11 height 11
click at [485, 258] on icon at bounding box center [485, 256] width 11 height 11
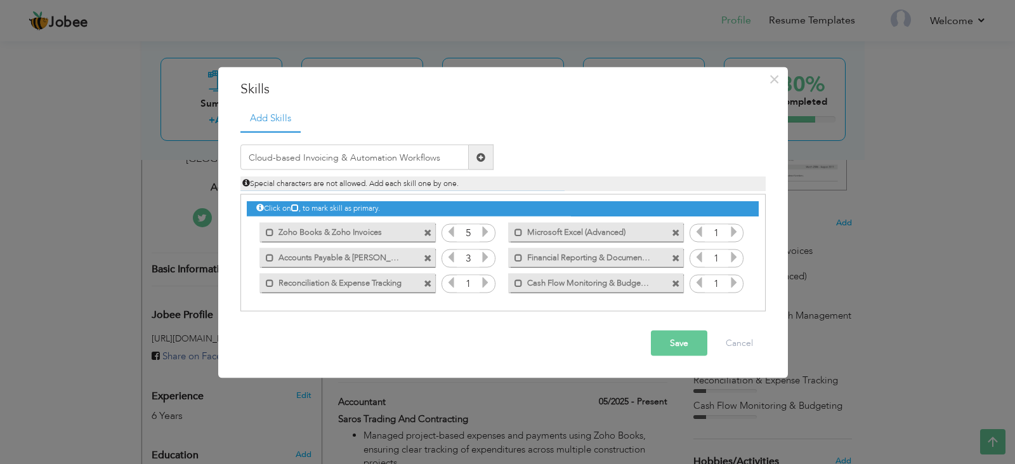
click at [485, 258] on icon at bounding box center [485, 256] width 11 height 11
click at [487, 284] on icon at bounding box center [485, 282] width 11 height 11
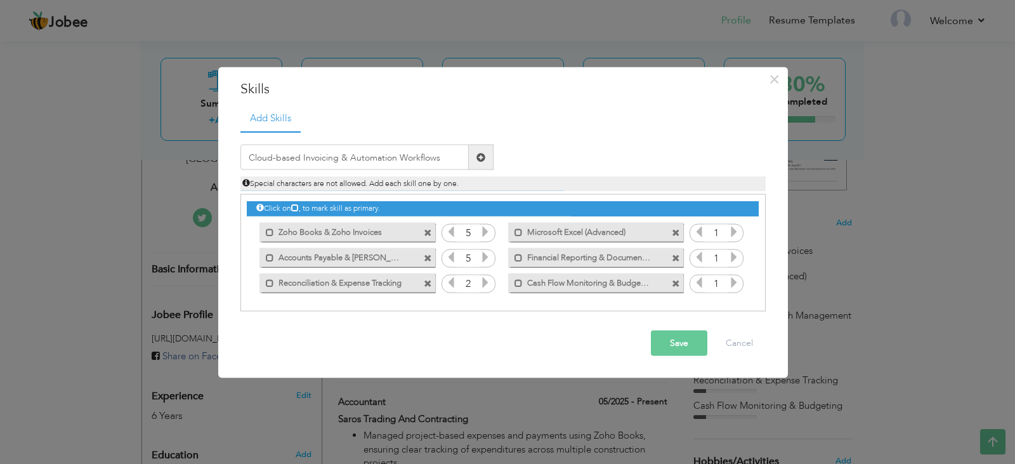
click at [487, 284] on icon at bounding box center [485, 282] width 11 height 11
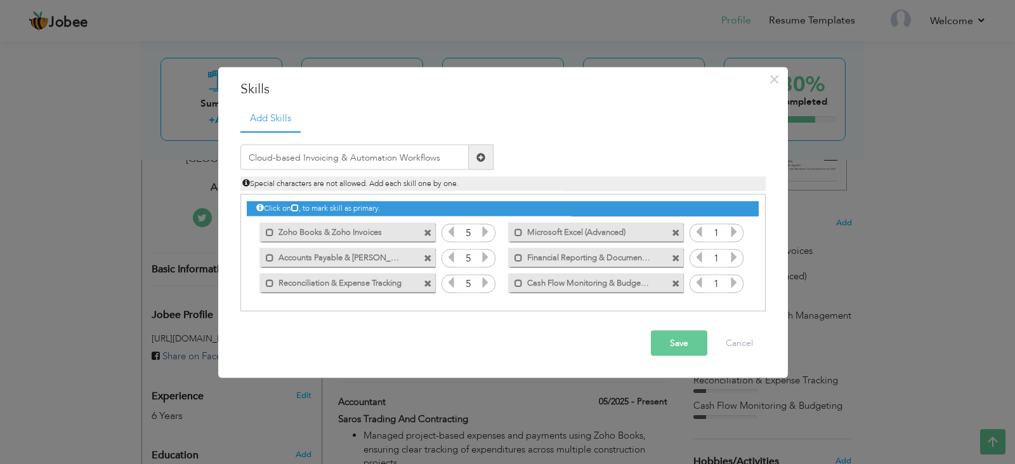
click at [736, 237] on icon at bounding box center [733, 231] width 11 height 11
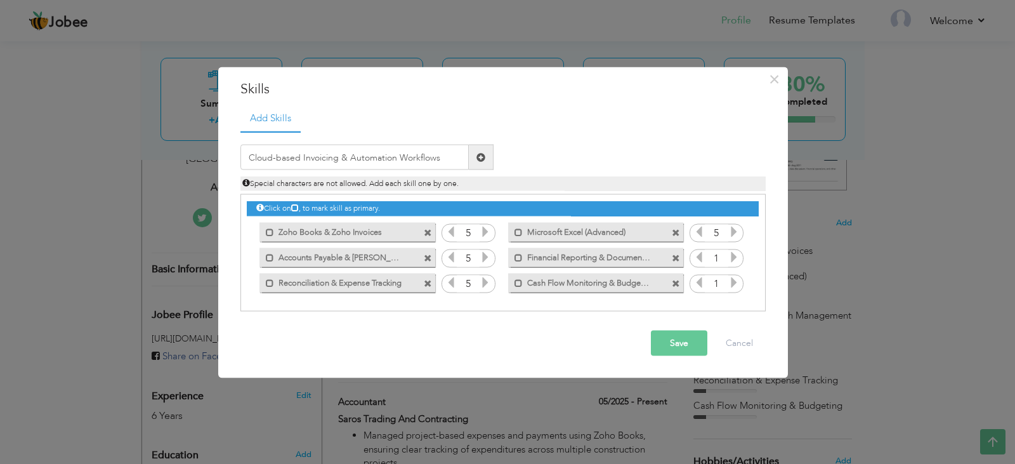
click at [736, 237] on icon at bounding box center [733, 231] width 11 height 11
click at [736, 255] on icon at bounding box center [733, 256] width 11 height 11
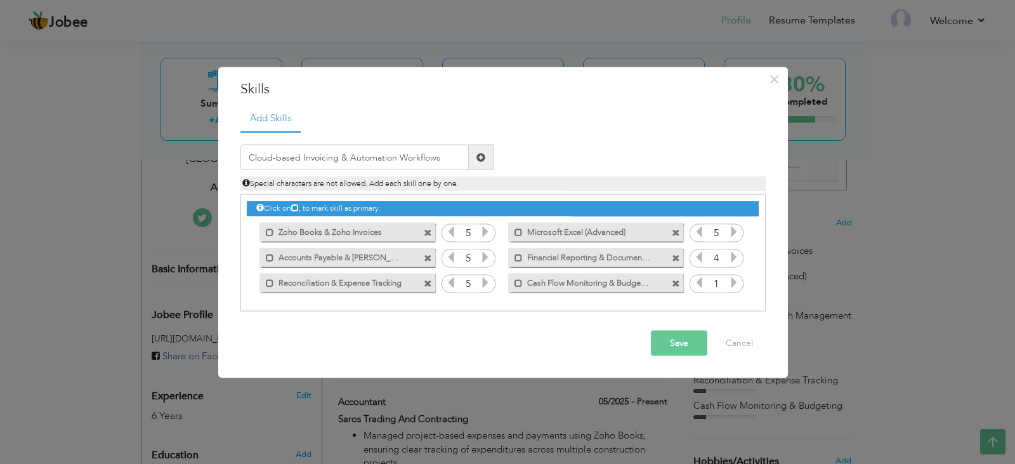
click at [736, 255] on icon at bounding box center [733, 256] width 11 height 11
click at [737, 277] on icon at bounding box center [733, 282] width 11 height 11
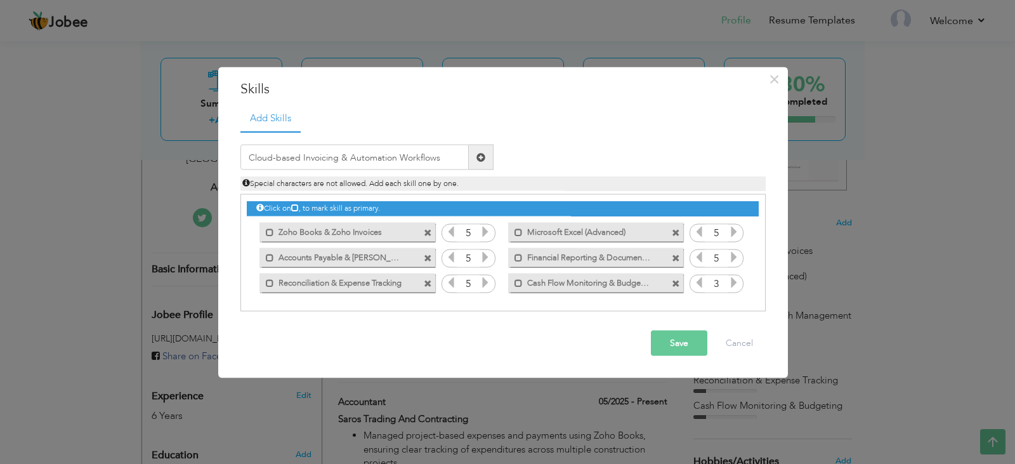
click at [737, 277] on icon at bounding box center [733, 282] width 11 height 11
click at [740, 278] on div "1" at bounding box center [717, 283] width 54 height 19
click at [381, 159] on input "Cloud-based Invoicing & Automation Workflows" at bounding box center [354, 157] width 228 height 25
click at [691, 337] on button "Save" at bounding box center [679, 343] width 56 height 25
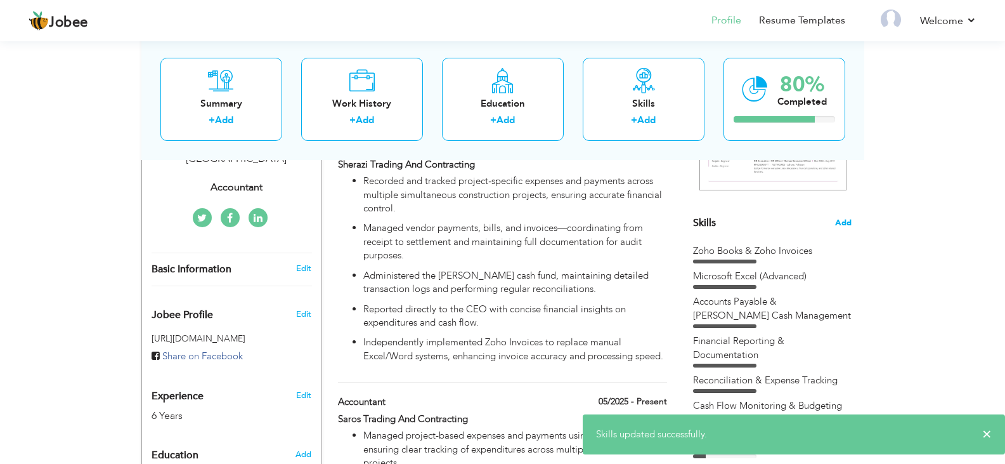
click at [842, 222] on span "Add" at bounding box center [843, 223] width 16 height 12
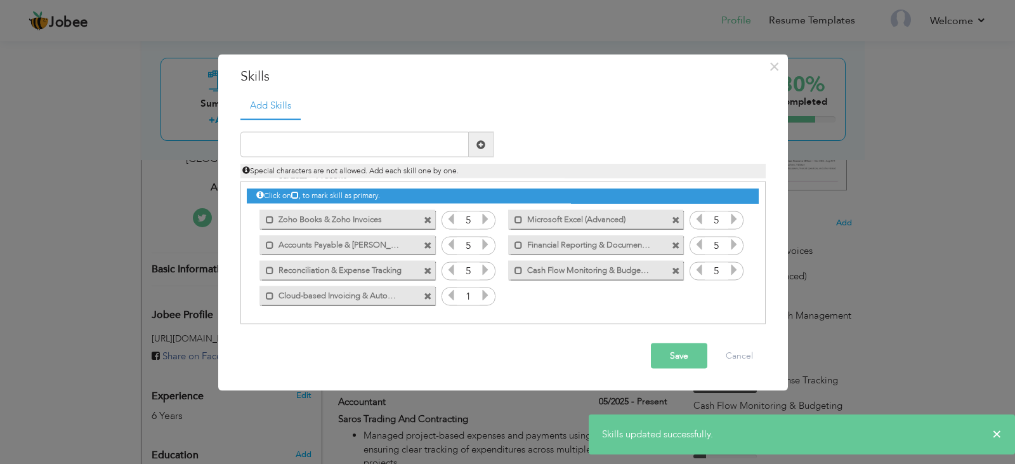
click at [490, 296] on icon at bounding box center [485, 294] width 11 height 11
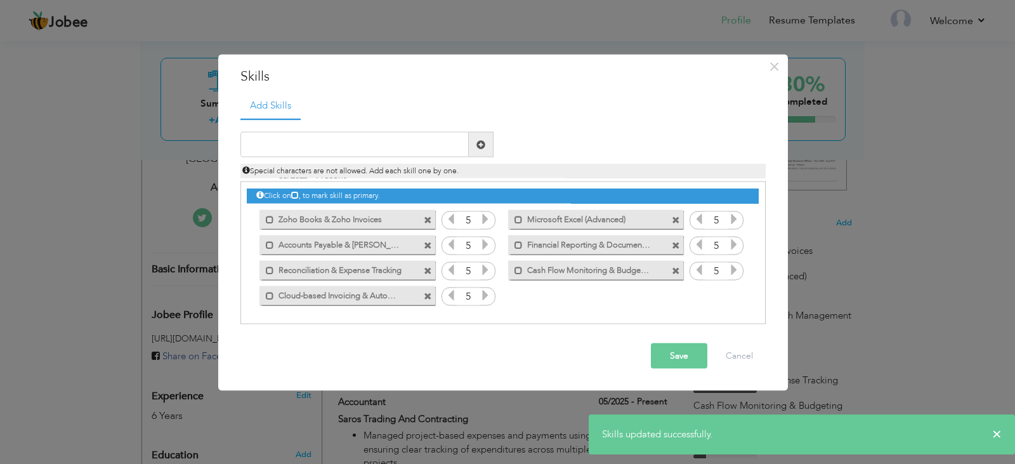
click at [490, 296] on icon at bounding box center [485, 294] width 11 height 11
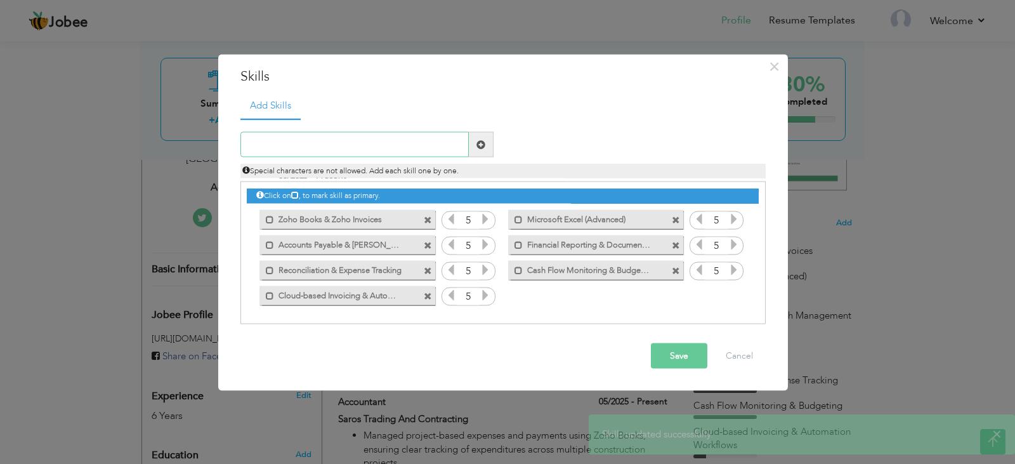
click at [411, 154] on input "text" at bounding box center [354, 144] width 228 height 25
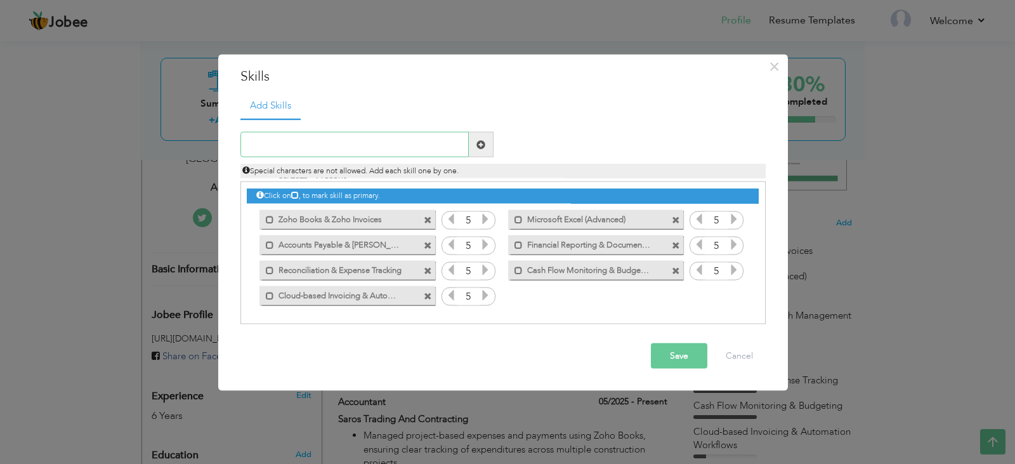
paste input "Adaptability & Initiative"
type input "Adaptability & Initiative"
click at [677, 355] on button "Save" at bounding box center [679, 355] width 56 height 25
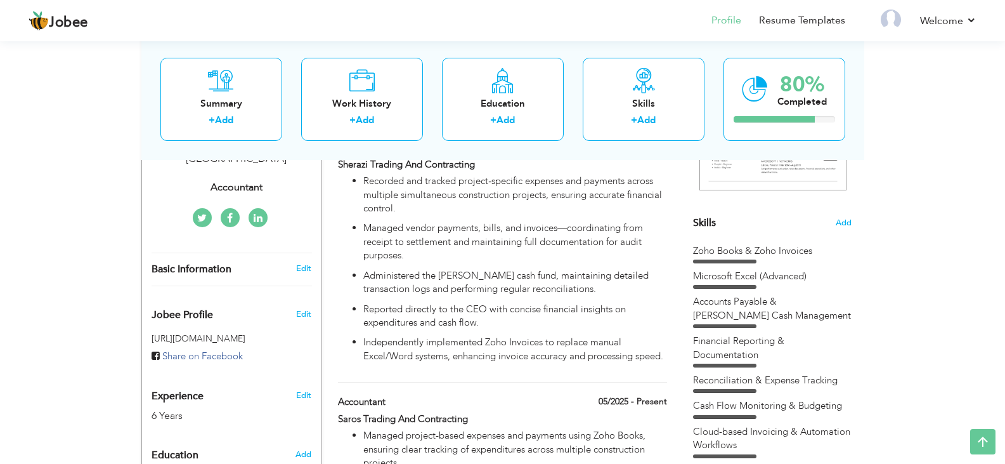
click at [846, 214] on section "‹ › Previous Next" at bounding box center [772, 105] width 159 height 222
click at [849, 218] on span "Add" at bounding box center [843, 223] width 16 height 12
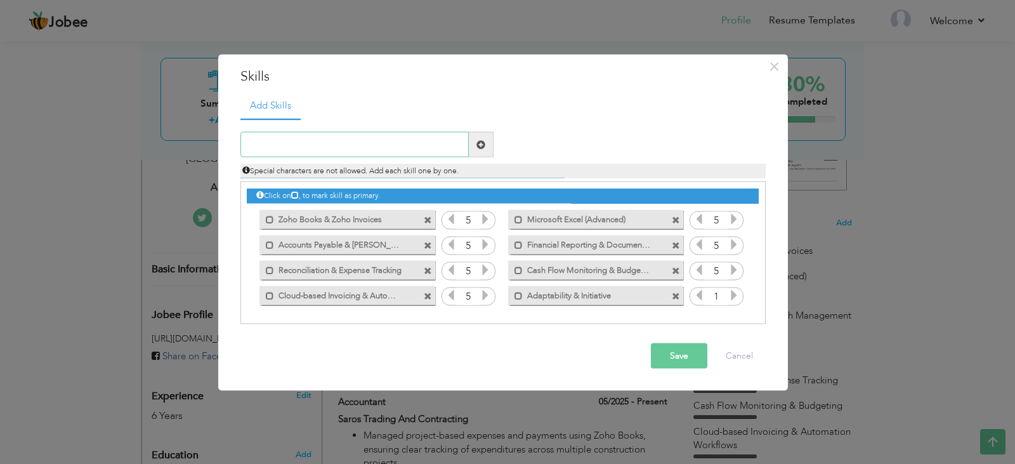
click at [347, 149] on input "text" at bounding box center [354, 144] width 228 height 25
paste input "Problem-Solving & Critical Thinking"
type input "Problem-Solving & Critical Thinking"
click at [666, 365] on button "Save" at bounding box center [679, 355] width 56 height 25
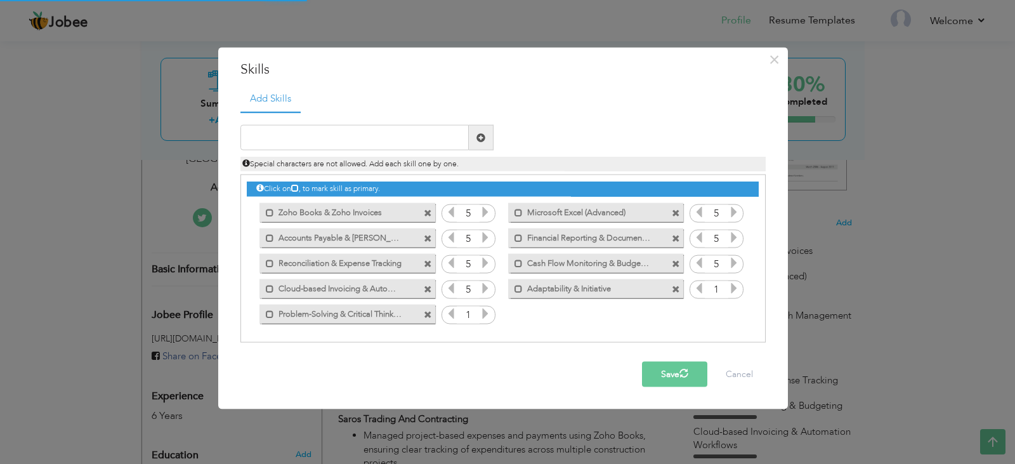
click at [484, 317] on icon at bounding box center [485, 313] width 11 height 11
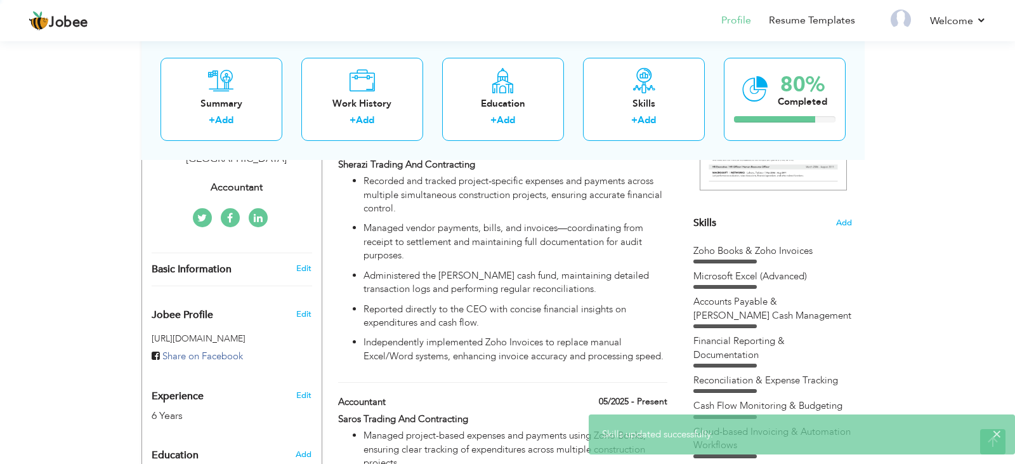
click at [484, 317] on div at bounding box center [507, 232] width 1015 height 464
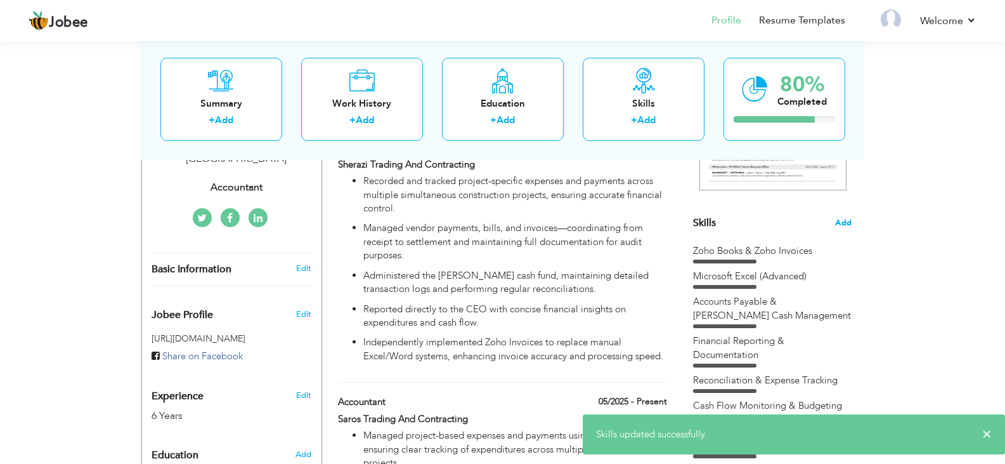
click at [844, 224] on span "Add" at bounding box center [843, 223] width 16 height 12
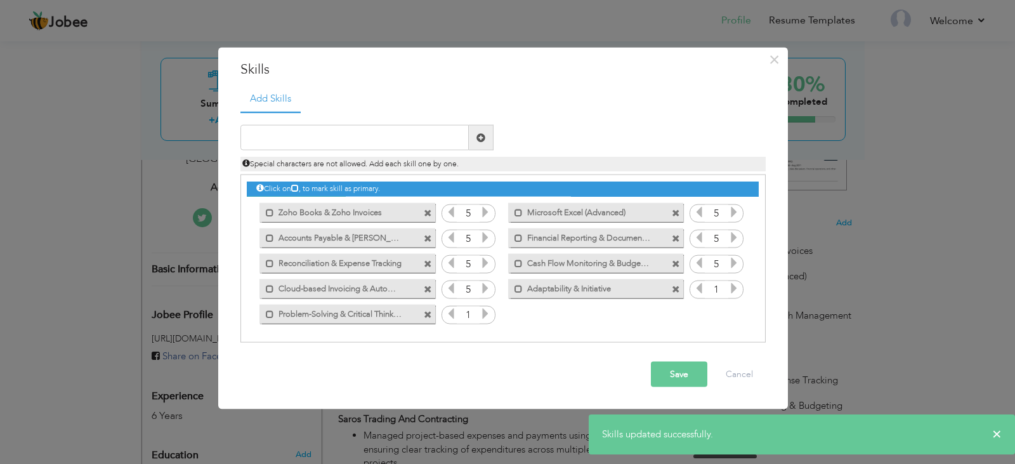
click at [486, 312] on icon at bounding box center [485, 313] width 11 height 11
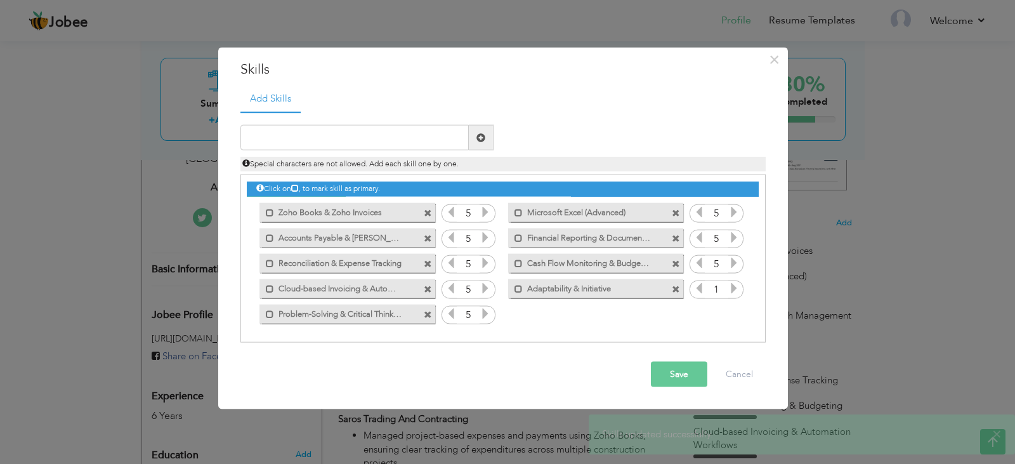
click at [486, 312] on icon at bounding box center [485, 313] width 11 height 11
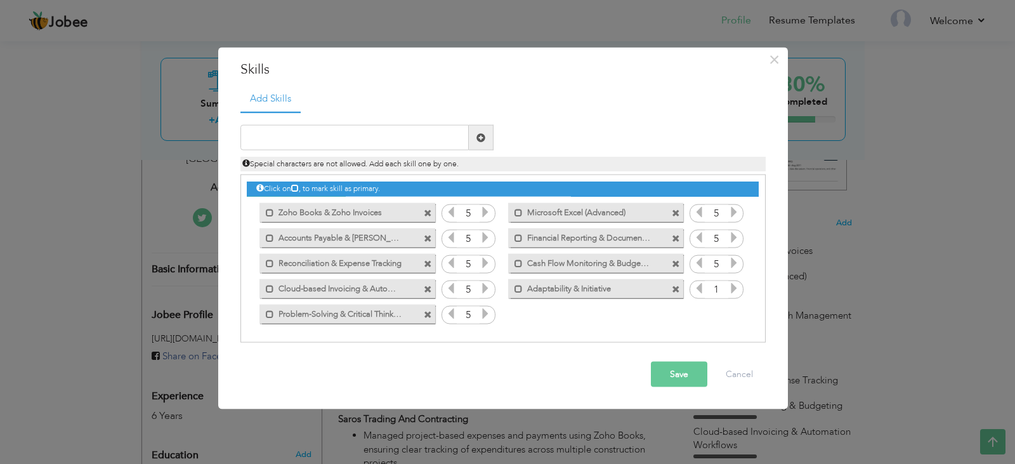
click at [486, 312] on icon at bounding box center [485, 313] width 11 height 11
click at [732, 284] on icon at bounding box center [733, 287] width 11 height 11
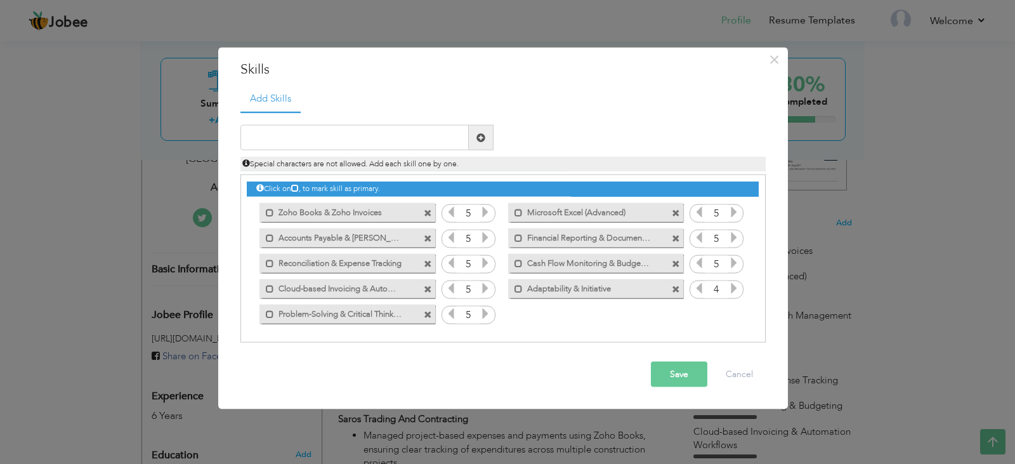
click at [732, 284] on icon at bounding box center [733, 287] width 11 height 11
click at [421, 138] on input "text" at bounding box center [354, 137] width 228 height 25
type input "Microsoft Word"
click at [683, 377] on button "Save" at bounding box center [679, 374] width 56 height 25
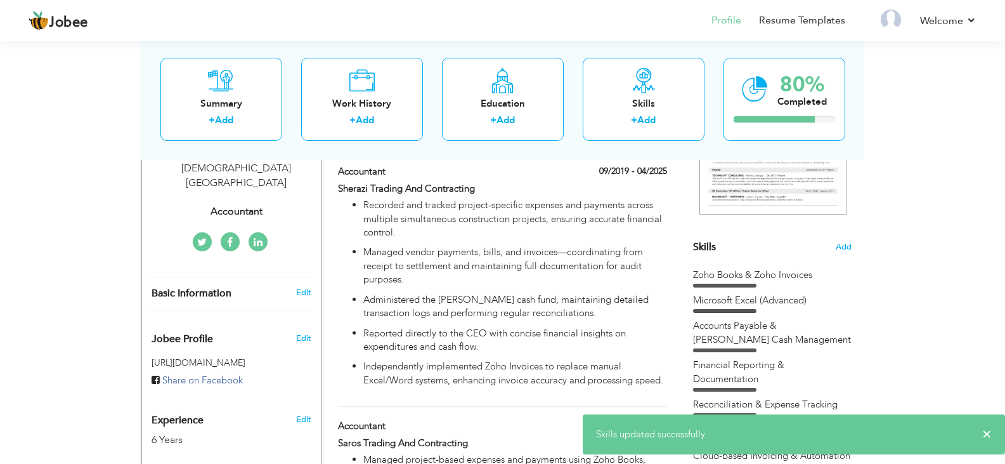
scroll to position [209, 0]
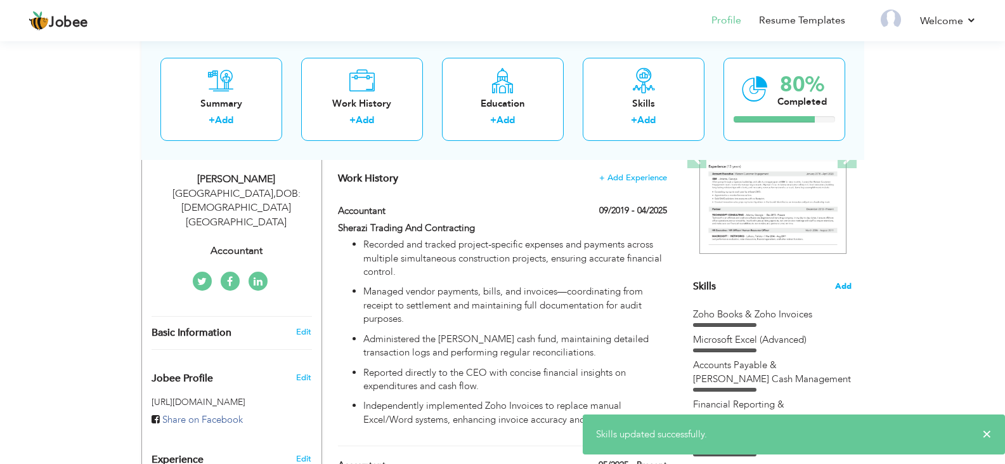
click at [847, 285] on span "Add" at bounding box center [843, 286] width 16 height 12
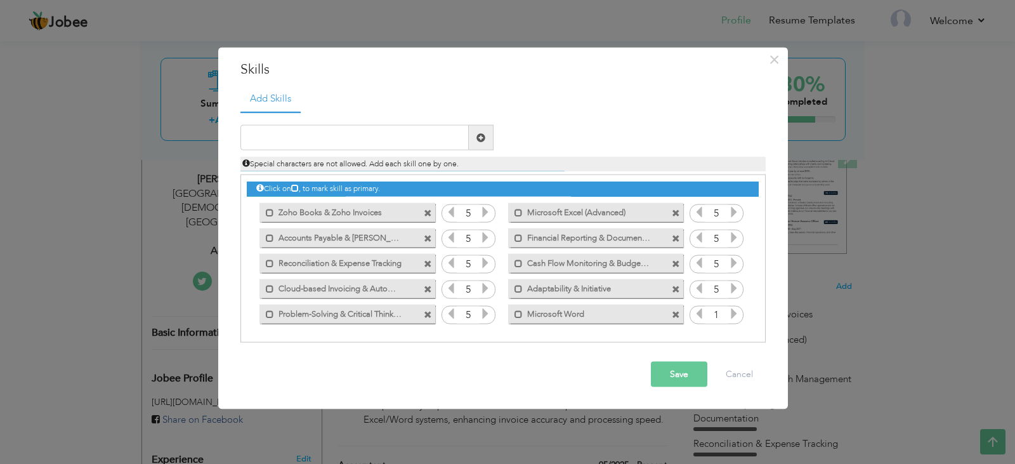
click at [737, 315] on icon at bounding box center [733, 313] width 11 height 11
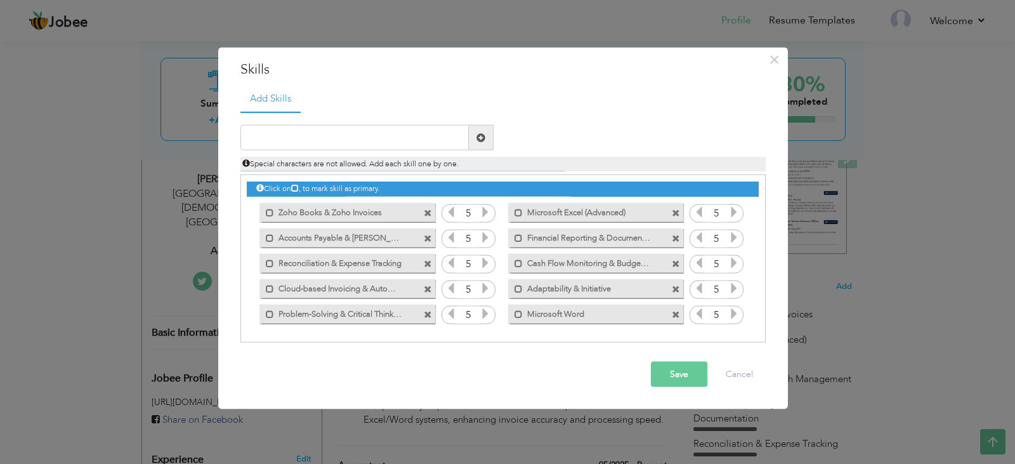
click at [737, 315] on icon at bounding box center [733, 313] width 11 height 11
click at [677, 379] on button "Save" at bounding box center [679, 374] width 56 height 25
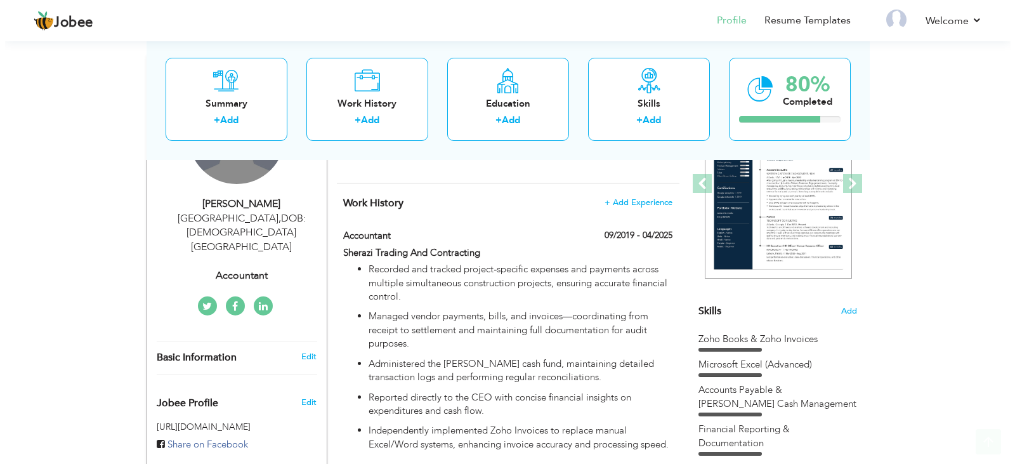
scroll to position [190, 0]
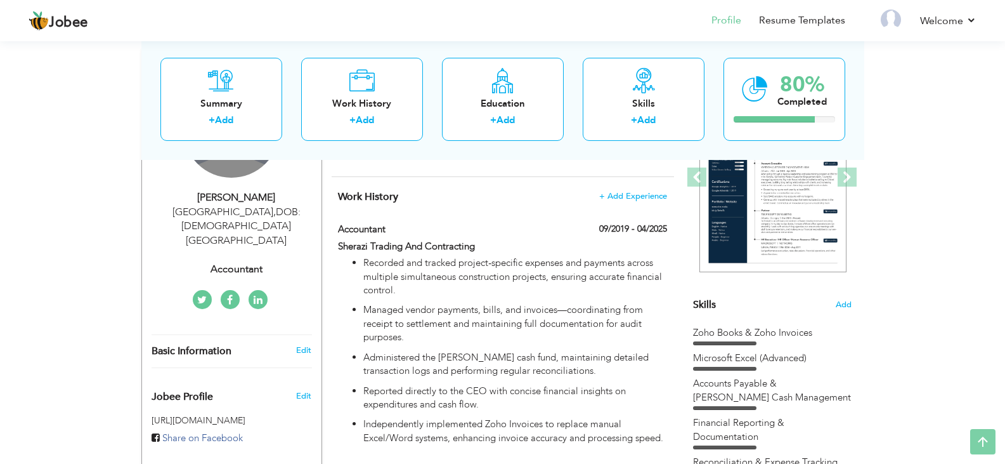
click at [278, 214] on div "Doha , DOB:5 December 1999 Qatar" at bounding box center [237, 227] width 170 height 44
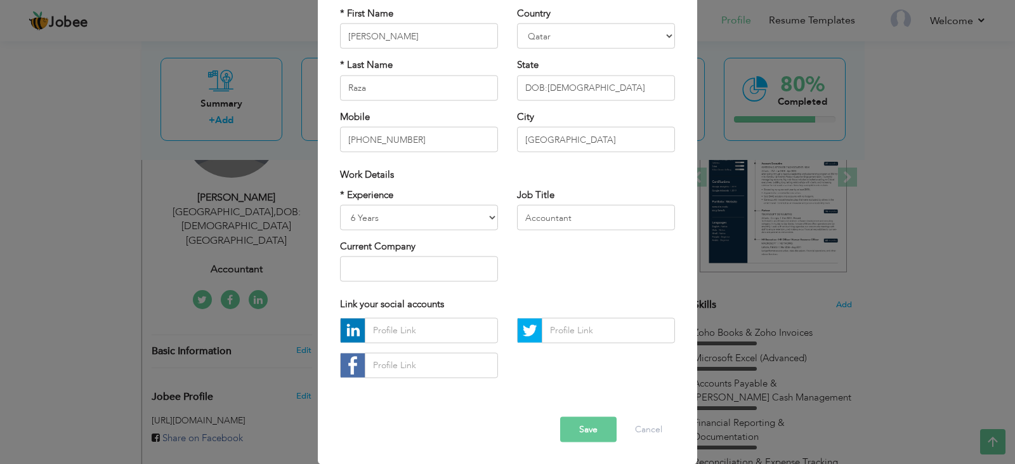
scroll to position [0, 0]
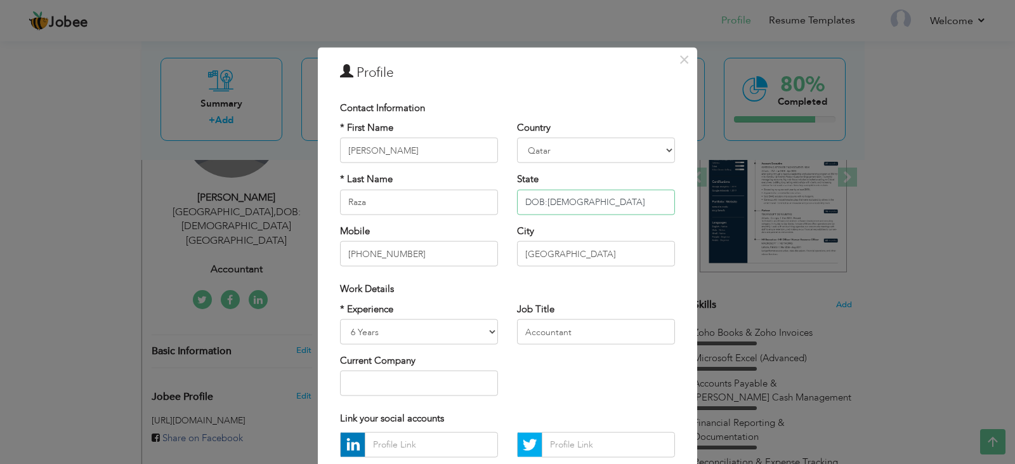
click at [615, 202] on input "DOB:5 December 1999" at bounding box center [596, 201] width 158 height 25
click at [669, 226] on div "City Doha Are you sure?" at bounding box center [596, 245] width 158 height 42
click at [631, 211] on input "DOB:5 December 1999" at bounding box center [596, 201] width 158 height 25
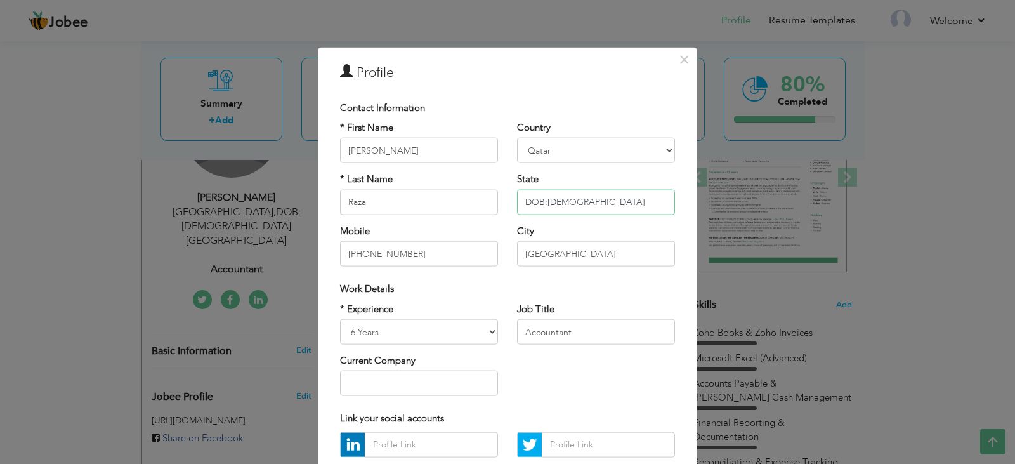
scroll to position [0, 20]
paste input "Nationality:Pakistan"
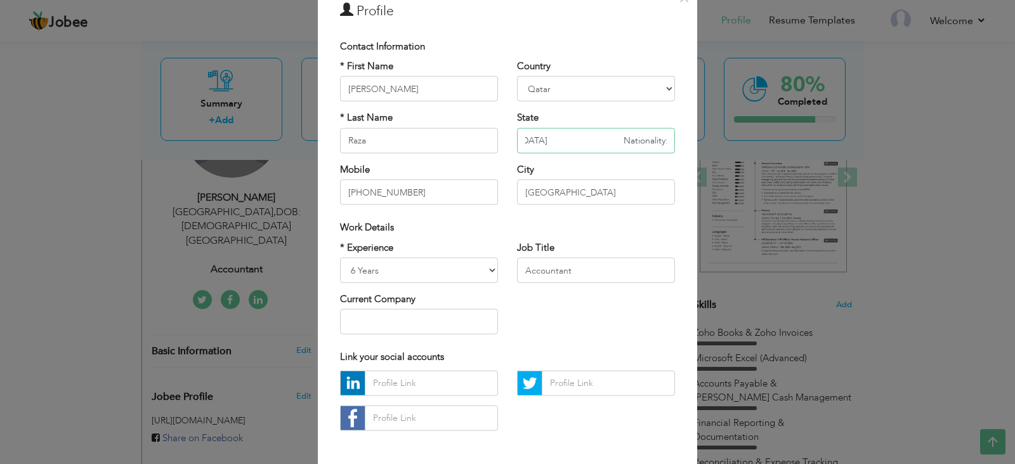
scroll to position [114, 0]
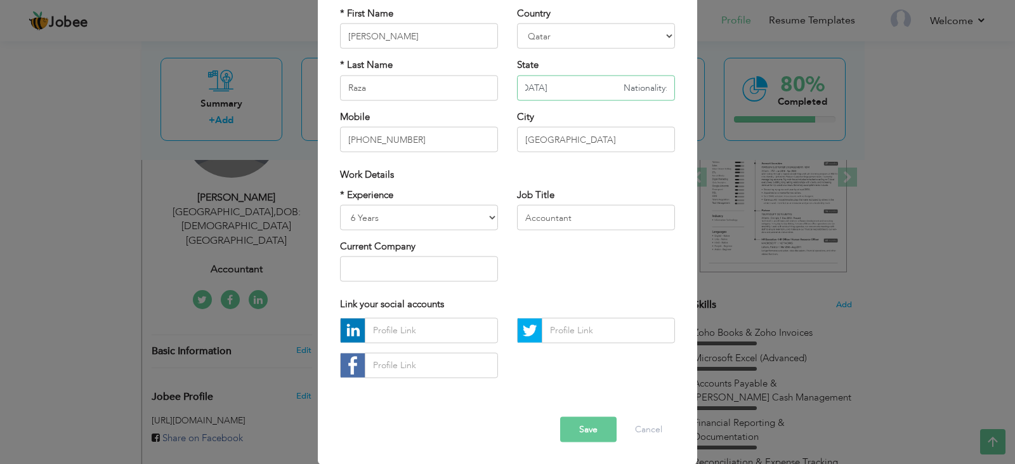
type input "DOB:5 December 1999 Nationality:Pakistan"
click at [592, 426] on button "Save" at bounding box center [588, 428] width 56 height 25
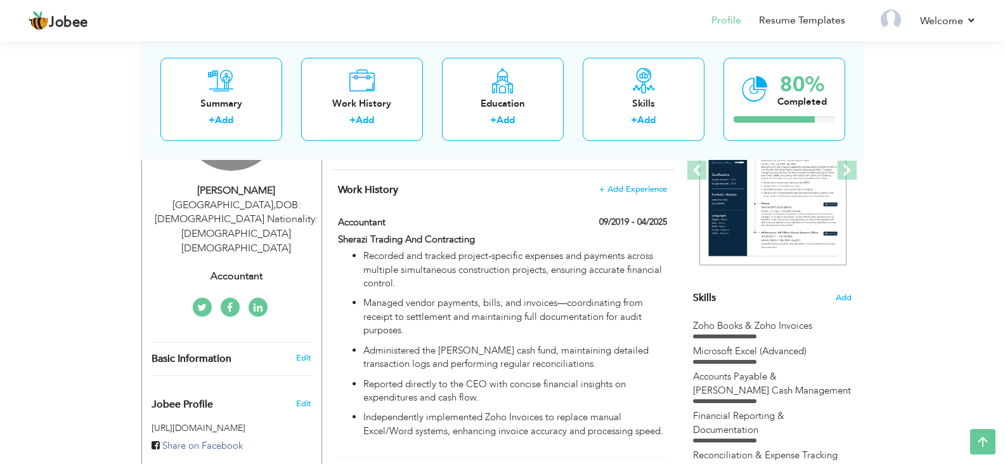
scroll to position [190, 0]
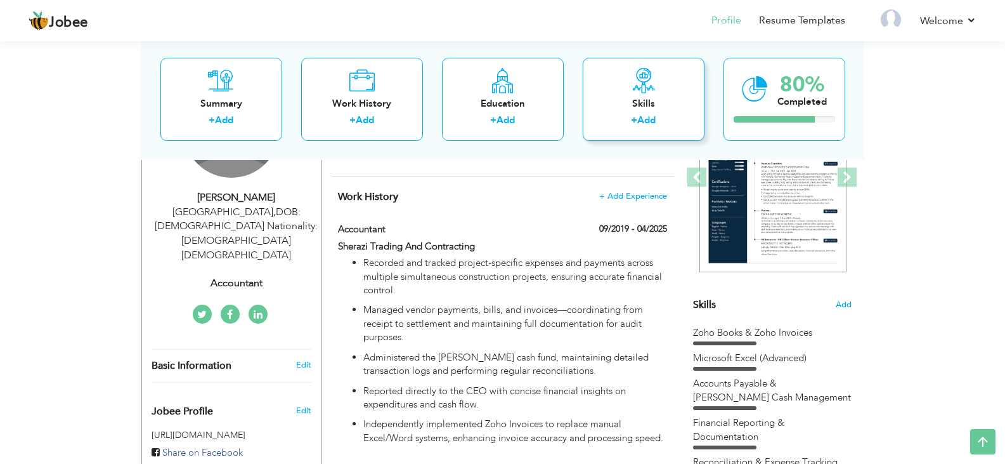
click at [649, 118] on link "Add" at bounding box center [647, 120] width 18 height 13
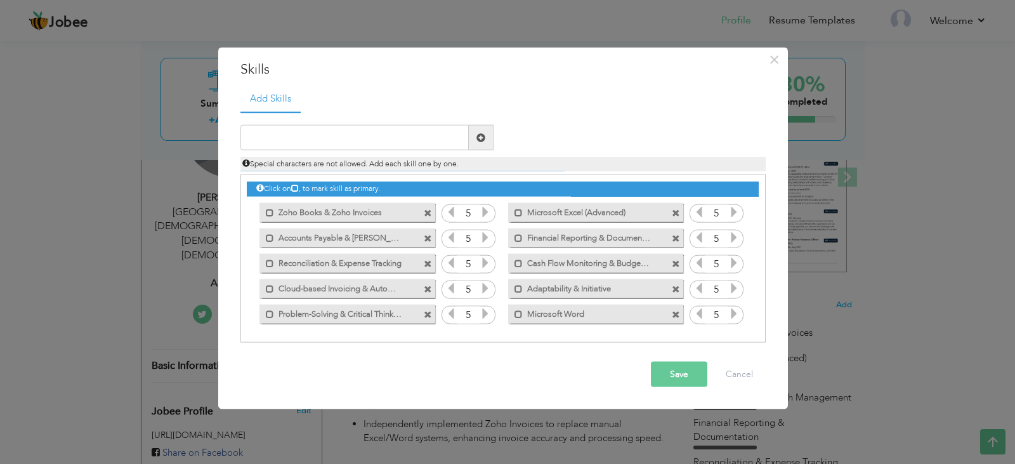
click at [686, 373] on button "Save" at bounding box center [679, 374] width 56 height 25
click at [770, 65] on span "×" at bounding box center [774, 59] width 11 height 23
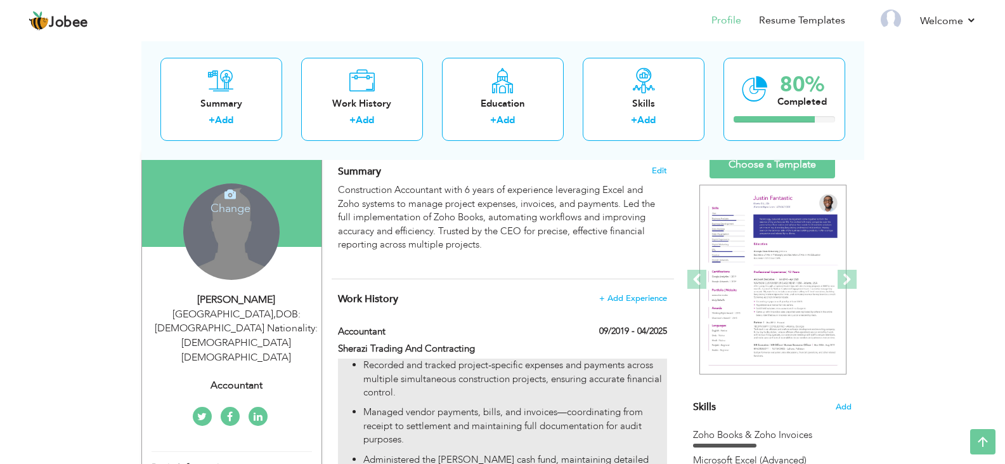
scroll to position [0, 0]
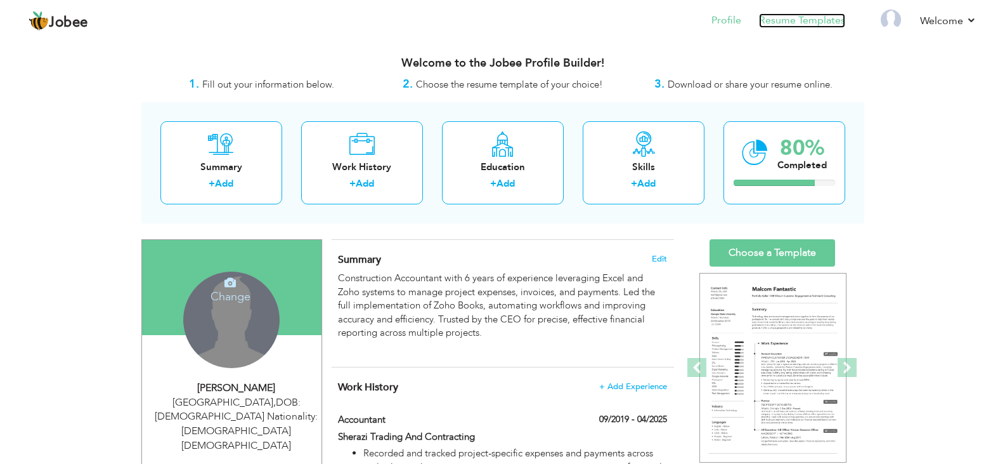
click at [788, 23] on link "Resume Templates" at bounding box center [802, 20] width 86 height 15
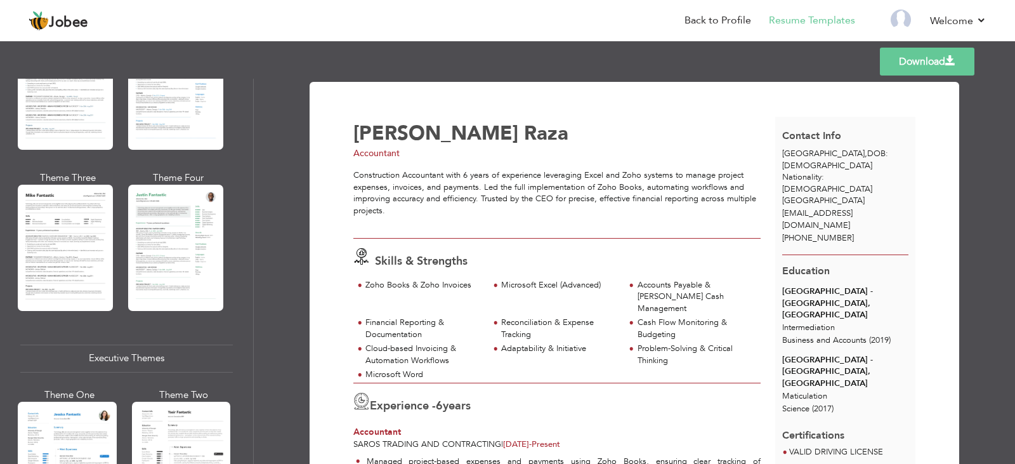
scroll to position [761, 0]
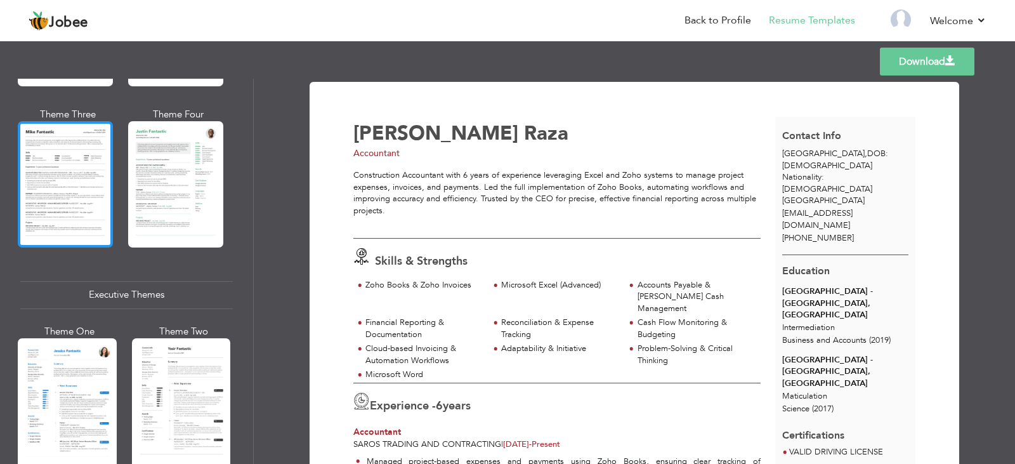
click at [36, 192] on div at bounding box center [65, 184] width 95 height 126
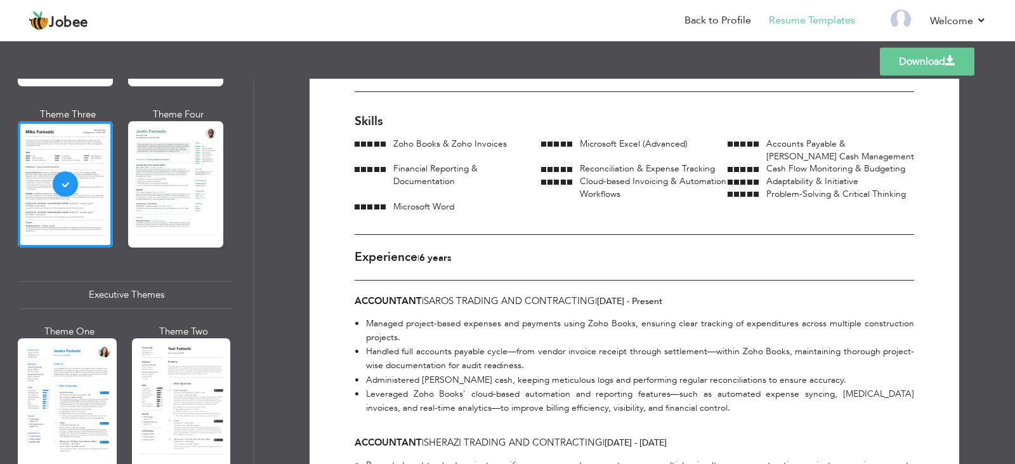
scroll to position [0, 0]
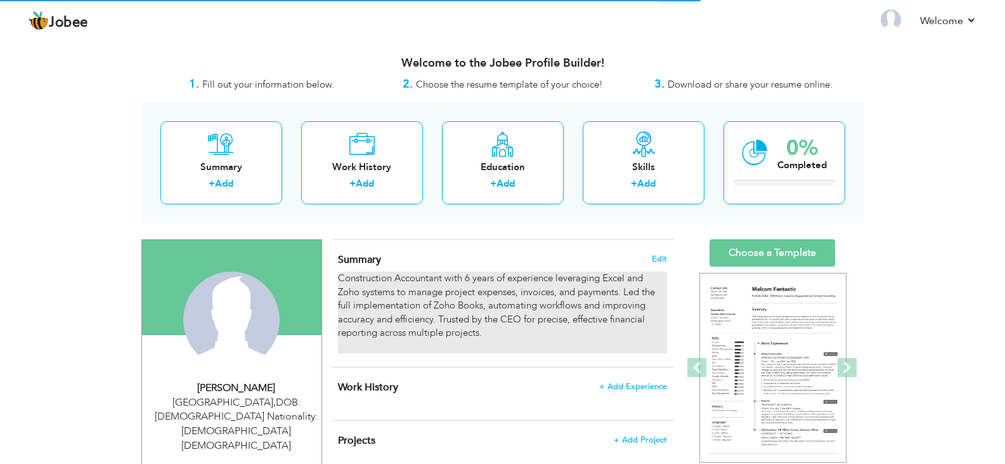
select select "?"
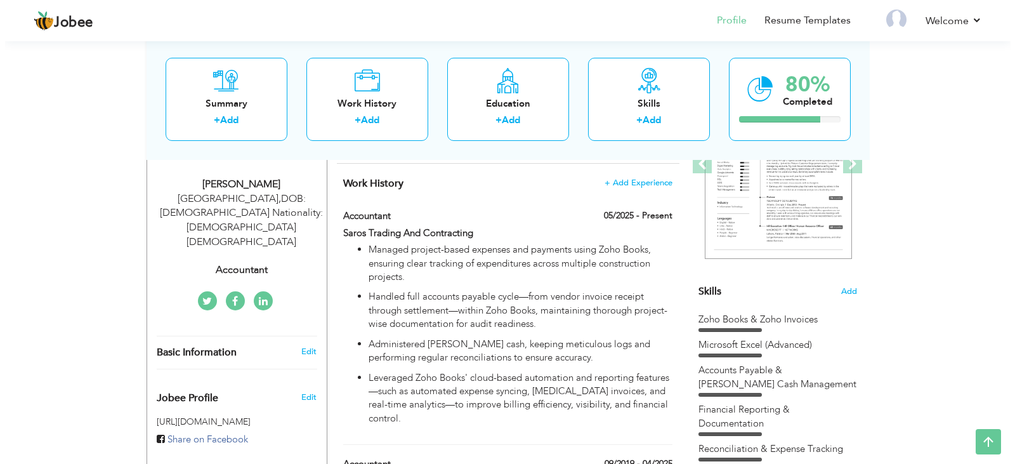
scroll to position [190, 0]
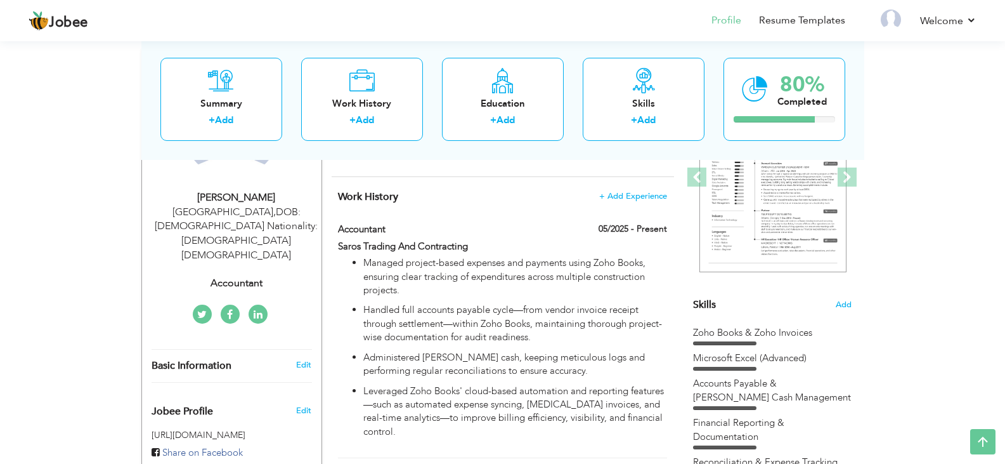
click at [248, 223] on div "Doha , DOB:5 December 1999 Nationality:Pakistan Qatar" at bounding box center [237, 234] width 170 height 58
select select "number:178"
type input "DOB:5 December 1999 Nationality:Pakistan"
select select "number:8"
type input "Accountant"
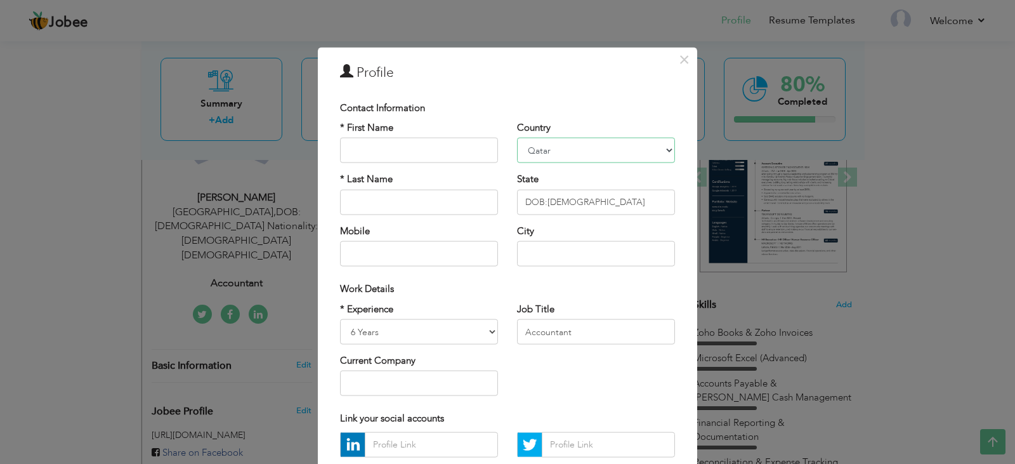
click at [655, 154] on select "[GEOGRAPHIC_DATA] [GEOGRAPHIC_DATA] [GEOGRAPHIC_DATA] [US_STATE] [GEOGRAPHIC_DA…" at bounding box center [596, 150] width 158 height 25
click at [564, 105] on div "Contact Information" at bounding box center [507, 107] width 335 height 13
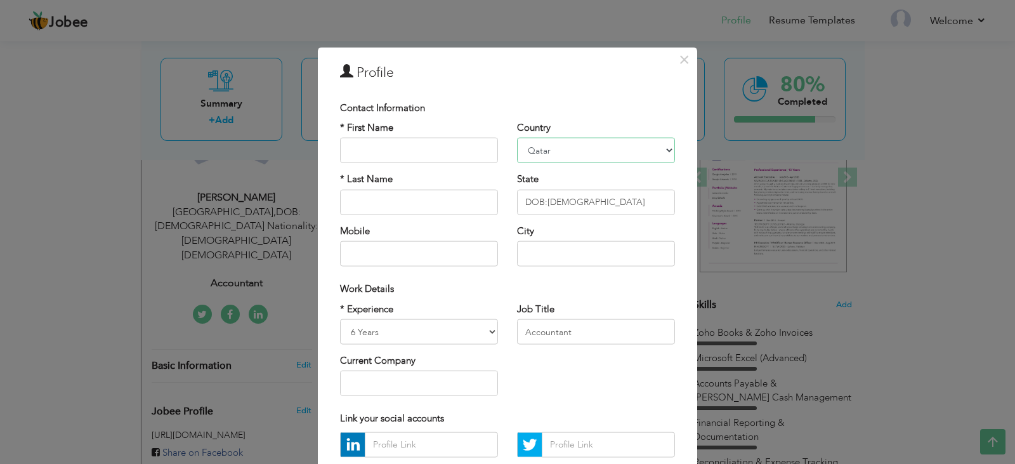
click at [638, 156] on select "[GEOGRAPHIC_DATA] [GEOGRAPHIC_DATA] [GEOGRAPHIC_DATA] [US_STATE] [GEOGRAPHIC_DA…" at bounding box center [596, 150] width 158 height 25
click at [579, 146] on select "[GEOGRAPHIC_DATA] [GEOGRAPHIC_DATA] [GEOGRAPHIC_DATA] [US_STATE] [GEOGRAPHIC_DA…" at bounding box center [596, 150] width 158 height 25
click at [580, 146] on select "[GEOGRAPHIC_DATA] [GEOGRAPHIC_DATA] [GEOGRAPHIC_DATA] [US_STATE] [GEOGRAPHIC_DA…" at bounding box center [596, 150] width 158 height 25
click at [631, 155] on select "[GEOGRAPHIC_DATA] [GEOGRAPHIC_DATA] [GEOGRAPHIC_DATA] [US_STATE] [GEOGRAPHIC_DA…" at bounding box center [596, 150] width 158 height 25
click at [623, 206] on input "DOB:5 December 1999 Nationality:Pakistan" at bounding box center [596, 201] width 158 height 25
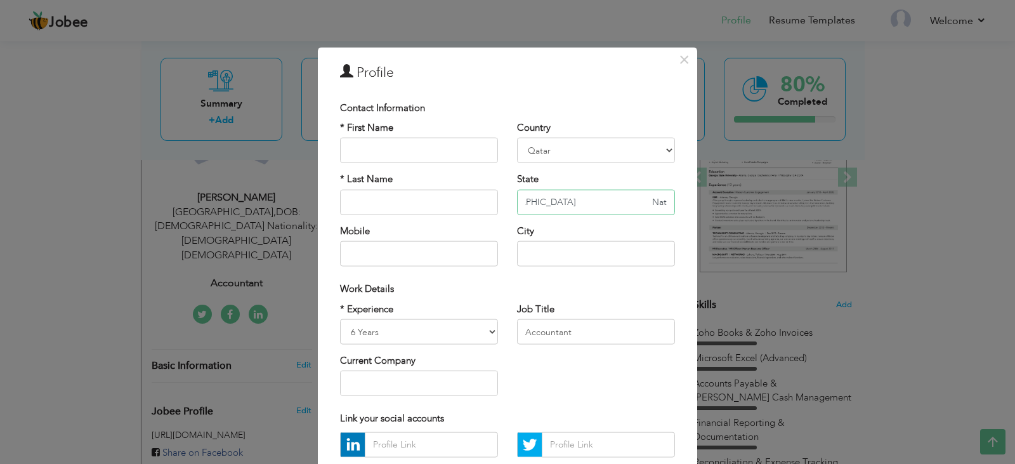
scroll to position [0, 64]
type input "DOB:[DEMOGRAPHIC_DATA] Nationality:"
click at [644, 154] on select "[GEOGRAPHIC_DATA] [GEOGRAPHIC_DATA] [GEOGRAPHIC_DATA] [US_STATE] [GEOGRAPHIC_DA…" at bounding box center [596, 150] width 158 height 25
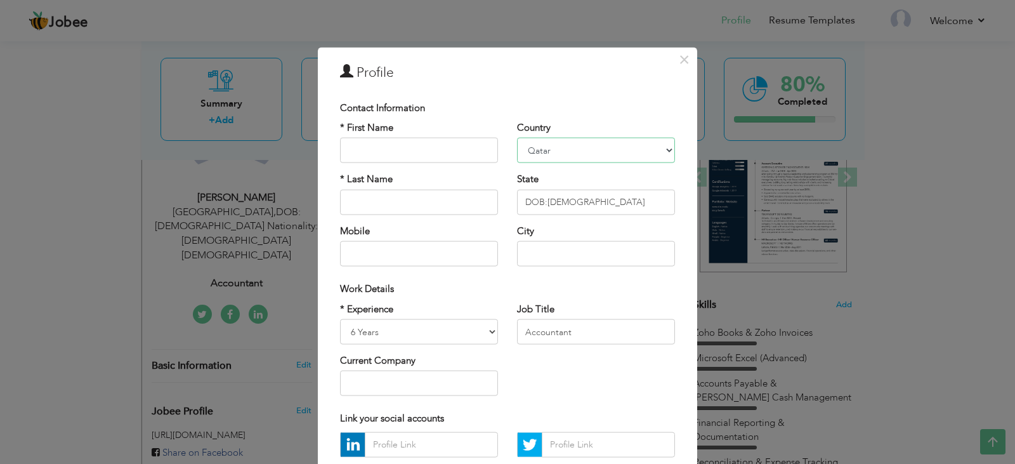
select select "number:166"
click at [517, 138] on select "[GEOGRAPHIC_DATA] [GEOGRAPHIC_DATA] [GEOGRAPHIC_DATA] [US_STATE] [GEOGRAPHIC_DA…" at bounding box center [596, 150] width 158 height 25
click at [520, 254] on input "text" at bounding box center [596, 253] width 158 height 25
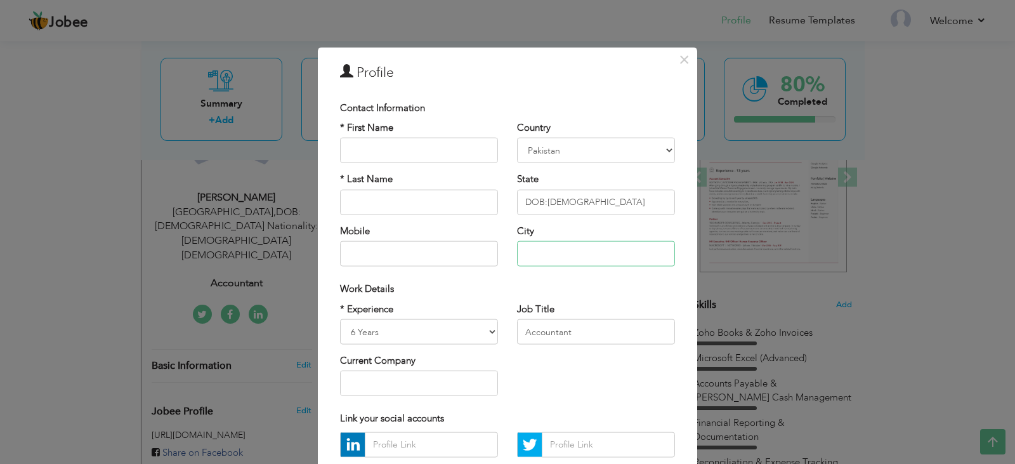
click at [553, 256] on input "text" at bounding box center [596, 253] width 158 height 25
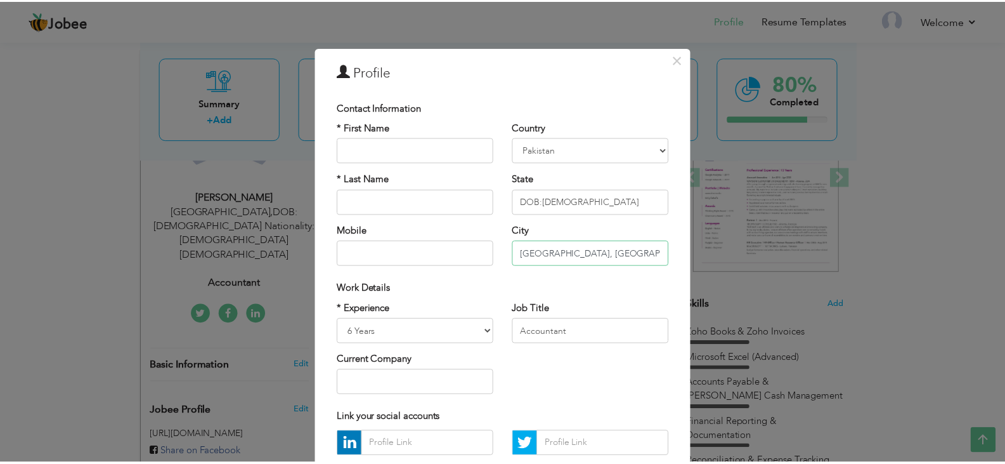
scroll to position [114, 0]
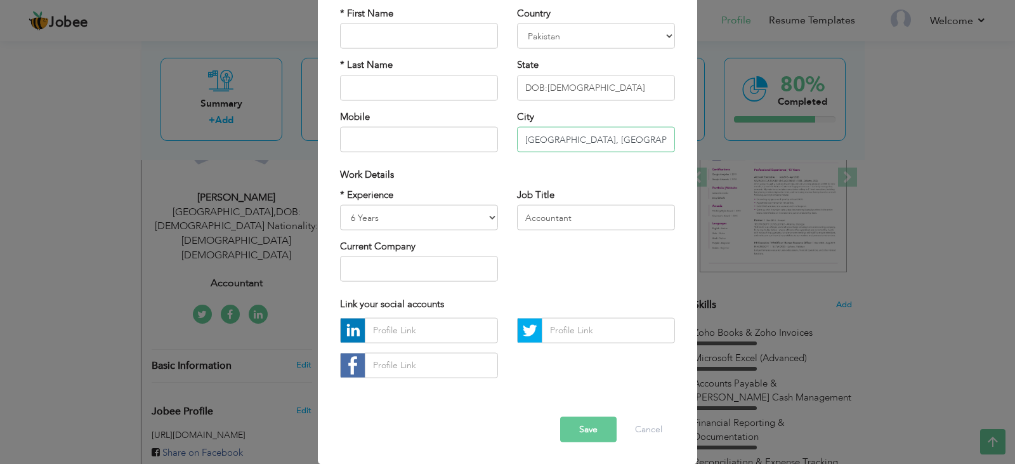
type input "[GEOGRAPHIC_DATA], [GEOGRAPHIC_DATA]"
click at [596, 436] on button "Save" at bounding box center [588, 428] width 56 height 25
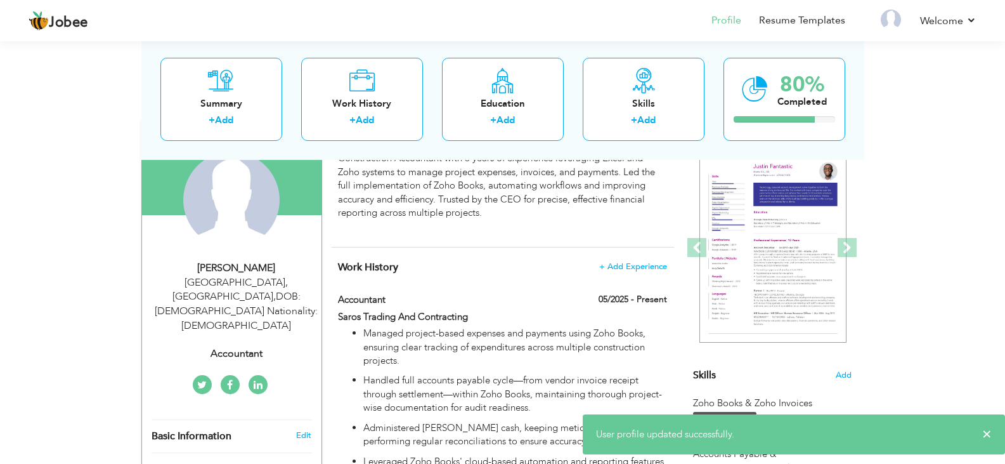
scroll to position [0, 0]
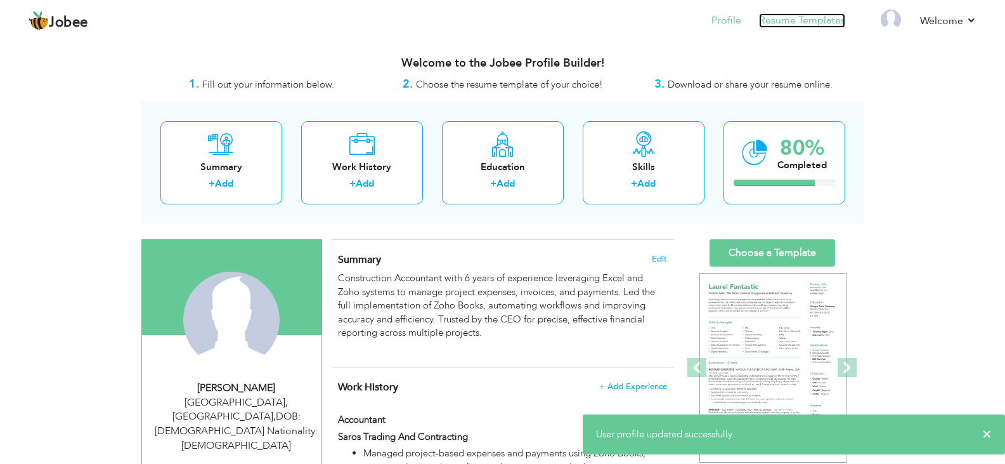
click at [799, 14] on link "Resume Templates" at bounding box center [802, 20] width 86 height 15
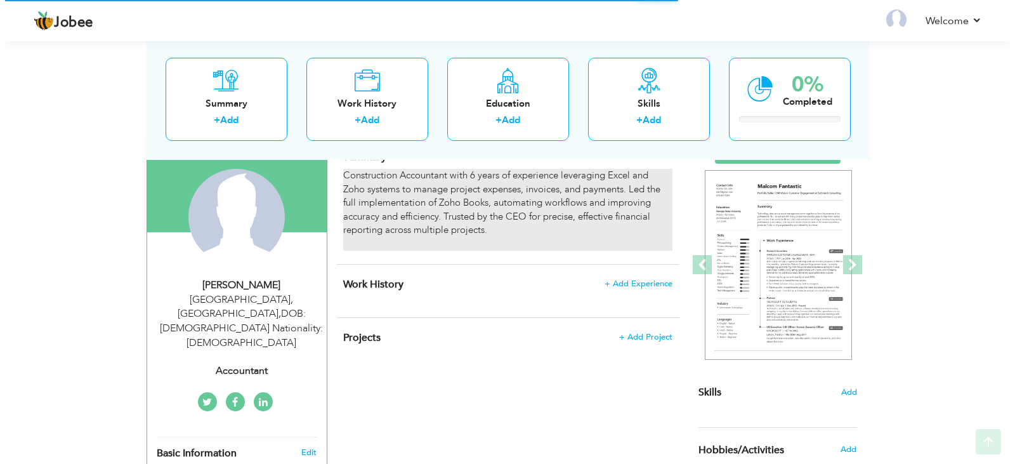
scroll to position [127, 0]
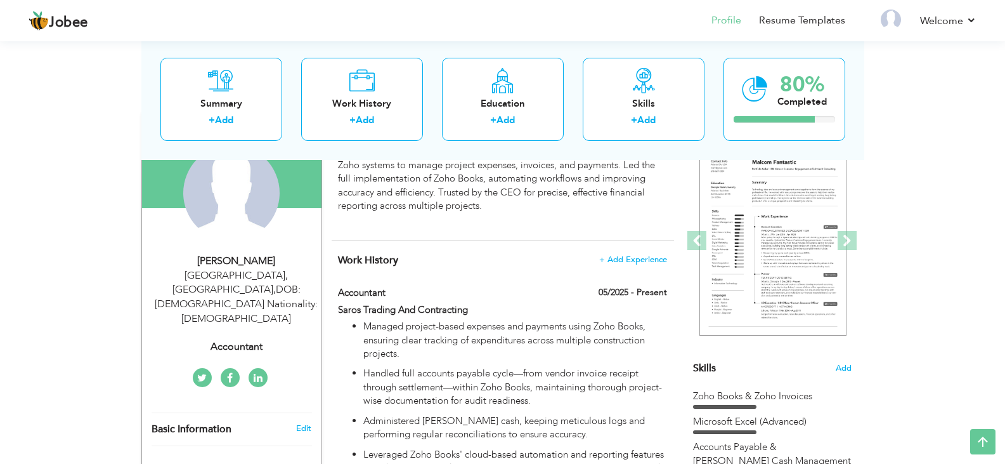
click at [260, 277] on div "[GEOGRAPHIC_DATA], [GEOGRAPHIC_DATA] , DOB:[DEMOGRAPHIC_DATA] Nationality: [DEM…" at bounding box center [237, 297] width 170 height 58
select select "number:166"
type input "[GEOGRAPHIC_DATA], [GEOGRAPHIC_DATA]"
select select "number:8"
type input "Accountant"
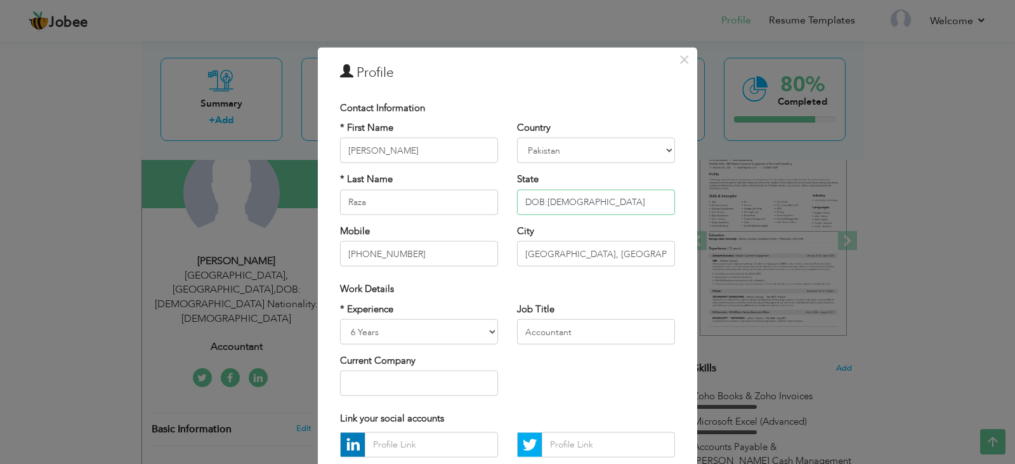
click at [613, 202] on input "DOB:[DEMOGRAPHIC_DATA] Nationality:" at bounding box center [596, 201] width 158 height 25
type input "DOB:[DEMOGRAPHIC_DATA] Nationality: [DEMOGRAPHIC_DATA] And currently in"
click at [641, 153] on select "[GEOGRAPHIC_DATA] [GEOGRAPHIC_DATA] [GEOGRAPHIC_DATA] [US_STATE] [GEOGRAPHIC_DA…" at bounding box center [596, 150] width 158 height 25
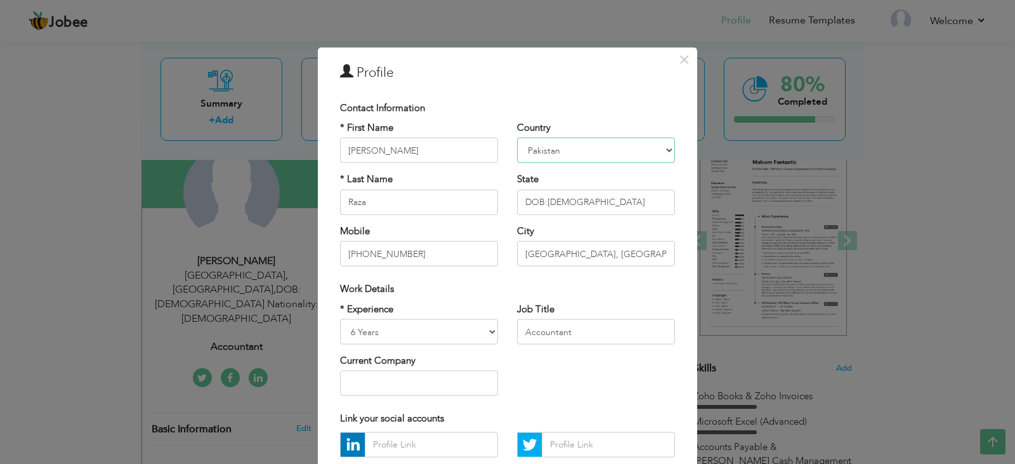
select select "number:178"
click at [517, 138] on select "[GEOGRAPHIC_DATA] [GEOGRAPHIC_DATA] [GEOGRAPHIC_DATA] [US_STATE] [GEOGRAPHIC_DA…" at bounding box center [596, 150] width 158 height 25
drag, startPoint x: 601, startPoint y: 252, endPoint x: 410, endPoint y: 258, distance: 191.7
click at [410, 258] on div "* First Name [PERSON_NAME] * Last Name Raza Mobile [PHONE_NUMBER] Country [GEOG…" at bounding box center [508, 198] width 354 height 155
click at [552, 284] on div "Work Details" at bounding box center [507, 288] width 335 height 13
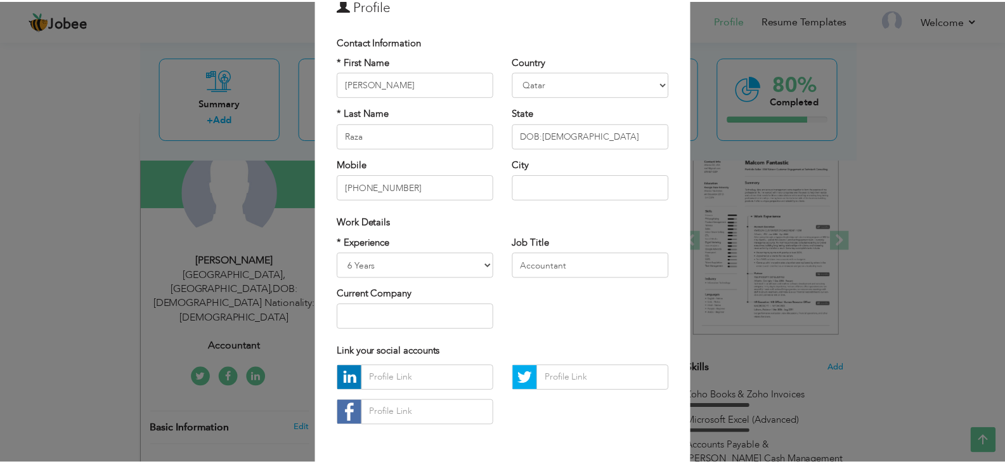
scroll to position [114, 0]
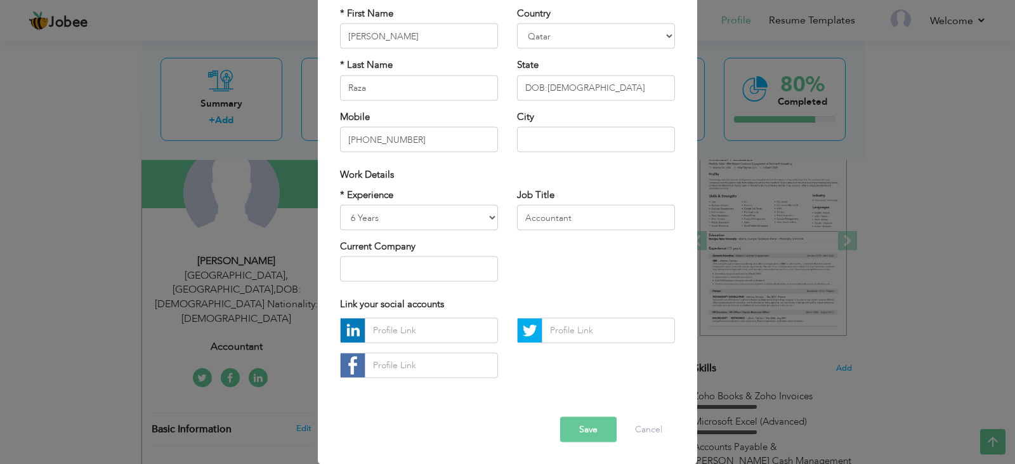
click at [582, 429] on button "Save" at bounding box center [588, 428] width 56 height 25
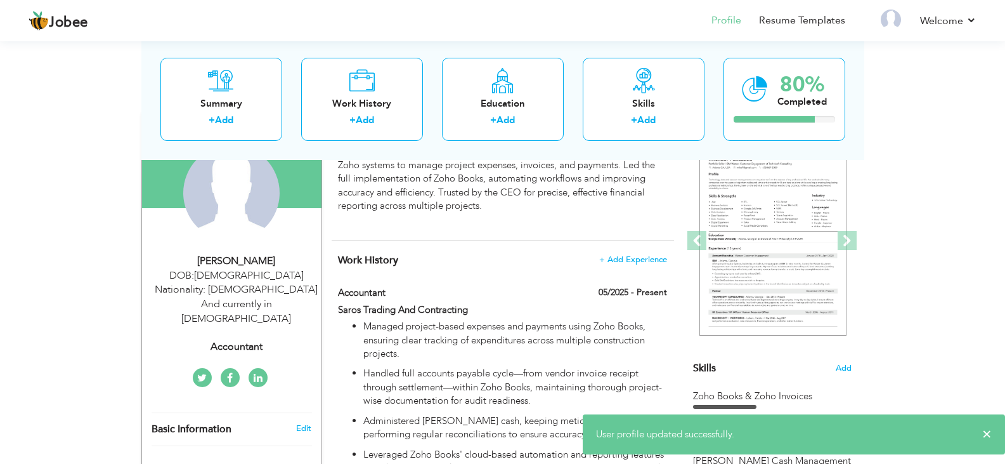
scroll to position [0, 0]
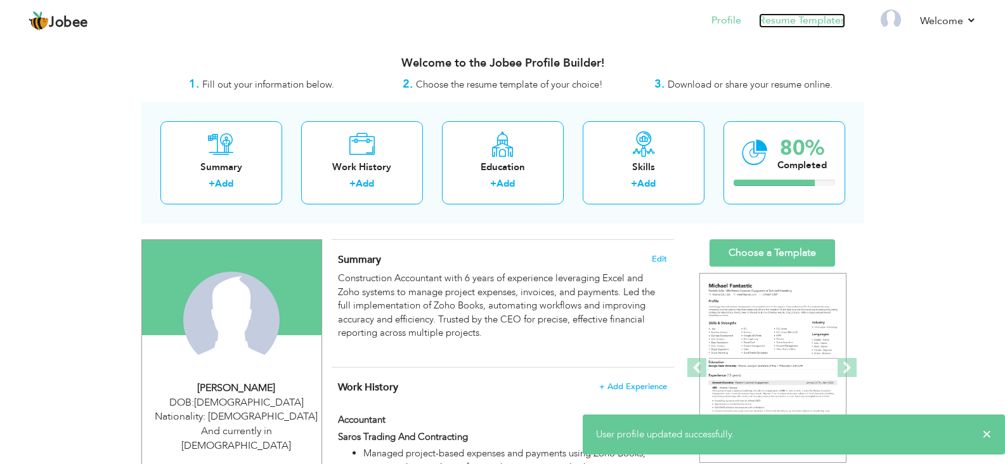
click at [810, 21] on link "Resume Templates" at bounding box center [802, 20] width 86 height 15
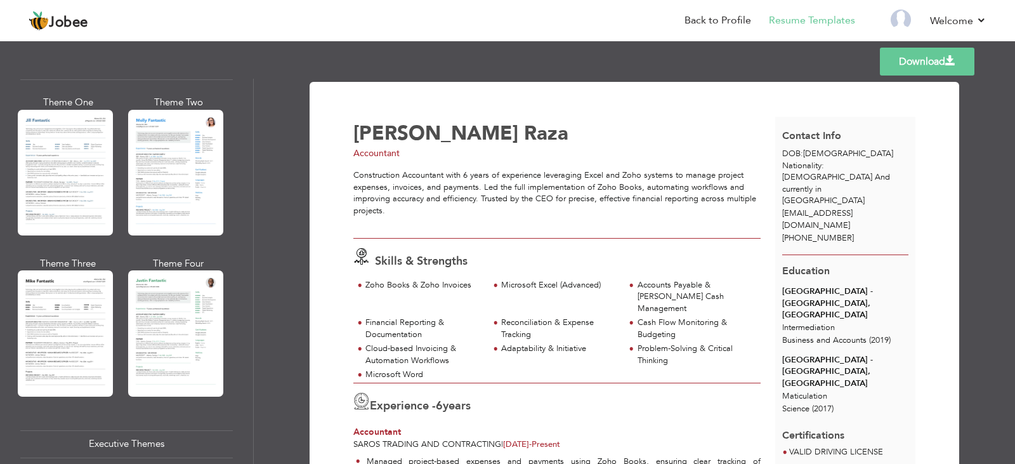
scroll to position [634, 0]
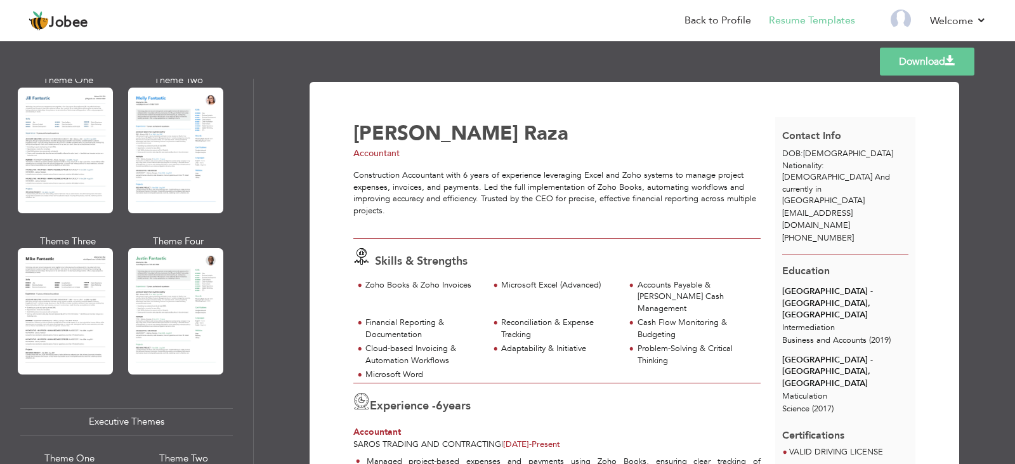
click at [85, 256] on div at bounding box center [65, 311] width 95 height 126
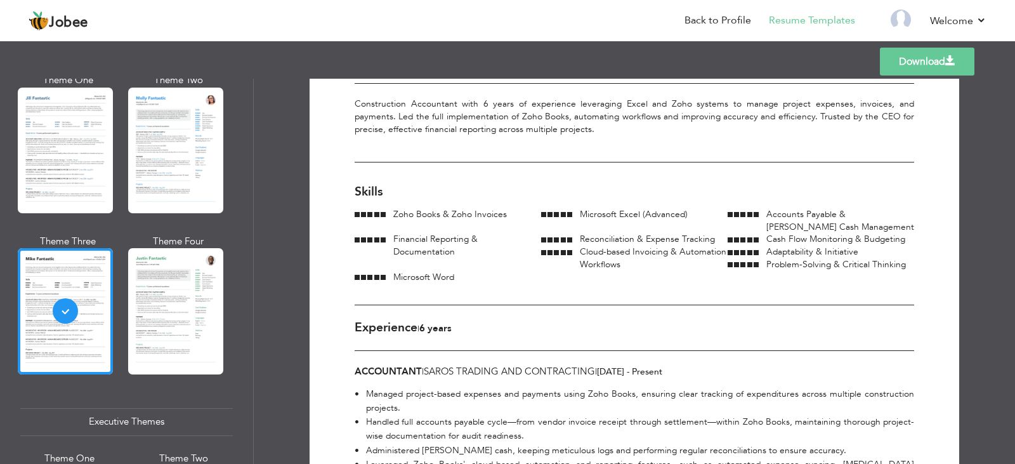
scroll to position [0, 0]
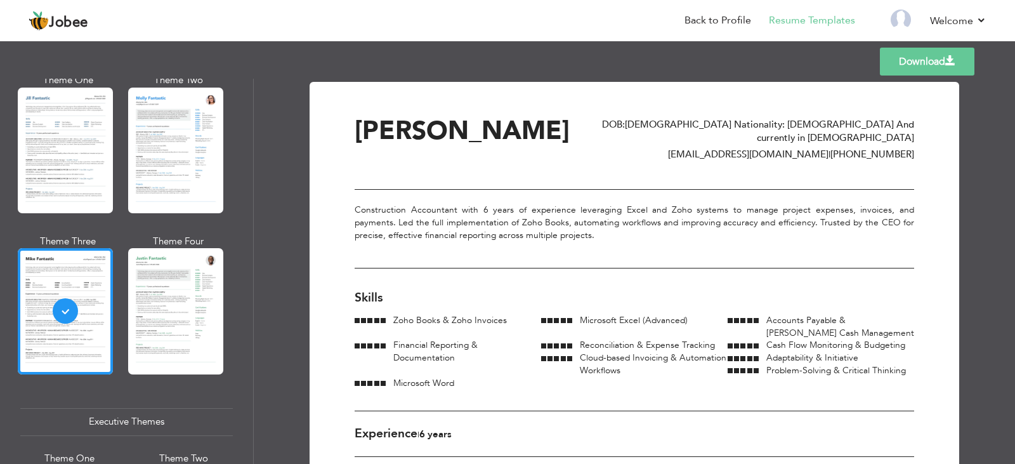
click at [931, 63] on link "Download" at bounding box center [927, 62] width 95 height 28
